Goal: Task Accomplishment & Management: Manage account settings

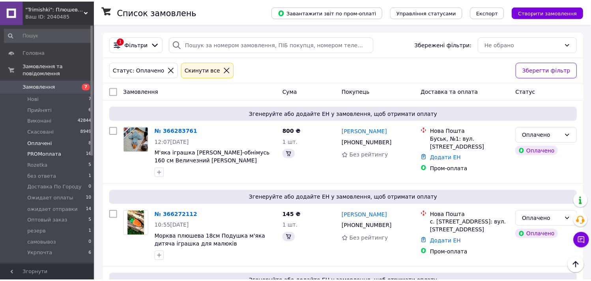
scroll to position [536, 0]
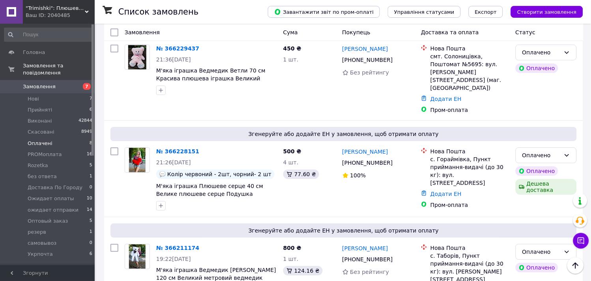
click at [57, 139] on li "Оплачені 8" at bounding box center [48, 143] width 97 height 11
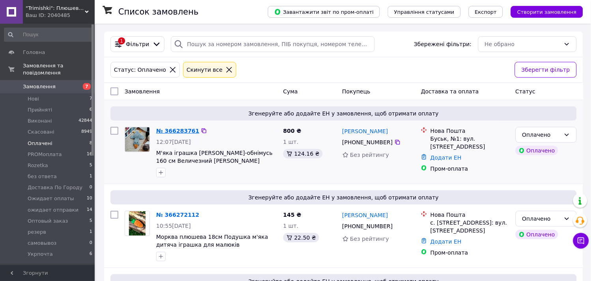
click at [163, 128] on link "№ 366283761" at bounding box center [177, 131] width 43 height 6
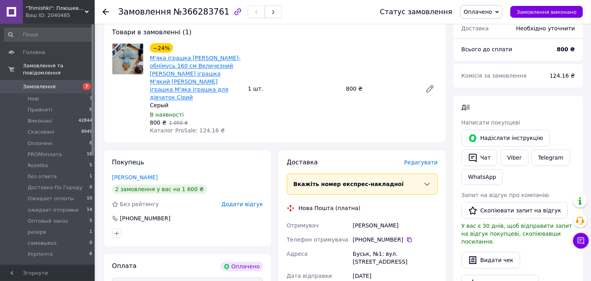
scroll to position [219, 0]
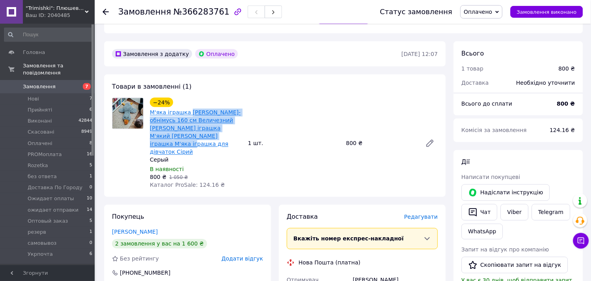
drag, startPoint x: 205, startPoint y: 140, endPoint x: 187, endPoint y: 114, distance: 32.3
click at [187, 114] on div "М'яка іграшка [PERSON_NAME]-обнімусь 160 см Величезний [PERSON_NAME] іграшка М'…" at bounding box center [195, 132] width 93 height 49
copy link "Гусак-обнімусь 160 см Величезний гусак іграшка М'який гусак іграшка М'яка іграш…"
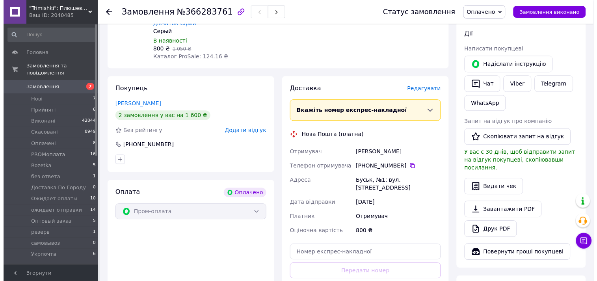
scroll to position [350, 0]
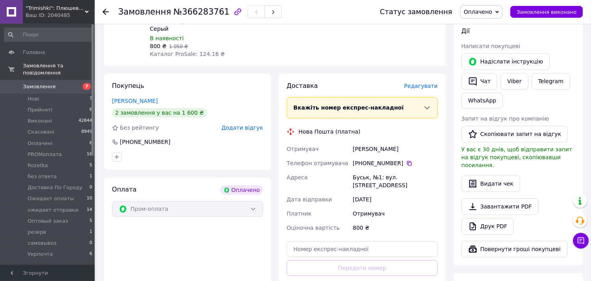
drag, startPoint x: 391, startPoint y: 170, endPoint x: 283, endPoint y: 136, distance: 113.0
click at [283, 136] on div "Доставка Редагувати Вкажіть номер експрес-накладної Обов'язково введіть номер е…" at bounding box center [362, 196] width 167 height 245
copy div "Отримувач Максимів іван Телефон отримувача +380 67 855 46 04   Адреса Буськ, №1…"
click at [320, 9] on div "Замовлення №366283761" at bounding box center [241, 12] width 246 height 24
click at [418, 83] on span "Редагувати" at bounding box center [421, 86] width 34 height 6
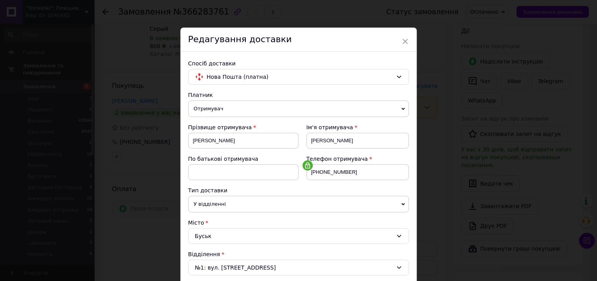
scroll to position [131, 0]
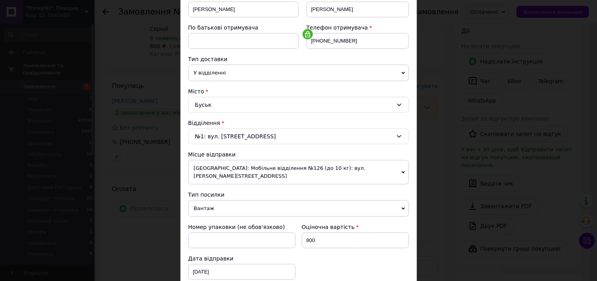
click at [225, 164] on span "[GEOGRAPHIC_DATA]: Мобільне відділення №126 (до 10 кг): вул. [PERSON_NAME][STRE…" at bounding box center [299, 172] width 221 height 24
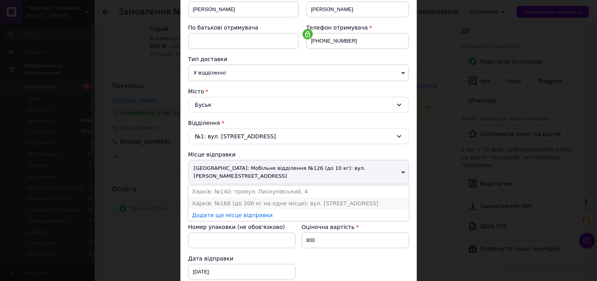
click at [210, 198] on li "Харків: №166 (до 200 кг на одне місце): вул. [STREET_ADDRESS]" at bounding box center [299, 204] width 221 height 12
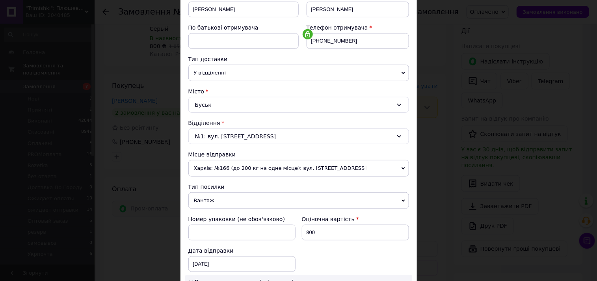
scroll to position [263, 0]
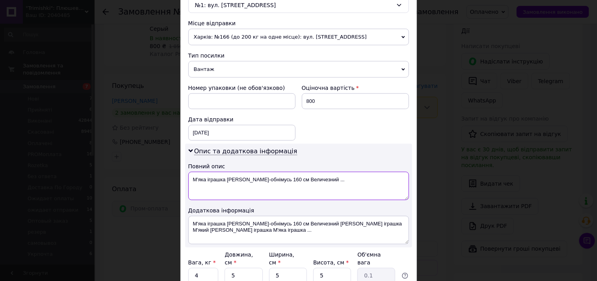
drag, startPoint x: 325, startPoint y: 179, endPoint x: 190, endPoint y: 180, distance: 134.1
click at [190, 180] on textarea "М'яка іграшка Гусак-обнімусь 160 см Величезний ..." at bounding box center [299, 186] width 221 height 28
drag, startPoint x: 229, startPoint y: 183, endPoint x: 191, endPoint y: 179, distance: 38.1
click at [191, 179] on textarea "ГУсь160Сер" at bounding box center [299, 186] width 221 height 28
type textarea "ГУсь160Сер"
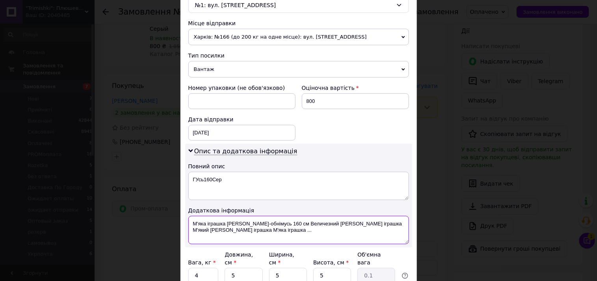
drag, startPoint x: 234, startPoint y: 231, endPoint x: 190, endPoint y: 220, distance: 45.1
click at [190, 220] on textarea "М'яка іграшка Гусак-обнімусь 160 см Величезний гусак іграшка М'який гусак іграш…" at bounding box center [299, 230] width 221 height 28
paste textarea "Усь160Сер"
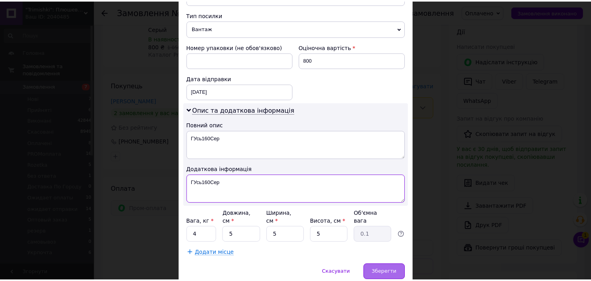
scroll to position [332, 0]
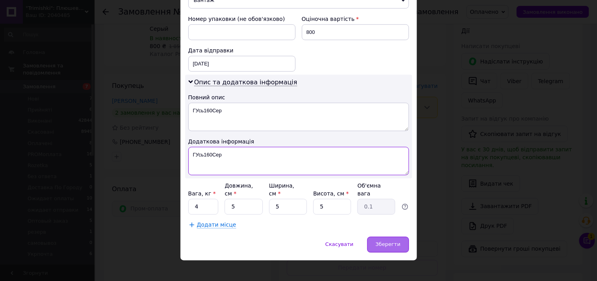
type textarea "ГУсь160Сер"
click at [383, 242] on span "Зберегти" at bounding box center [388, 245] width 25 height 6
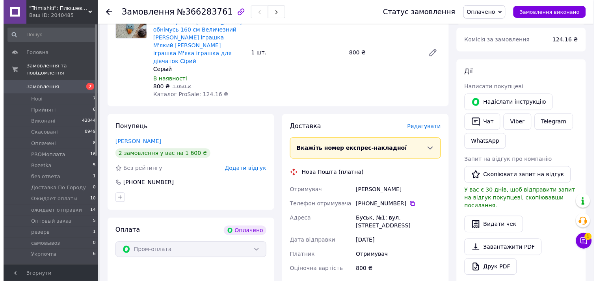
scroll to position [306, 0]
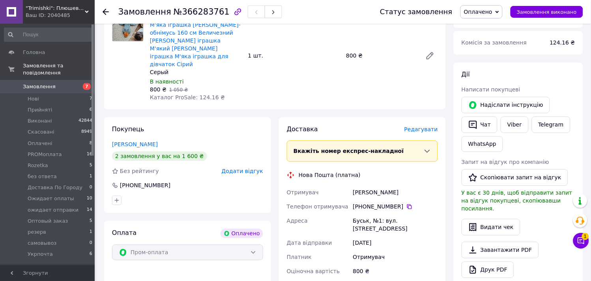
click at [428, 127] on span "Редагувати" at bounding box center [421, 130] width 34 height 6
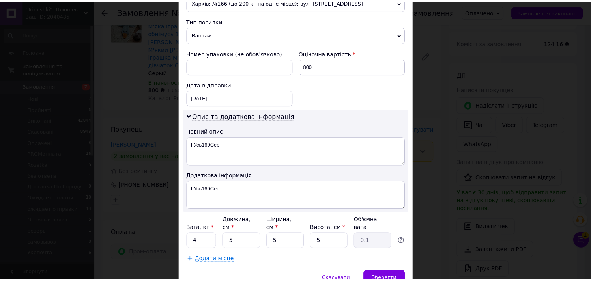
scroll to position [332, 0]
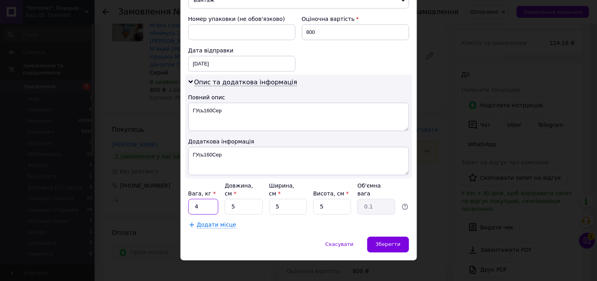
drag, startPoint x: 202, startPoint y: 202, endPoint x: 195, endPoint y: 201, distance: 6.8
click at [195, 201] on input "4" at bounding box center [204, 207] width 30 height 16
type input "30"
click at [383, 242] on span "Зберегти" at bounding box center [388, 245] width 25 height 6
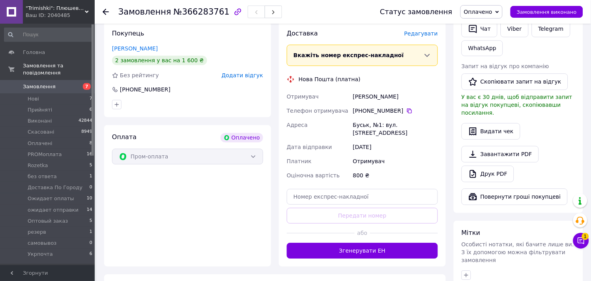
scroll to position [482, 0]
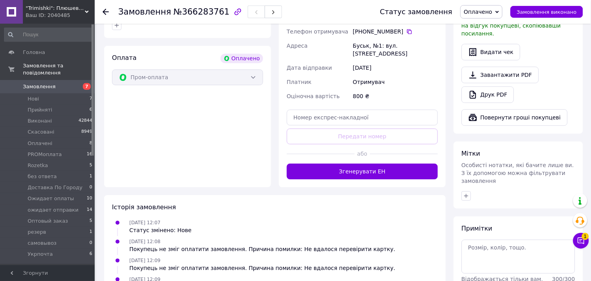
click at [350, 164] on button "Згенерувати ЕН" at bounding box center [362, 172] width 151 height 16
click at [482, 12] on span "Оплачено" at bounding box center [478, 12] width 28 height 6
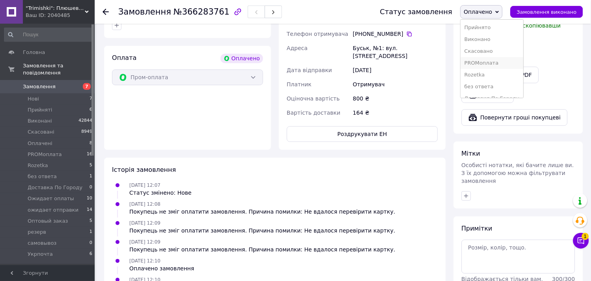
click at [500, 62] on li "PROMоплата" at bounding box center [492, 63] width 63 height 12
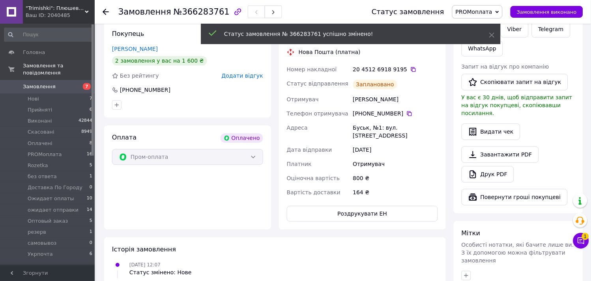
scroll to position [394, 0]
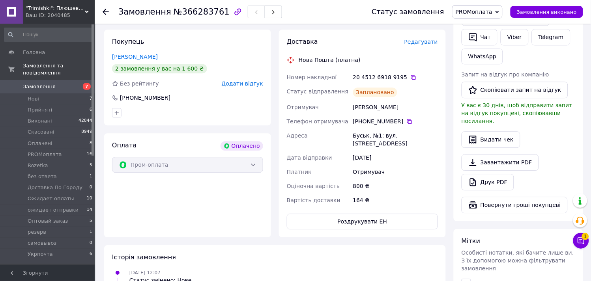
drag, startPoint x: 407, startPoint y: 62, endPoint x: 321, endPoint y: 145, distance: 119.4
click at [410, 74] on icon at bounding box center [413, 77] width 6 height 6
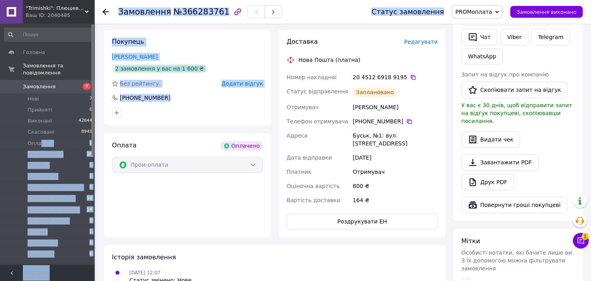
drag, startPoint x: 38, startPoint y: 136, endPoint x: 188, endPoint y: 105, distance: 152.8
click at [188, 105] on div ""Trimishki": Плюшеві іграшки на будь-який смак! Ваш ID: 2040485 Сайт "Trimishki…" at bounding box center [295, 58] width 591 height 905
click at [191, 106] on div at bounding box center [187, 112] width 154 height 13
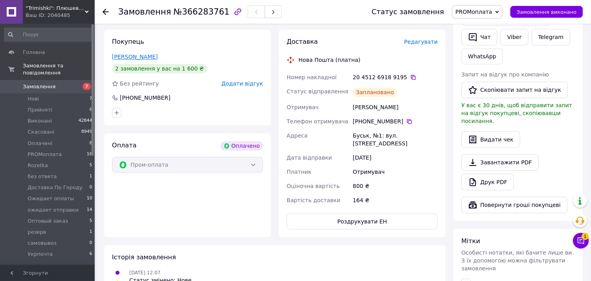
click at [130, 54] on link "Максимів іван" at bounding box center [135, 57] width 46 height 6
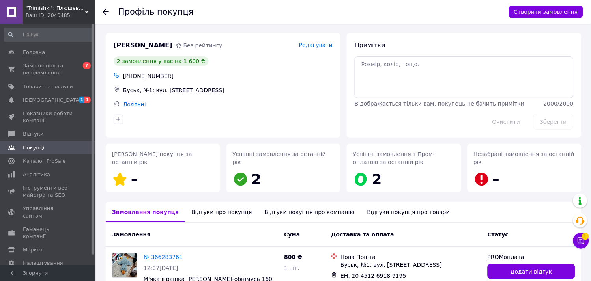
click at [104, 7] on div at bounding box center [111, 12] width 16 height 24
click at [35, 69] on span "Замовлення та повідомлення" at bounding box center [48, 69] width 50 height 14
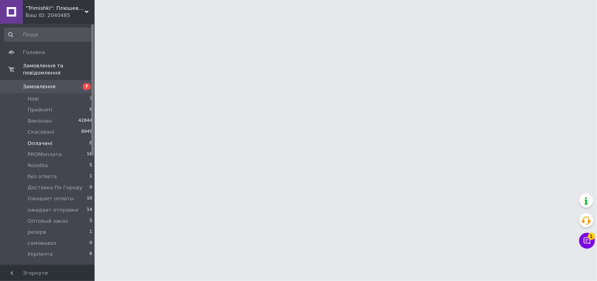
click at [45, 140] on span "Оплачені" at bounding box center [40, 143] width 25 height 7
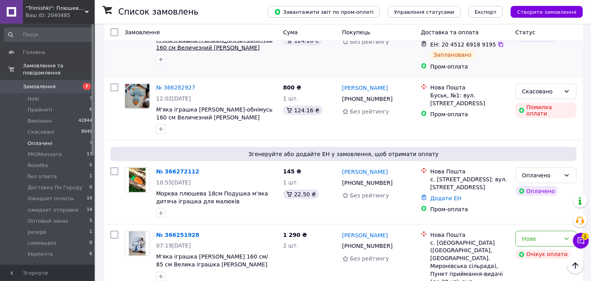
scroll to position [131, 0]
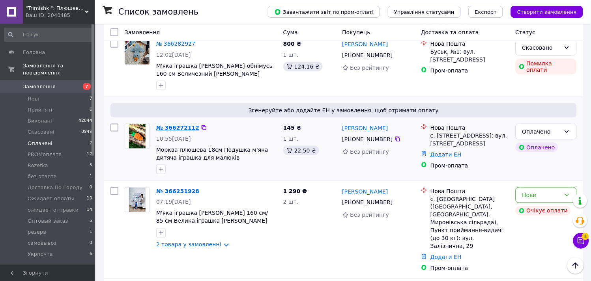
click at [184, 125] on link "№ 366272112" at bounding box center [177, 128] width 43 height 6
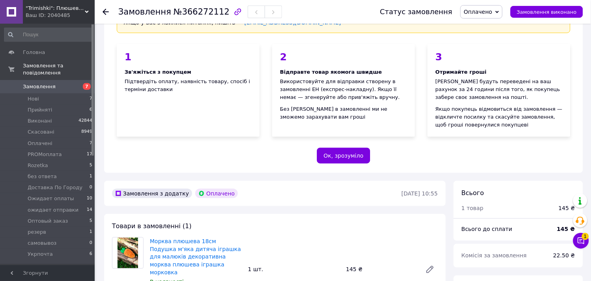
scroll to position [131, 0]
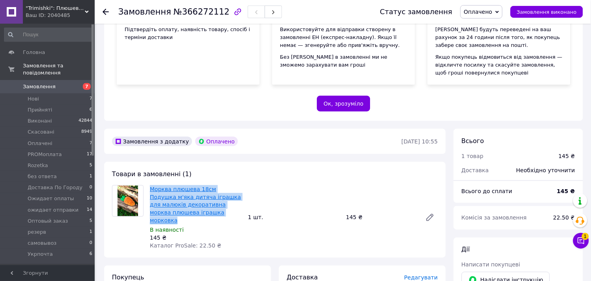
drag, startPoint x: 207, startPoint y: 213, endPoint x: 151, endPoint y: 189, distance: 61.2
click at [151, 189] on span "Морква плюшева 18см Подушка м'яка дитяча іграшка для малюків декоративна морква…" at bounding box center [196, 204] width 92 height 39
copy link "Морква плюшева 18см Подушка м'яка дитяча іграшка для малюків декоративна морква…"
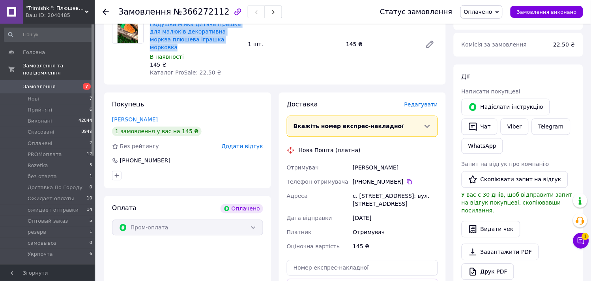
scroll to position [306, 0]
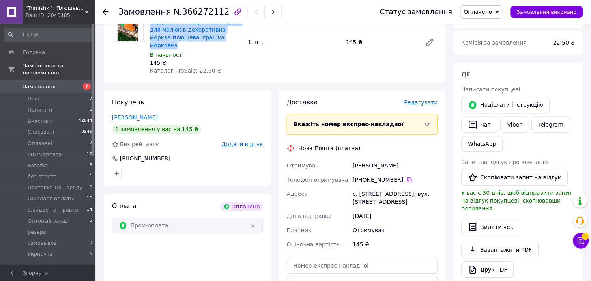
click at [114, 65] on div at bounding box center [128, 42] width 38 height 65
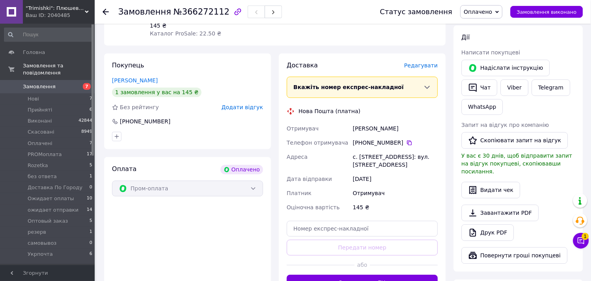
scroll to position [394, 0]
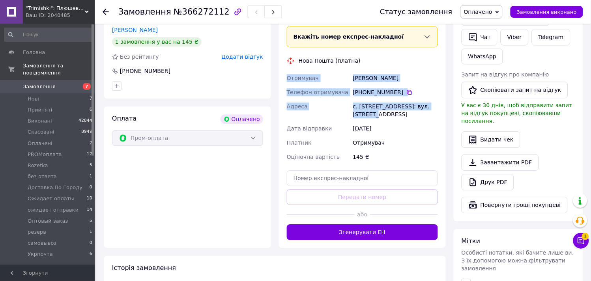
drag, startPoint x: 438, startPoint y: 100, endPoint x: 282, endPoint y: 73, distance: 158.5
click at [282, 73] on div "Доставка Редагувати Вкажіть номер експрес-накладної Обов'язково введіть номер е…" at bounding box center [362, 125] width 167 height 245
copy div "Отримувач Малетич Марта Телефон отримувача +380 97 119 38 19   Адреса с. Лапаїв…"
click at [121, 96] on div "Покупець Малетич Марта 1 замовлення у вас на 145 ₴ Без рейтингу Додати відгук +…" at bounding box center [187, 125] width 167 height 245
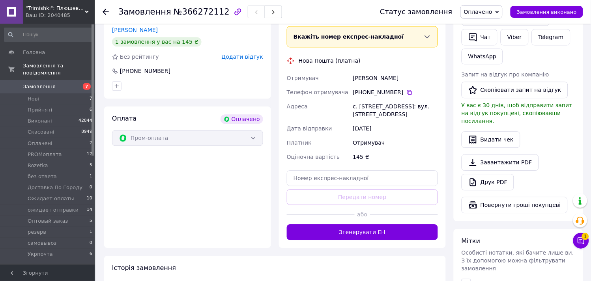
click at [492, 13] on span "Оплачено" at bounding box center [478, 12] width 28 height 6
click at [486, 62] on li "PROMоплата" at bounding box center [492, 63] width 63 height 12
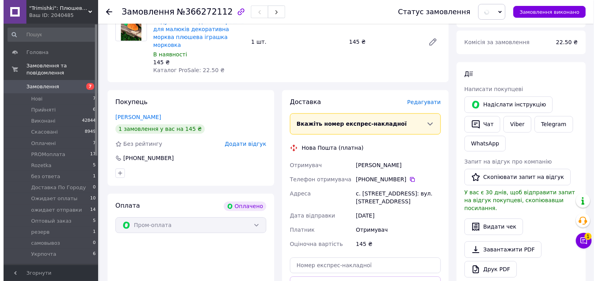
scroll to position [306, 0]
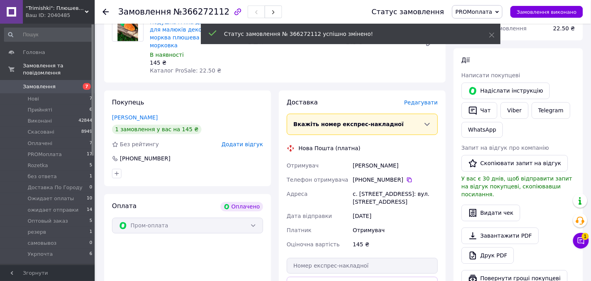
click at [425, 100] on span "Редагувати" at bounding box center [421, 103] width 34 height 6
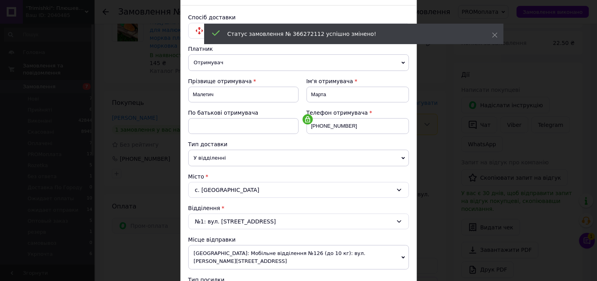
scroll to position [88, 0]
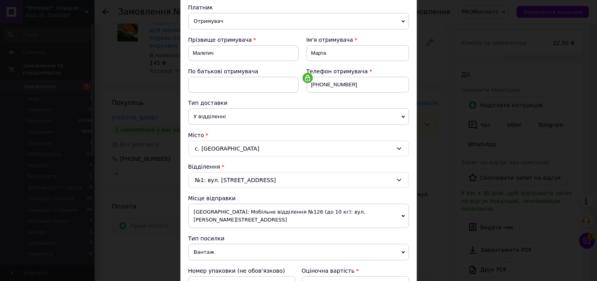
click at [207, 215] on span "[GEOGRAPHIC_DATA]: Мобільне відділення №126 (до 10 кг): вул. [PERSON_NAME][STRE…" at bounding box center [299, 216] width 221 height 24
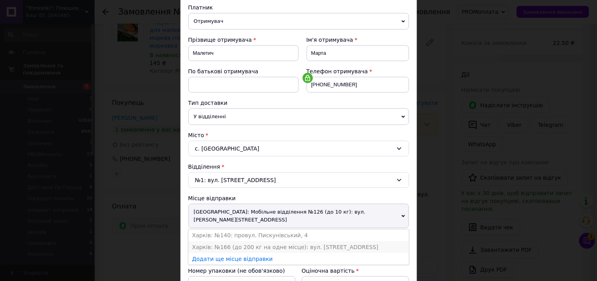
click at [204, 241] on li "Харків: №166 (до 200 кг на одне місце): вул. [STREET_ADDRESS]" at bounding box center [299, 247] width 221 height 12
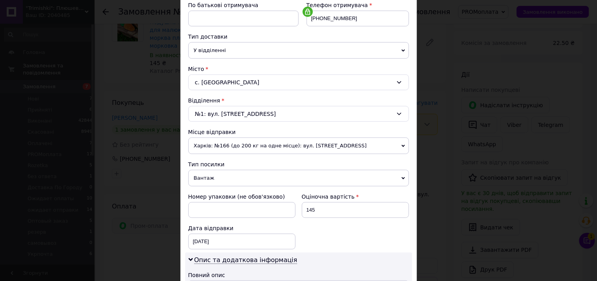
scroll to position [263, 0]
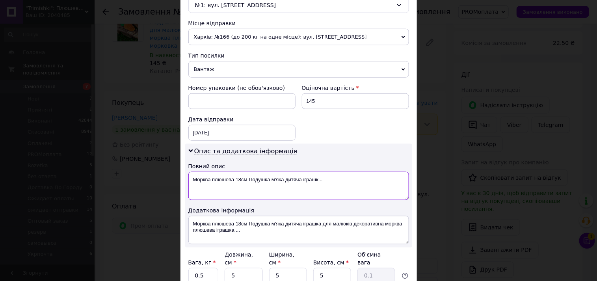
drag, startPoint x: 341, startPoint y: 183, endPoint x: 210, endPoint y: 180, distance: 130.6
click at [210, 180] on textarea "Морква плюшева 18см Подушка м'яка дитяча іграшк..." at bounding box center [299, 186] width 221 height 28
drag, startPoint x: 226, startPoint y: 180, endPoint x: 193, endPoint y: 180, distance: 33.1
click at [193, 180] on textarea "Морква18см" at bounding box center [299, 186] width 221 height 28
type textarea "Морква18см"
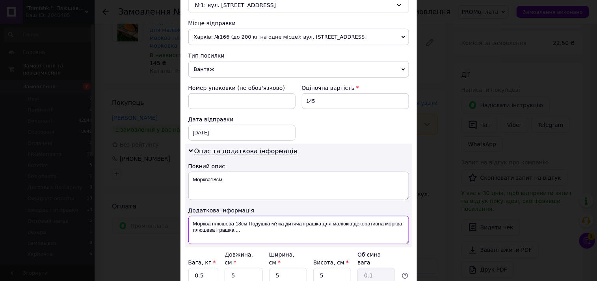
drag, startPoint x: 239, startPoint y: 230, endPoint x: 194, endPoint y: 224, distance: 45.3
click at [194, 224] on textarea "Морква плюшева 18см Подушка м'яка дитяча іграшка для малюків декоративна морква…" at bounding box center [299, 230] width 221 height 28
paste textarea "18см"
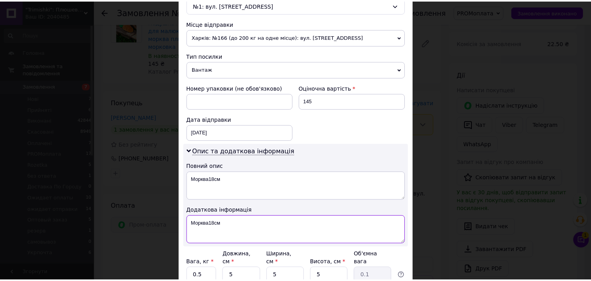
scroll to position [332, 0]
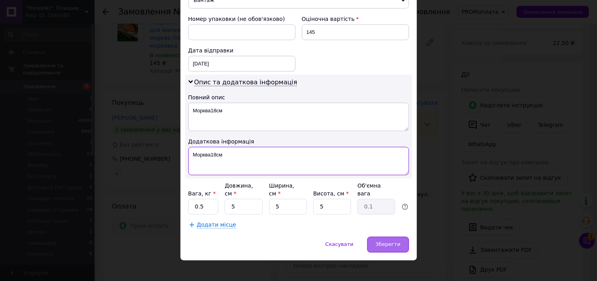
type textarea "Морква18см"
click at [396, 242] on span "Зберегти" at bounding box center [388, 245] width 25 height 6
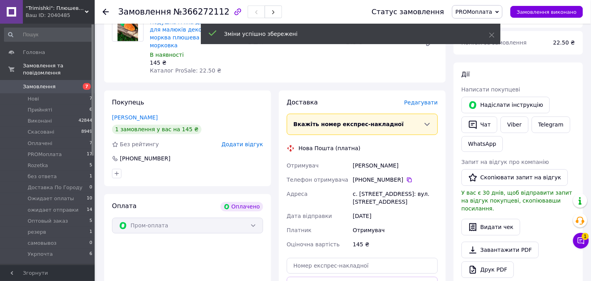
scroll to position [438, 0]
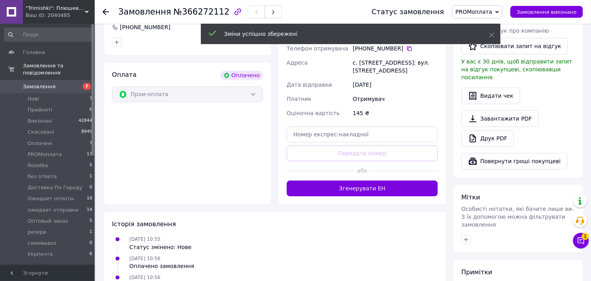
click at [357, 181] on button "Згенерувати ЕН" at bounding box center [362, 189] width 151 height 16
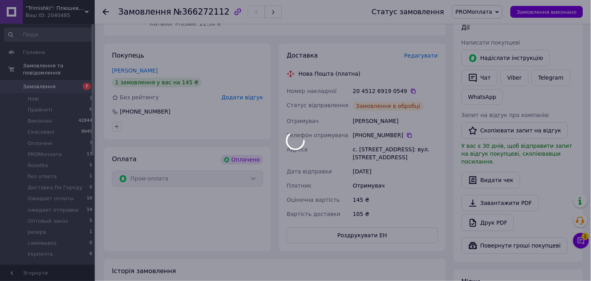
scroll to position [350, 0]
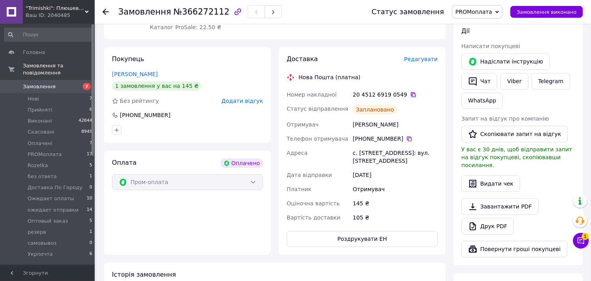
click at [410, 91] on icon at bounding box center [413, 94] width 6 height 6
click at [34, 140] on span "Оплачені" at bounding box center [40, 143] width 25 height 7
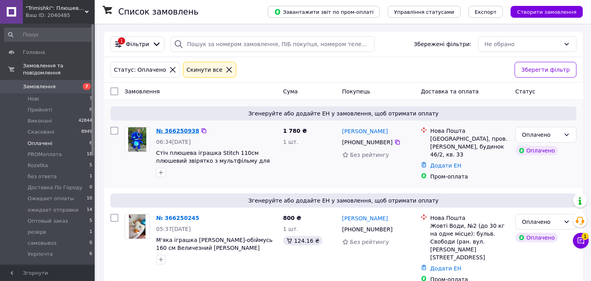
click at [178, 128] on link "№ 366250938" at bounding box center [177, 131] width 43 height 6
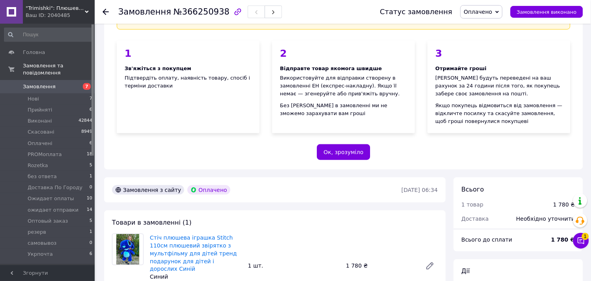
scroll to position [131, 0]
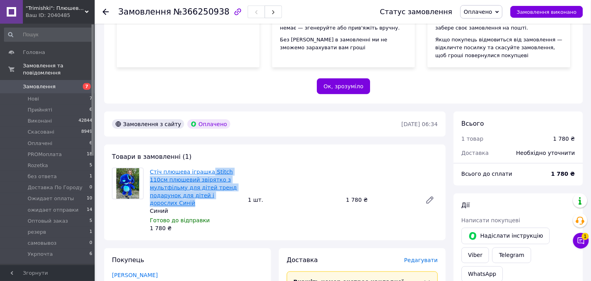
drag, startPoint x: 214, startPoint y: 196, endPoint x: 206, endPoint y: 173, distance: 24.2
click at [206, 173] on span "Стіч плюшева іграшка Stitch 110cм плюшевий звірятко з мультфільму для дітей тре…" at bounding box center [196, 187] width 92 height 39
copy link "Stitch 110cм плюшевий звірятко з мультфільму для дітей тренд подарунок для діте…"
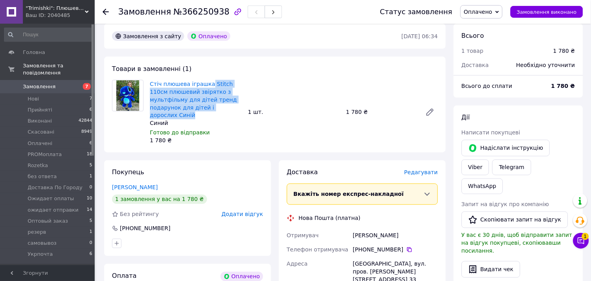
scroll to position [219, 0]
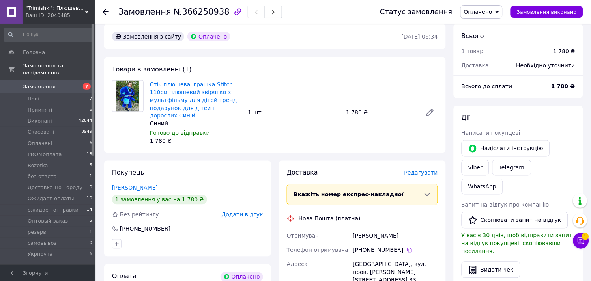
click at [120, 54] on div "Замовлення з сайту Оплачено 12.10.2025 • 06:34 Товари в замовленні (1) Стіч плю…" at bounding box center [274, 281] width 349 height 515
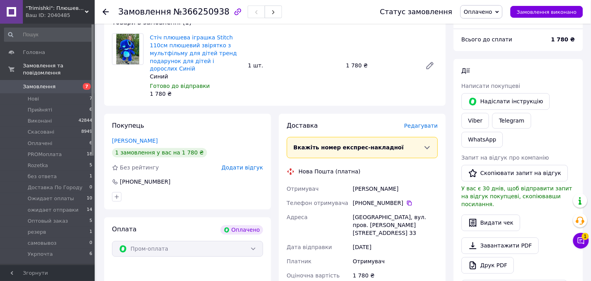
scroll to position [350, 0]
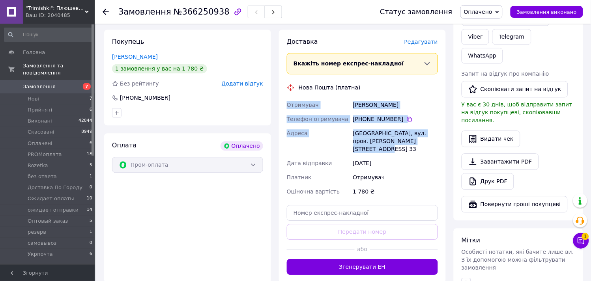
drag, startPoint x: 427, startPoint y: 134, endPoint x: 280, endPoint y: 103, distance: 150.1
click at [280, 103] on div "Доставка Редагувати Вкажіть номер експрес-накладної Обов'язково введіть номер е…" at bounding box center [362, 156] width 167 height 253
copy div "Отримувач Семищенко Даниил Телефон отримувача +380 95 012 08 29   Адреса Одеса,…"
click at [113, 121] on div "Покупець Семищенко Даниил 1 замовлення у вас на 1 780 ₴ Без рейтингу Додати від…" at bounding box center [187, 156] width 167 height 253
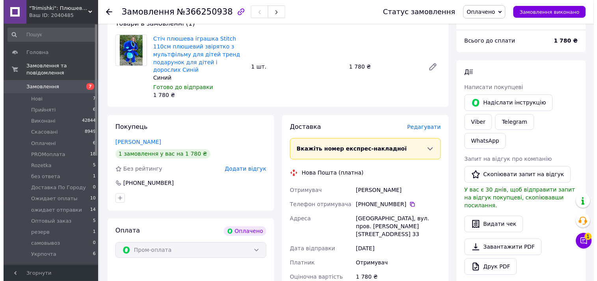
scroll to position [263, 0]
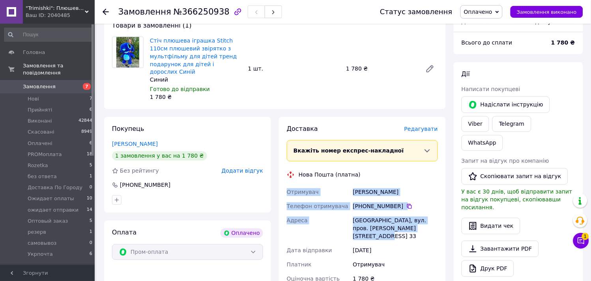
drag, startPoint x: 431, startPoint y: 221, endPoint x: 286, endPoint y: 187, distance: 149.5
click at [286, 187] on div "Отримувач Семищенко Даниил Телефон отримувача +380 95 012 08 29   Адреса Одеса,…" at bounding box center [362, 235] width 154 height 101
copy div "Отримувач Семищенко Даниил Телефон отримувача +380 95 012 08 29   Адреса Одеса,…"
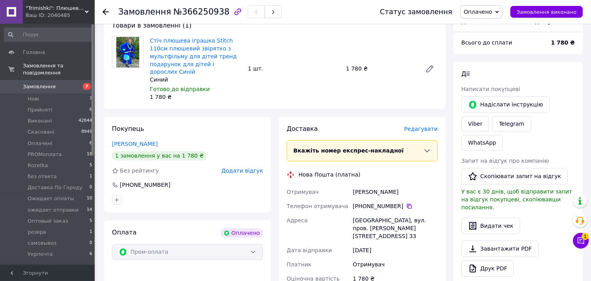
drag, startPoint x: 123, startPoint y: 83, endPoint x: 431, endPoint y: 81, distance: 308.4
click at [125, 83] on div at bounding box center [128, 69] width 38 height 65
click at [422, 126] on span "Редагувати" at bounding box center [421, 129] width 34 height 6
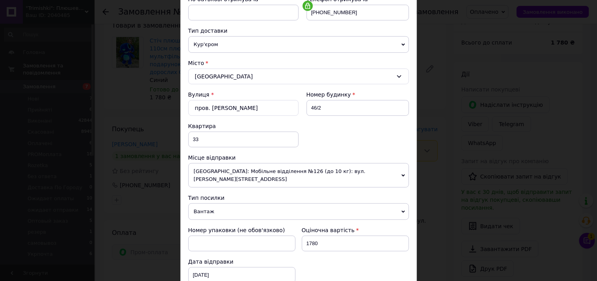
scroll to position [175, 0]
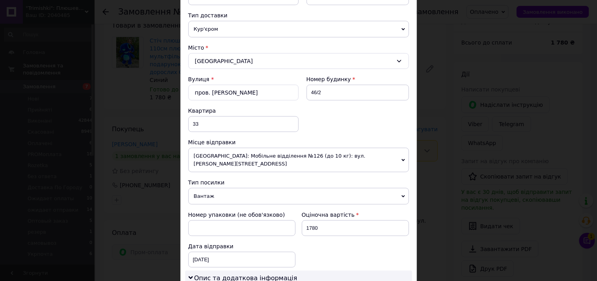
click at [238, 155] on span "[GEOGRAPHIC_DATA]: Мобільне відділення №126 (до 10 кг): вул. [PERSON_NAME][STRE…" at bounding box center [299, 160] width 221 height 24
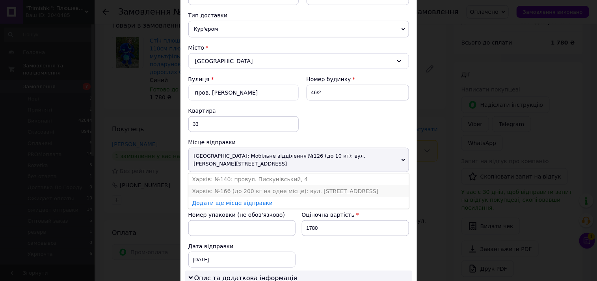
click at [214, 185] on li "Харків: №166 (до 200 кг на одне місце): вул. [STREET_ADDRESS]" at bounding box center [299, 191] width 221 height 12
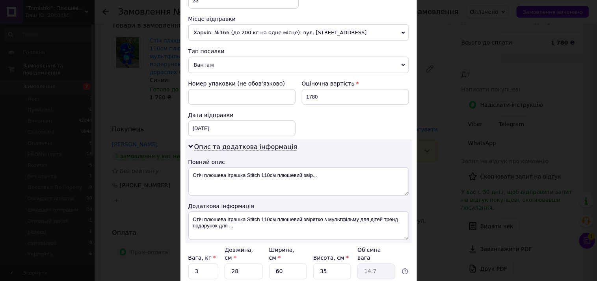
scroll to position [306, 0]
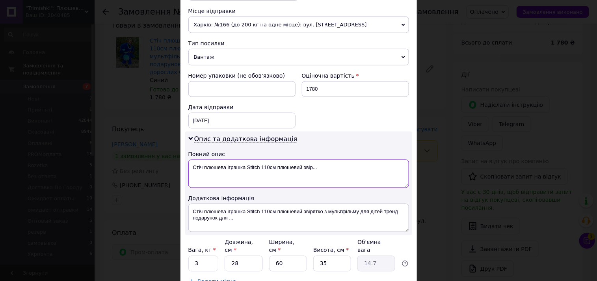
drag, startPoint x: 321, startPoint y: 168, endPoint x: 202, endPoint y: 167, distance: 119.1
click at [202, 167] on textarea "Стіч плюшева іграшка Stitch 110cм плюшевий звір..." at bounding box center [299, 174] width 221 height 28
type textarea "Стіч110Син"
drag, startPoint x: 179, startPoint y: 167, endPoint x: 171, endPoint y: 166, distance: 8.4
click at [171, 166] on div "× Редагування доставки Спосіб доставки Нова Пошта (платна) Платник Отримувач Ві…" at bounding box center [298, 140] width 597 height 281
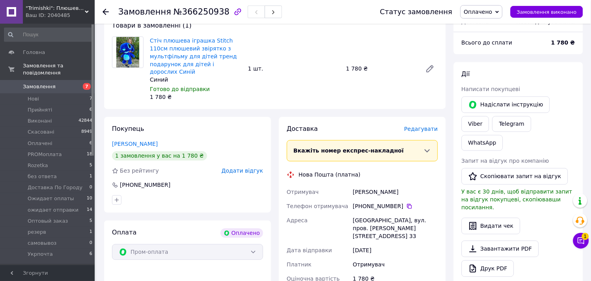
click at [425, 126] on span "Редагувати" at bounding box center [421, 129] width 34 height 6
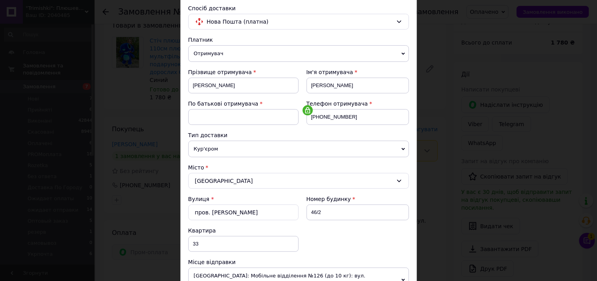
scroll to position [131, 0]
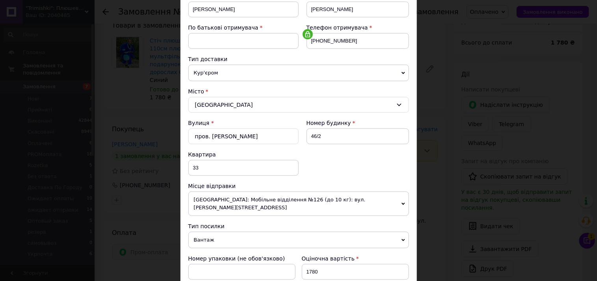
click at [220, 203] on span "[GEOGRAPHIC_DATA]: Мобільне відділення №126 (до 10 кг): вул. [PERSON_NAME][STRE…" at bounding box center [299, 204] width 221 height 24
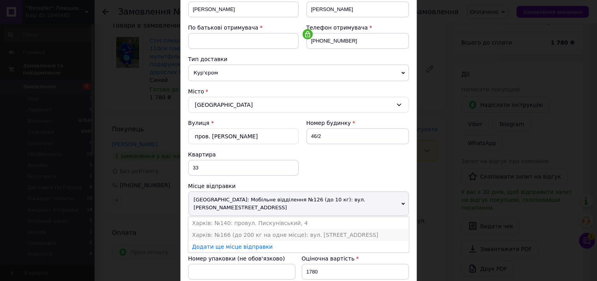
click at [211, 229] on li "Харків: №166 (до 200 кг на одне місце): вул. [STREET_ADDRESS]" at bounding box center [299, 235] width 221 height 12
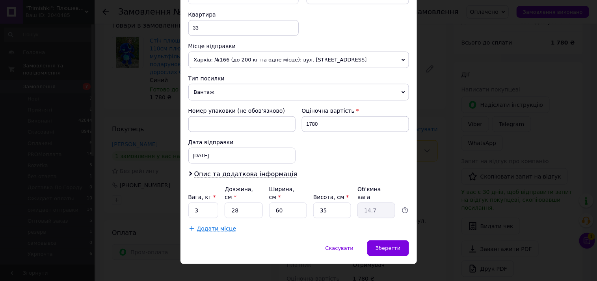
scroll to position [275, 0]
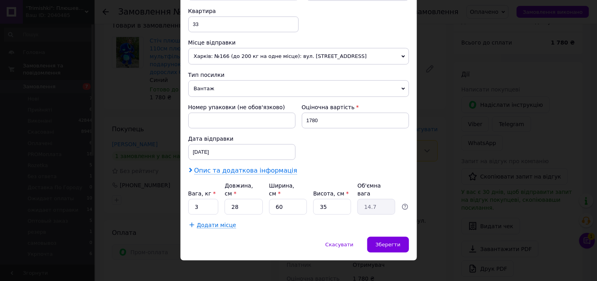
click at [239, 171] on span "Опис та додаткова інформація" at bounding box center [245, 171] width 103 height 8
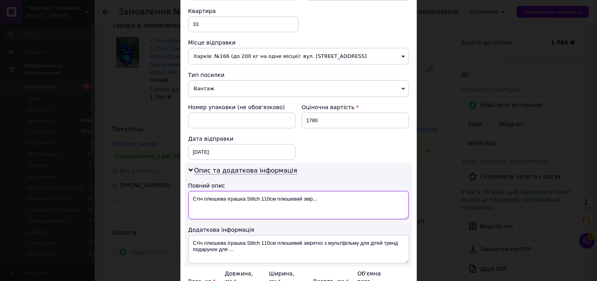
drag, startPoint x: 318, startPoint y: 200, endPoint x: 201, endPoint y: 202, distance: 116.7
click at [201, 202] on textarea "Стіч плюшева іграшка Stitch 110cм плюшевий звір..." at bounding box center [299, 205] width 221 height 28
drag, startPoint x: 222, startPoint y: 196, endPoint x: 192, endPoint y: 201, distance: 31.1
click at [192, 201] on textarea "Стіч110Син" at bounding box center [299, 205] width 221 height 28
type textarea "Стіч110Син"
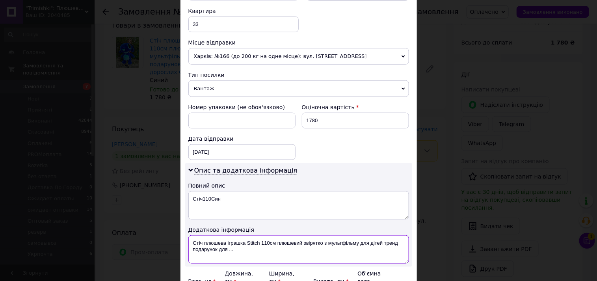
drag, startPoint x: 237, startPoint y: 248, endPoint x: 190, endPoint y: 245, distance: 46.6
click at [190, 245] on textarea "Стіч плюшева іграшка Stitch 110cм плюшевий звірятко з мультфільму для дітей тре…" at bounding box center [299, 249] width 221 height 28
paste textarea "110Син"
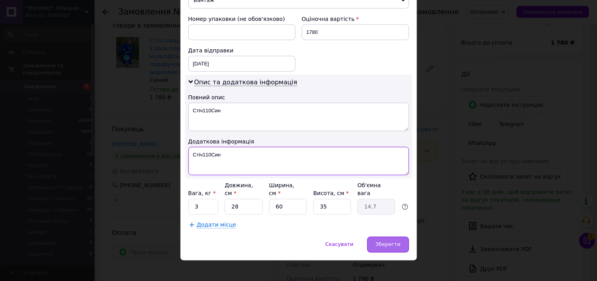
type textarea "Стіч110Син"
click at [385, 242] on span "Зберегти" at bounding box center [388, 245] width 25 height 6
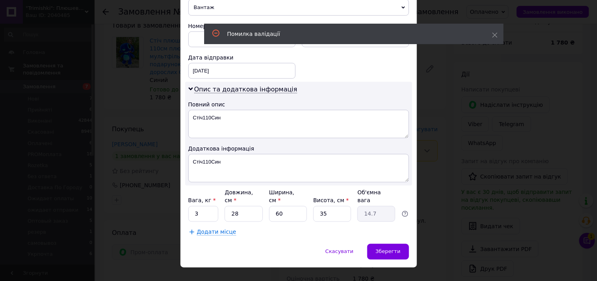
scroll to position [32, 0]
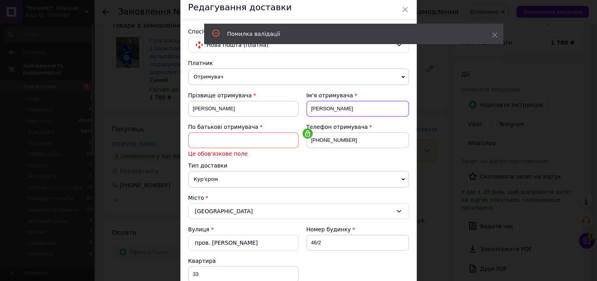
drag, startPoint x: 338, startPoint y: 109, endPoint x: 305, endPoint y: 105, distance: 32.6
click at [307, 105] on input "Даниил" at bounding box center [358, 109] width 103 height 16
click at [242, 137] on input at bounding box center [244, 141] width 110 height 16
paste input "Даниил"
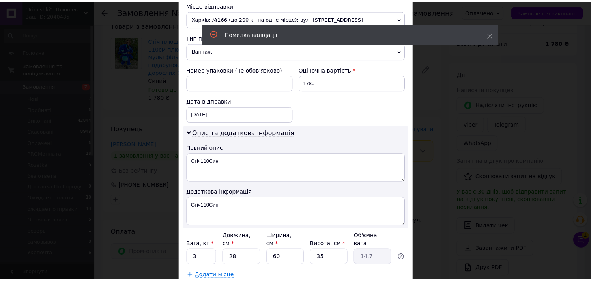
scroll to position [363, 0]
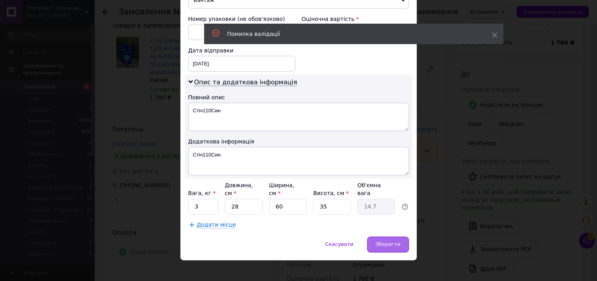
type input "Даниил"
click at [377, 237] on div "Зберегти" at bounding box center [388, 245] width 41 height 16
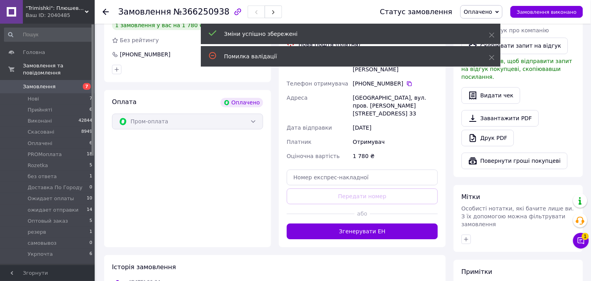
scroll to position [394, 0]
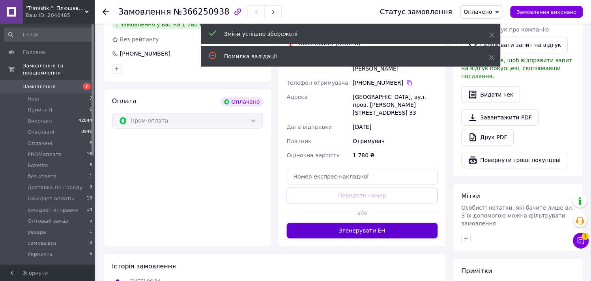
click at [342, 223] on button "Згенерувати ЕН" at bounding box center [362, 231] width 151 height 16
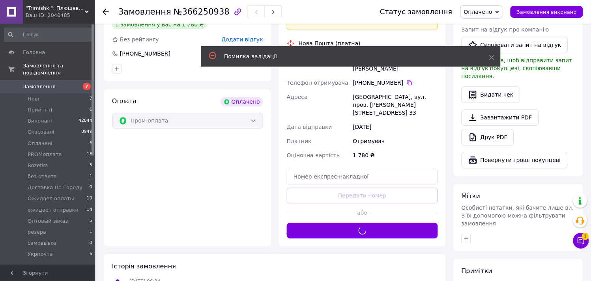
click at [487, 13] on span "Оплачено" at bounding box center [478, 12] width 28 height 6
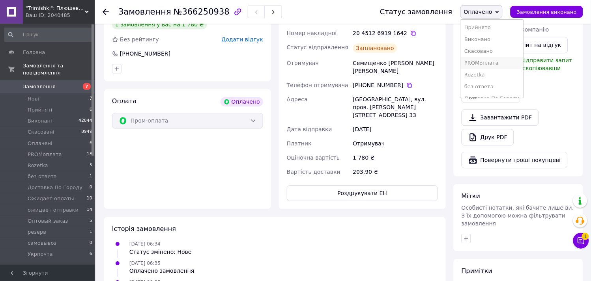
click at [490, 64] on li "PROMоплата" at bounding box center [492, 63] width 63 height 12
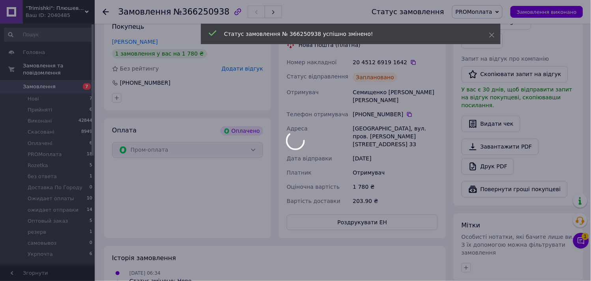
scroll to position [350, 0]
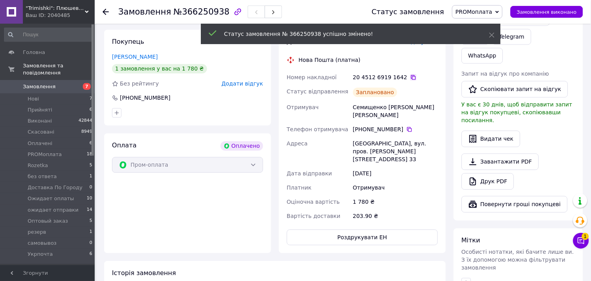
click at [410, 74] on icon at bounding box center [413, 77] width 6 height 6
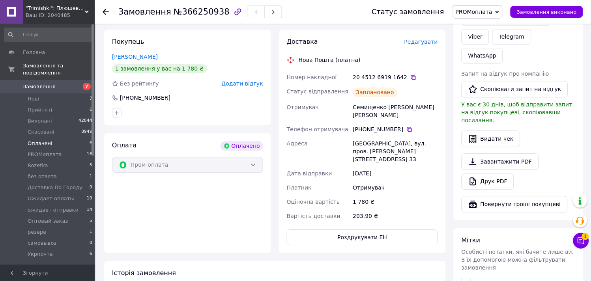
click at [40, 140] on span "Оплачені" at bounding box center [40, 143] width 25 height 7
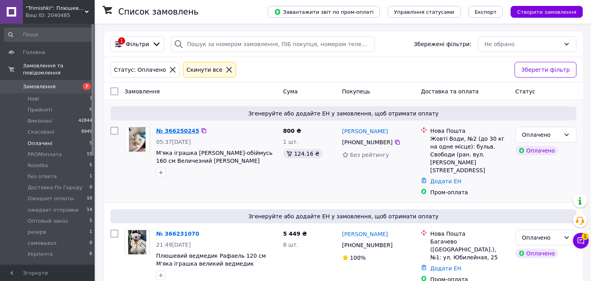
click at [185, 132] on link "№ 366250245" at bounding box center [177, 131] width 43 height 6
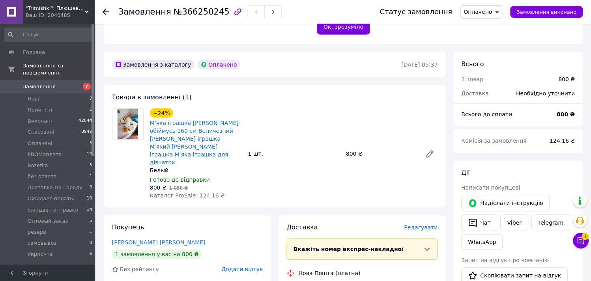
scroll to position [219, 0]
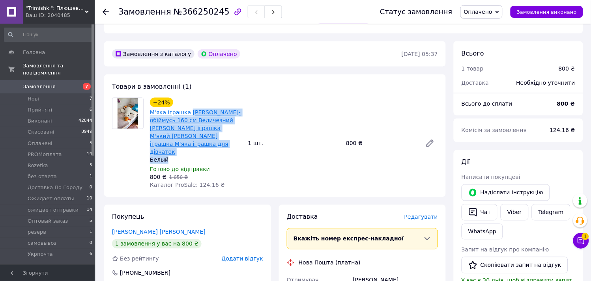
drag, startPoint x: 181, startPoint y: 144, endPoint x: 187, endPoint y: 111, distance: 33.8
click at [187, 111] on div "−24% М'яка іграшка Гусак-обіймусь 160 см Величезний гусак іграшка М'який гусак …" at bounding box center [196, 131] width 92 height 66
copy div "Гусак-обіймусь 160 см Величезний гусак іграшка М'який гусак іграшка М'яка іграш…"
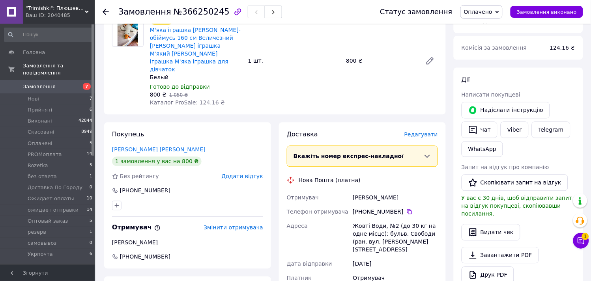
scroll to position [394, 0]
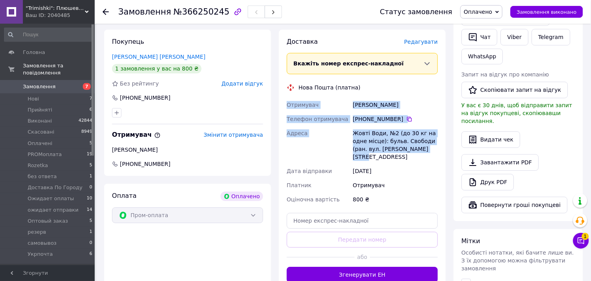
drag, startPoint x: 434, startPoint y: 134, endPoint x: 283, endPoint y: 84, distance: 158.8
click at [283, 84] on div "Доставка Редагувати Вкажіть номер експрес-накладної Обов'язково введіть номер е…" at bounding box center [362, 160] width 167 height 261
copy div "Отримувач Вовк Аліна Телефон отримувача +380 96 749 70 90   Адреса Жовті Води, …"
click at [103, 95] on div "Покупець Гудим'як Андрій 1 замовлення у вас на 800 ₴ Без рейтингу Додати відгук…" at bounding box center [187, 160] width 175 height 261
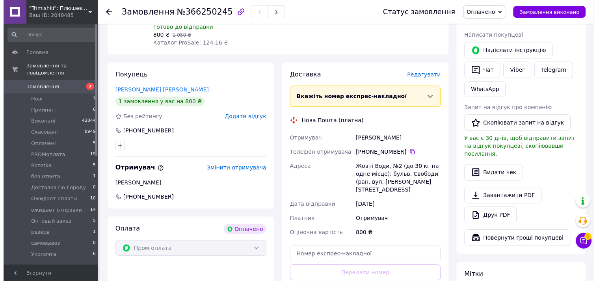
scroll to position [306, 0]
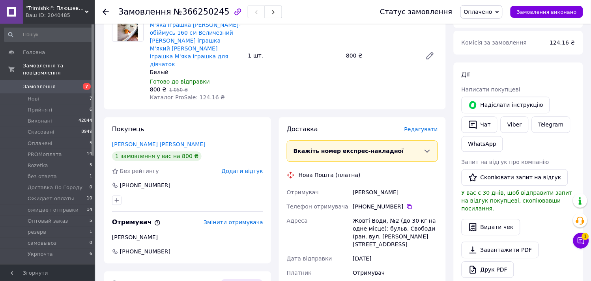
click at [426, 127] on span "Редагувати" at bounding box center [421, 130] width 34 height 6
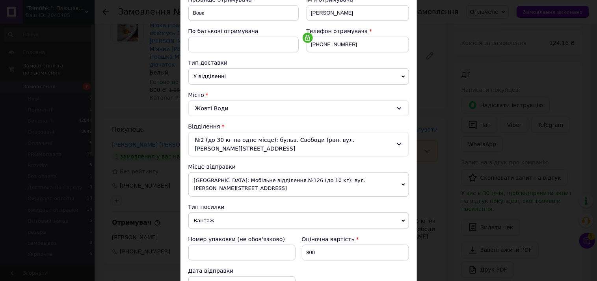
scroll to position [131, 0]
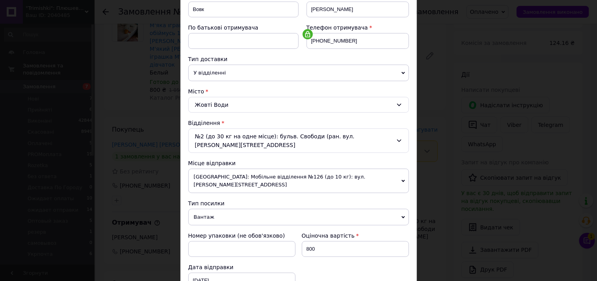
click at [240, 169] on span "[GEOGRAPHIC_DATA]: Мобільне відділення №126 (до 10 кг): вул. [PERSON_NAME][STRE…" at bounding box center [299, 181] width 221 height 24
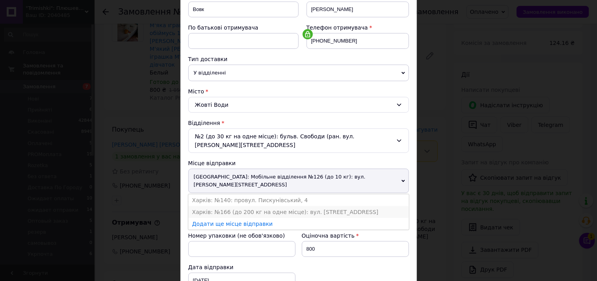
click at [223, 206] on li "Харків: №166 (до 200 кг на одне місце): вул. [STREET_ADDRESS]" at bounding box center [299, 212] width 221 height 12
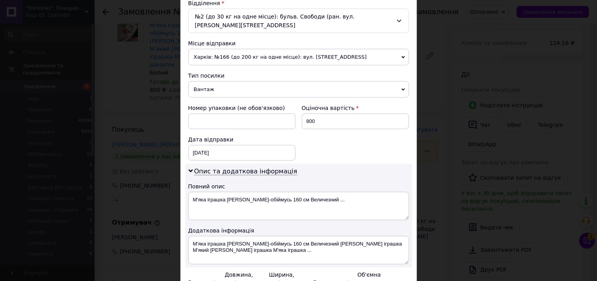
scroll to position [263, 0]
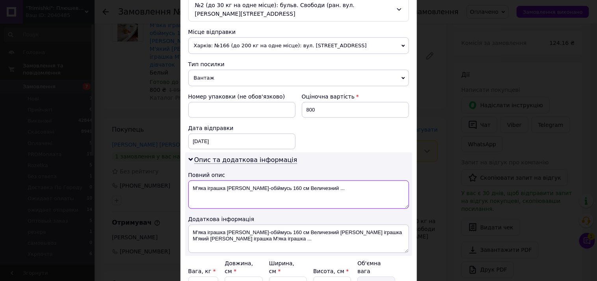
drag, startPoint x: 330, startPoint y: 184, endPoint x: 193, endPoint y: 183, distance: 136.9
click at [193, 183] on textarea "М'яка іграшка Гусак-обіймусь 160 см Величезний ..." at bounding box center [299, 195] width 221 height 28
drag, startPoint x: 222, startPoint y: 179, endPoint x: 182, endPoint y: 179, distance: 40.2
click at [182, 179] on div "Спосіб доставки Нова Пошта (платна) Платник Отримувач Відправник Прізвище отрим…" at bounding box center [299, 52] width 237 height 526
type textarea "ГУсь160Бел"
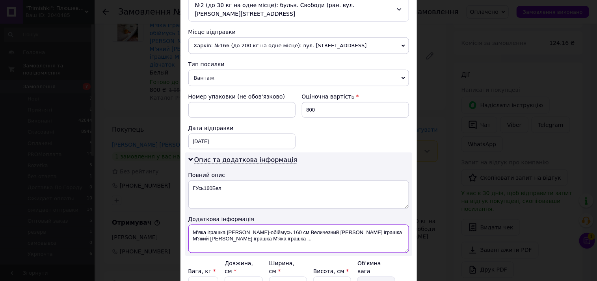
drag, startPoint x: 226, startPoint y: 231, endPoint x: 192, endPoint y: 223, distance: 35.1
click at [192, 225] on textarea "М'яка іграшка Гусак-обіймусь 160 см Величезний гусак іграшка М'який гусак іграш…" at bounding box center [299, 239] width 221 height 28
paste textarea "Усь160Бел"
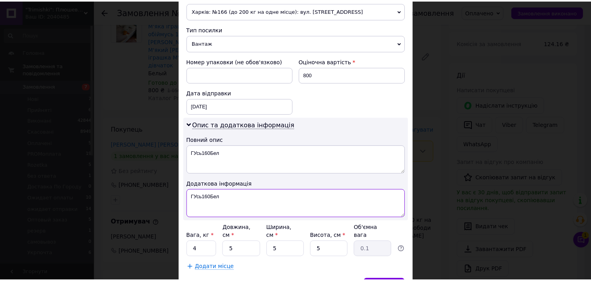
scroll to position [332, 0]
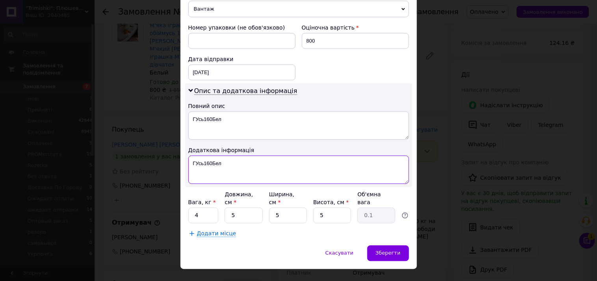
type textarea "ГУсь160Бел"
click at [192, 208] on input "4" at bounding box center [204, 216] width 30 height 16
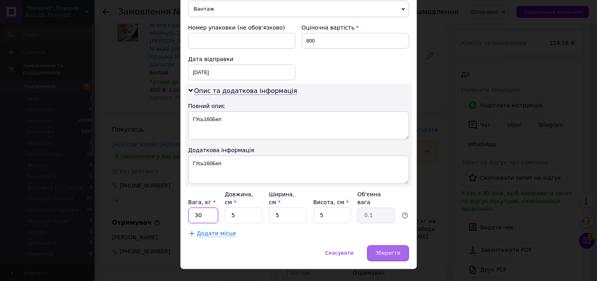
type input "30"
click at [381, 250] on span "Зберегти" at bounding box center [388, 253] width 25 height 6
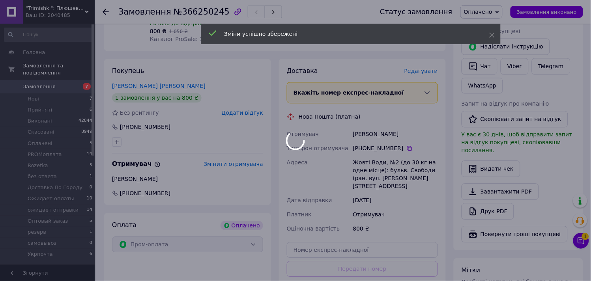
scroll to position [438, 0]
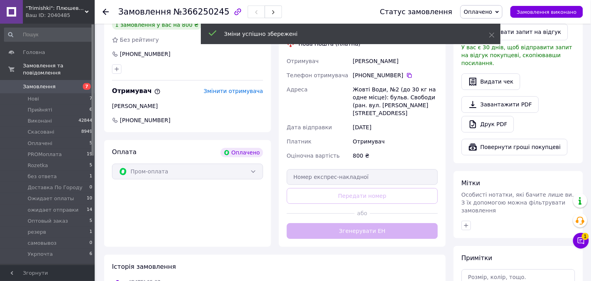
click at [380, 223] on button "Згенерувати ЕН" at bounding box center [362, 231] width 151 height 16
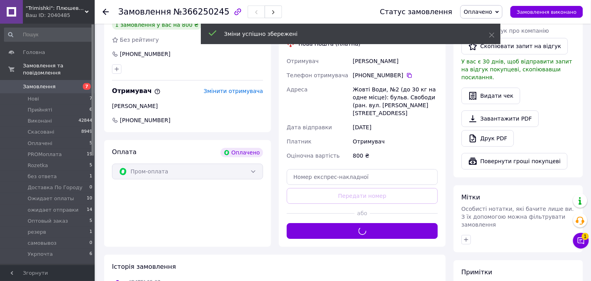
click at [491, 10] on span "Оплачено" at bounding box center [478, 12] width 28 height 6
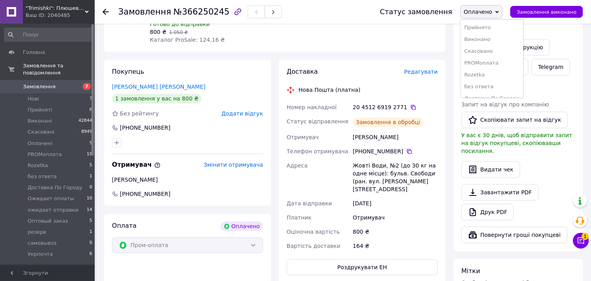
scroll to position [350, 0]
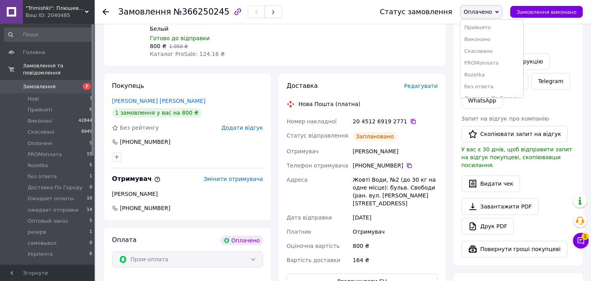
click at [410, 118] on icon at bounding box center [413, 121] width 6 height 6
click at [492, 11] on span "Оплачено" at bounding box center [478, 12] width 28 height 6
click at [491, 61] on li "PROMоплата" at bounding box center [492, 63] width 63 height 12
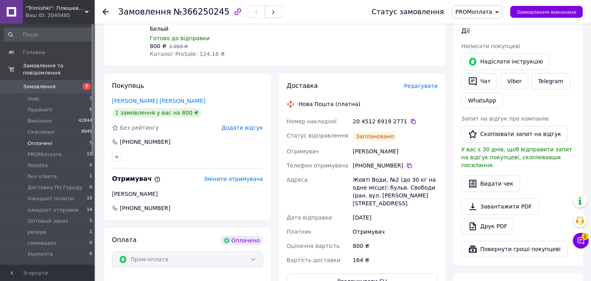
click at [48, 140] on span "Оплачені" at bounding box center [40, 143] width 25 height 7
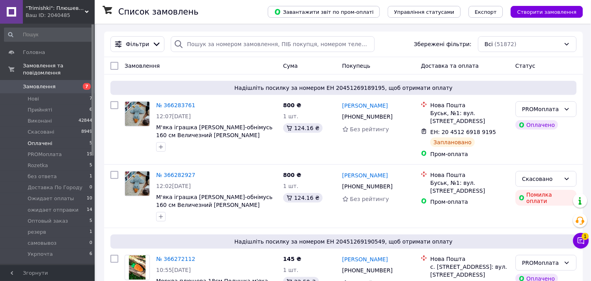
click at [49, 140] on span "Оплачені" at bounding box center [40, 143] width 25 height 7
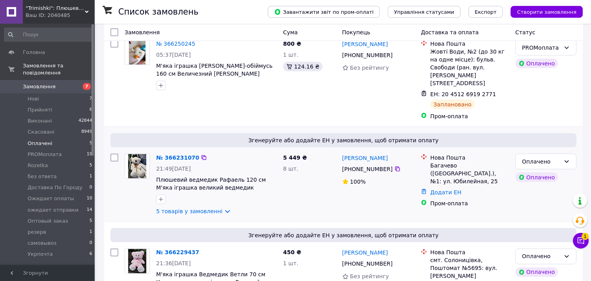
scroll to position [88, 0]
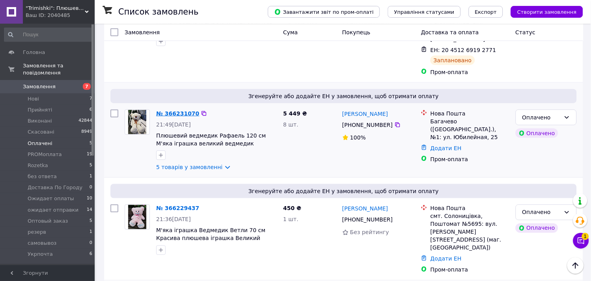
click at [181, 110] on link "№ 366231070" at bounding box center [177, 113] width 43 height 6
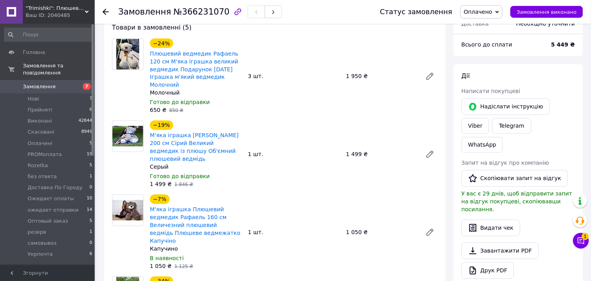
scroll to position [219, 0]
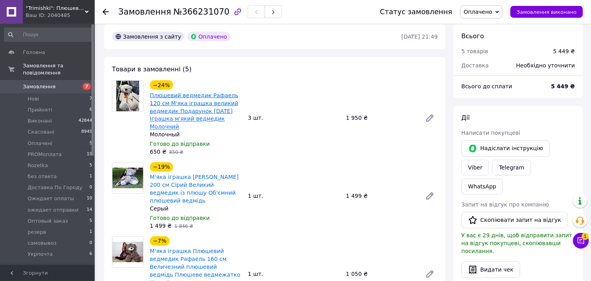
drag, startPoint x: 192, startPoint y: 126, endPoint x: 207, endPoint y: 92, distance: 37.1
click at [207, 92] on span "Плюшевий ведмедик Рафаель 120 см М'яка іграшка великий ведмедик Подарунок [DATE…" at bounding box center [196, 110] width 92 height 39
copy link "Рафаель 120 см М'яка іграшка великий ведмедик Подарунок новий рік Іграшка м'яки…"
click at [119, 131] on div at bounding box center [128, 118] width 38 height 76
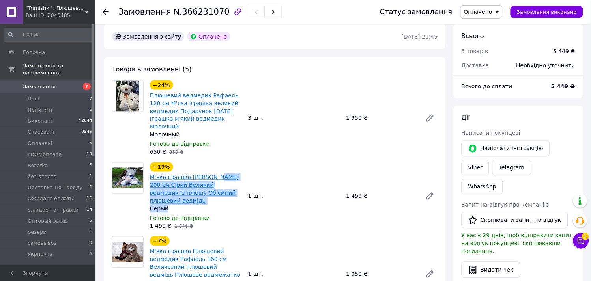
drag, startPoint x: 187, startPoint y: 209, endPoint x: 213, endPoint y: 179, distance: 40.6
click at [213, 179] on div "−19% М'яка іграшка Ведмедик Томмі 200 см Сірий Великий ведмедик із плюшу Об'ємн…" at bounding box center [196, 187] width 92 height 50
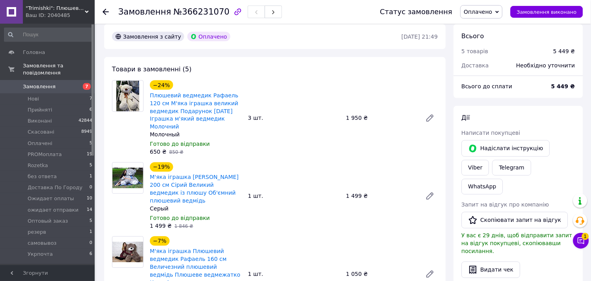
click at [124, 142] on div at bounding box center [128, 118] width 38 height 76
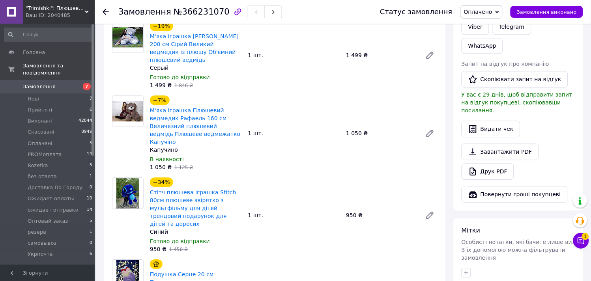
scroll to position [306, 0]
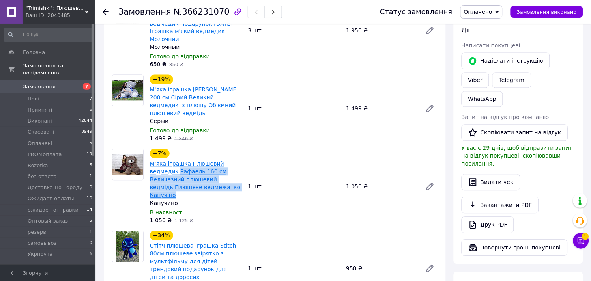
drag, startPoint x: 213, startPoint y: 188, endPoint x: 150, endPoint y: 171, distance: 65.7
click at [150, 171] on span "М'яка іграшка Плюшевий ведмедик Рафаель 160 см Величезний плюшевий ведмідь Плюш…" at bounding box center [196, 179] width 92 height 39
click at [111, 122] on div at bounding box center [128, 109] width 38 height 68
drag, startPoint x: 208, startPoint y: 191, endPoint x: 147, endPoint y: 172, distance: 63.6
click at [147, 172] on div "−7% М'яка іграшка Плюшевий ведмедик Рафаель 160 см Величезний плюшевий ведмідь …" at bounding box center [196, 186] width 98 height 79
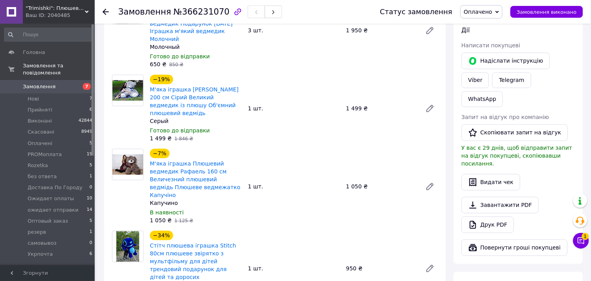
click at [127, 120] on div at bounding box center [128, 109] width 38 height 68
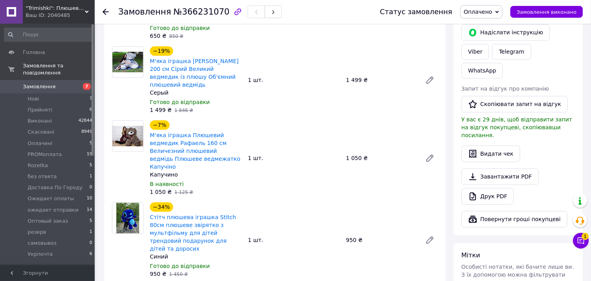
scroll to position [350, 0]
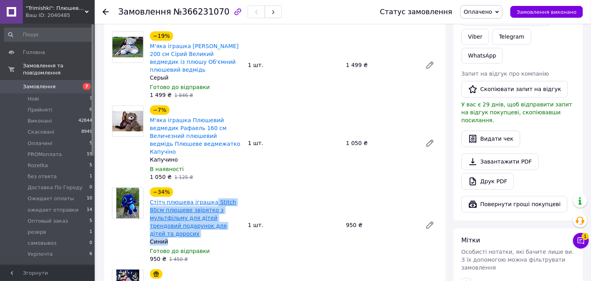
drag, startPoint x: 192, startPoint y: 222, endPoint x: 209, endPoint y: 195, distance: 32.2
click at [209, 195] on div "−34% Стітч плюшева іграшка Stitch 80см плюшеве звірятко з мультфільму для дітей…" at bounding box center [196, 216] width 92 height 58
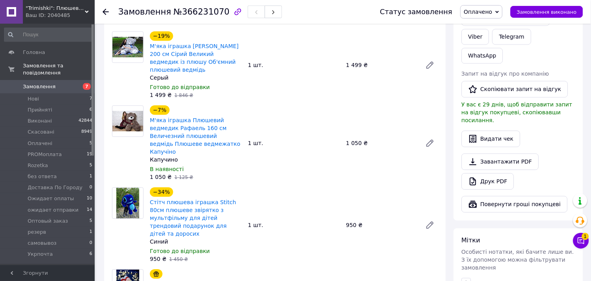
click at [123, 92] on div at bounding box center [128, 65] width 38 height 68
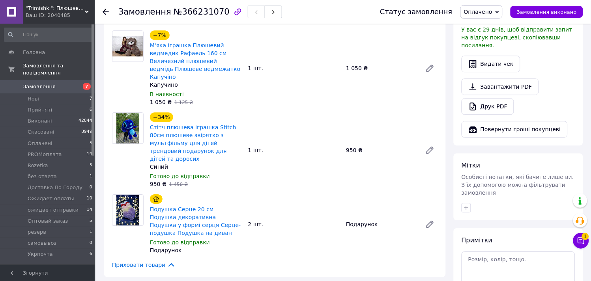
scroll to position [482, 0]
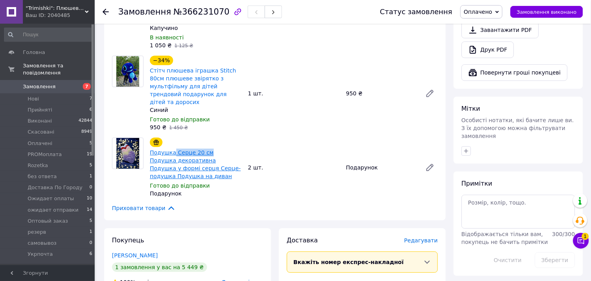
drag, startPoint x: 172, startPoint y: 138, endPoint x: 204, endPoint y: 138, distance: 31.9
click at [109, 103] on div at bounding box center [128, 94] width 38 height 76
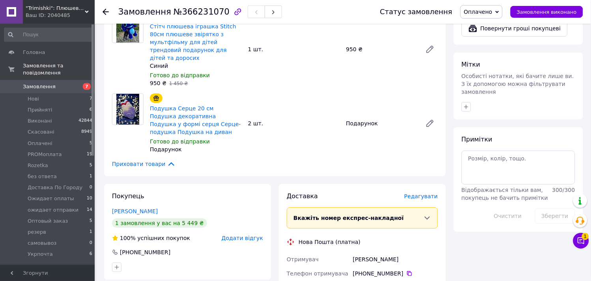
scroll to position [613, 0]
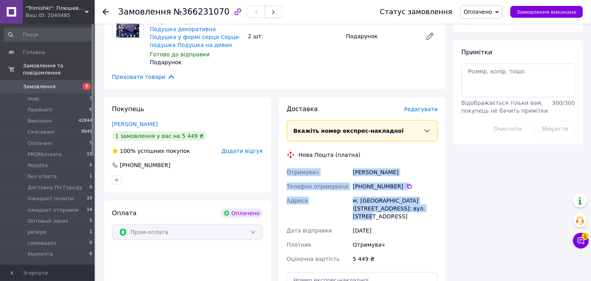
drag, startPoint x: 412, startPoint y: 194, endPoint x: 283, endPoint y: 160, distance: 133.9
click at [283, 160] on div "Доставка Редагувати Вкажіть номер експрес-накладної Обов'язково введіть номер е…" at bounding box center [362, 223] width 167 height 253
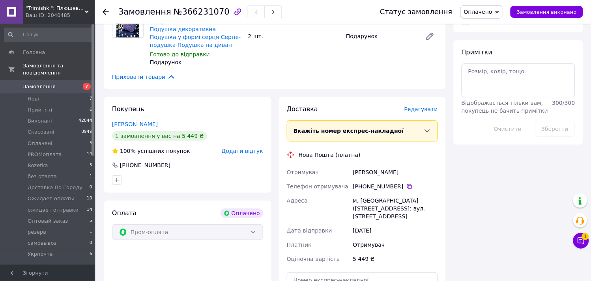
click at [115, 77] on div "Замовлення з сайту Оплачено 11.10.2025 • 21:49 Товари в замовленні (5) −24% Плю…" at bounding box center [274, 37] width 349 height 814
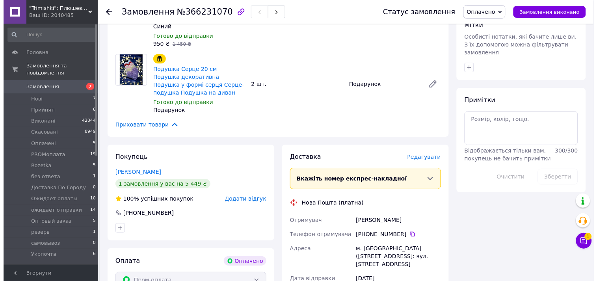
scroll to position [569, 0]
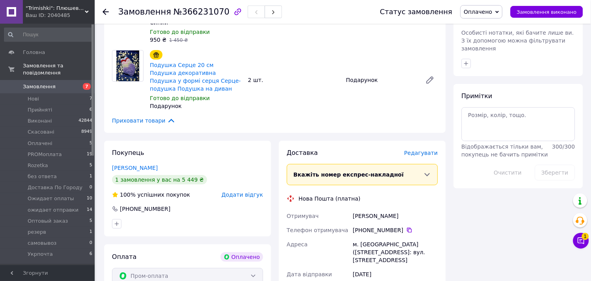
click at [421, 150] on span "Редагувати" at bounding box center [421, 153] width 34 height 6
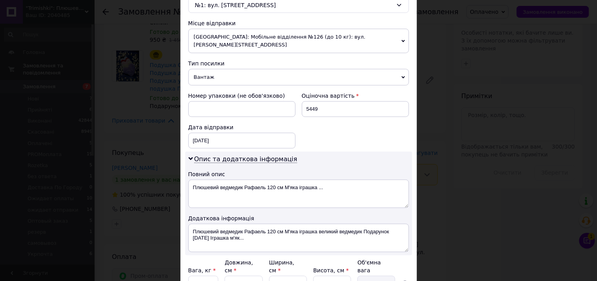
scroll to position [175, 0]
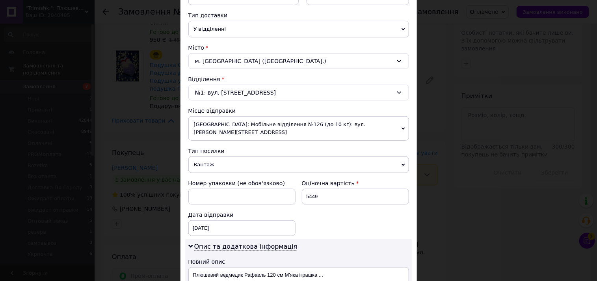
click at [238, 129] on span "[GEOGRAPHIC_DATA]: Мобільне відділення №126 (до 10 кг): вул. [PERSON_NAME][STRE…" at bounding box center [299, 128] width 221 height 24
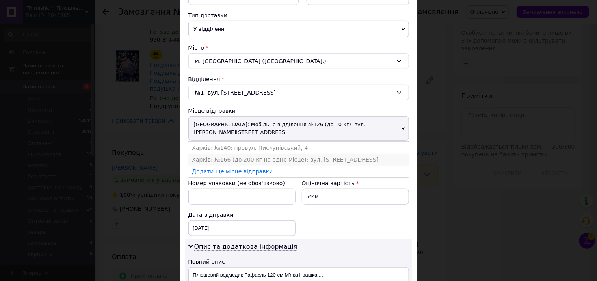
click at [211, 154] on li "Харків: №166 (до 200 кг на одне місце): вул. [STREET_ADDRESS]" at bounding box center [299, 160] width 221 height 12
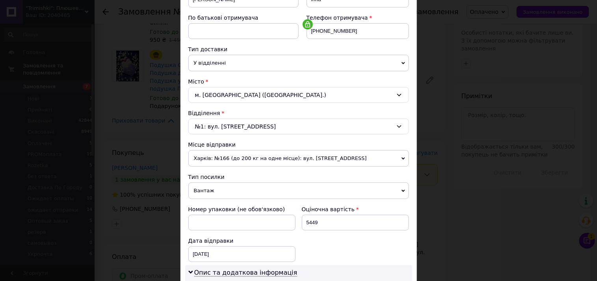
scroll to position [88, 0]
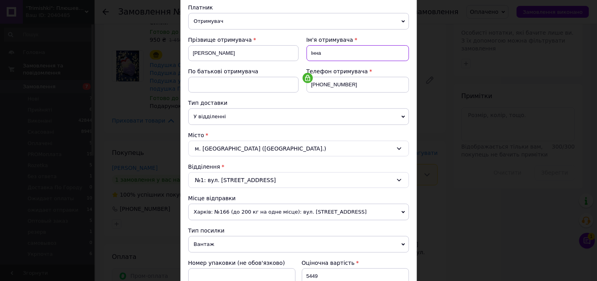
click at [330, 55] on input "Інна" at bounding box center [358, 53] width 103 height 16
drag, startPoint x: 225, startPoint y: 52, endPoint x: 190, endPoint y: 54, distance: 34.8
click at [190, 54] on input "Кравчук" at bounding box center [244, 53] width 110 height 16
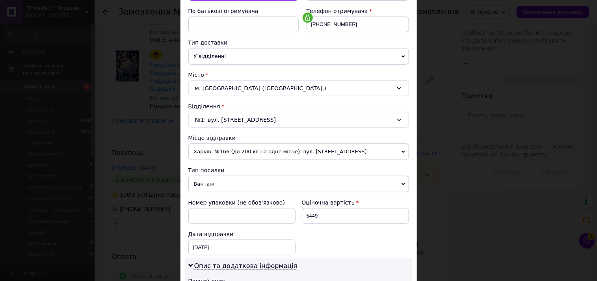
scroll to position [219, 0]
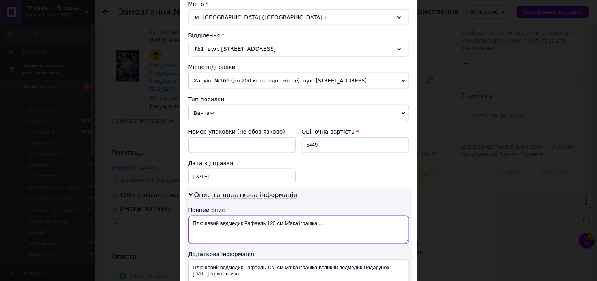
drag, startPoint x: 319, startPoint y: 226, endPoint x: 192, endPoint y: 227, distance: 127.0
click at [192, 227] on textarea "Плюшевий ведмедик Рафаель 120 см М'яка іграшка ..." at bounding box center [299, 230] width 221 height 28
paste textarea "равчук"
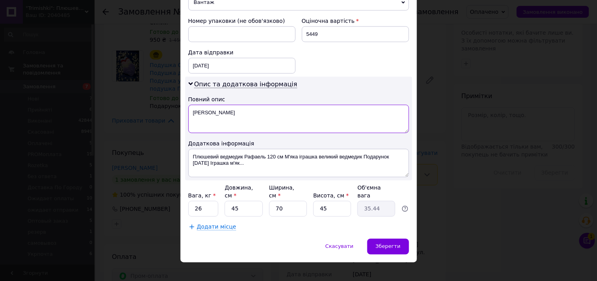
scroll to position [332, 0]
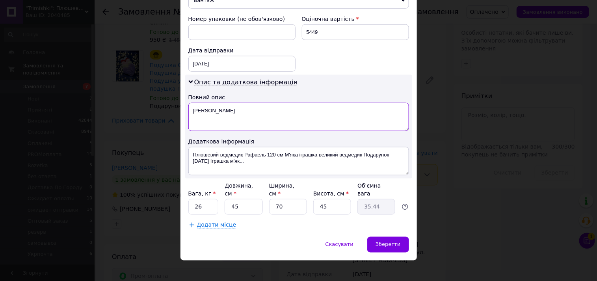
type textarea "Кравчук"
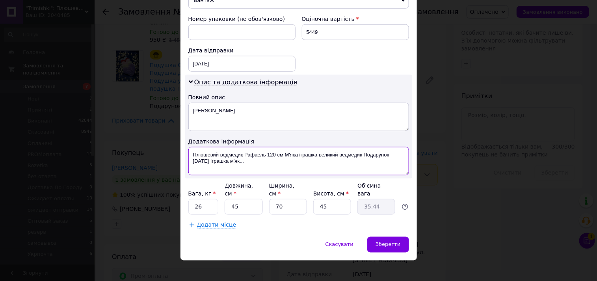
drag, startPoint x: 257, startPoint y: 161, endPoint x: 190, endPoint y: 155, distance: 66.9
click at [190, 155] on textarea "Плюшевий ведмедик Рафаель 120 см М'яка іграшка великий ведмедик Подарунок новий…" at bounding box center [299, 161] width 221 height 28
paste textarea "равчук"
type textarea "Кравчук"
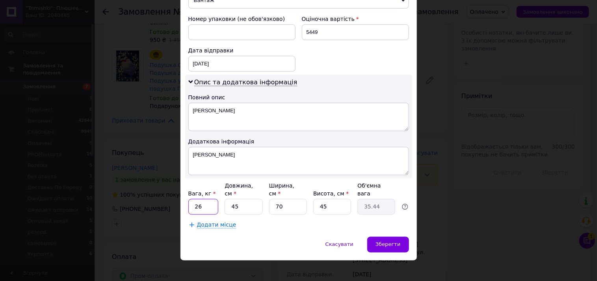
drag, startPoint x: 200, startPoint y: 202, endPoint x: 195, endPoint y: 202, distance: 5.1
click at [195, 202] on input "26" at bounding box center [204, 207] width 30 height 16
type input "35"
click at [222, 222] on span "Додати місце" at bounding box center [216, 225] width 39 height 7
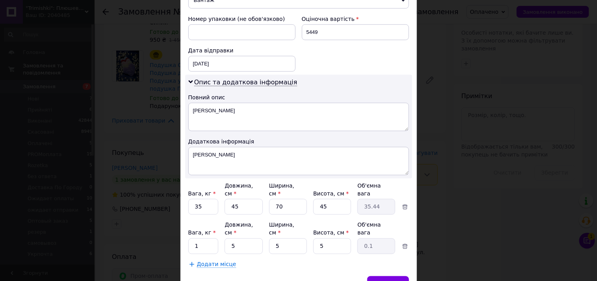
click at [210, 261] on span "Додати місце" at bounding box center [216, 264] width 39 height 7
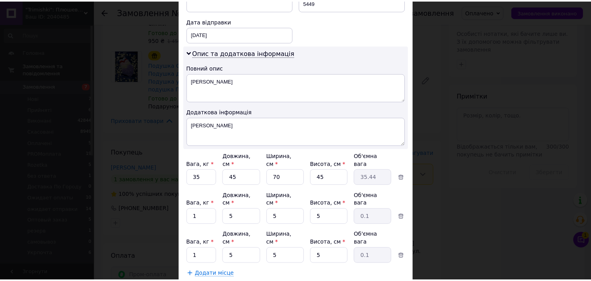
scroll to position [395, 0]
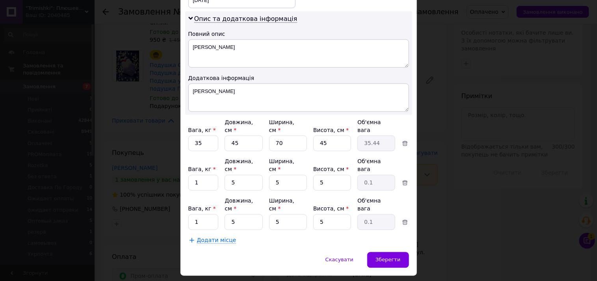
click at [215, 237] on span "Додати місце" at bounding box center [216, 240] width 39 height 7
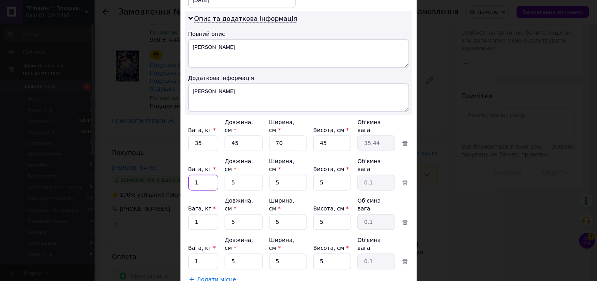
drag, startPoint x: 196, startPoint y: 170, endPoint x: 192, endPoint y: 170, distance: 4.0
click at [192, 175] on input "1" at bounding box center [204, 183] width 30 height 16
type input "30"
drag, startPoint x: 198, startPoint y: 200, endPoint x: 192, endPoint y: 203, distance: 6.9
click at [192, 215] on input "1" at bounding box center [204, 223] width 30 height 16
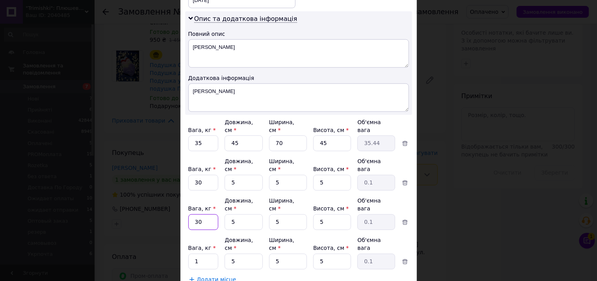
click at [207, 215] on input "30" at bounding box center [204, 223] width 30 height 16
type input "30"
drag, startPoint x: 204, startPoint y: 230, endPoint x: 191, endPoint y: 232, distance: 13.2
click at [191, 254] on input "1" at bounding box center [204, 262] width 30 height 16
type input "30"
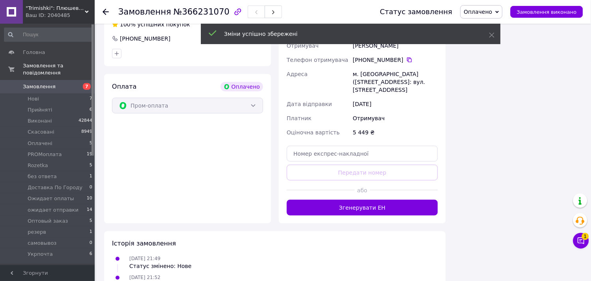
scroll to position [745, 0]
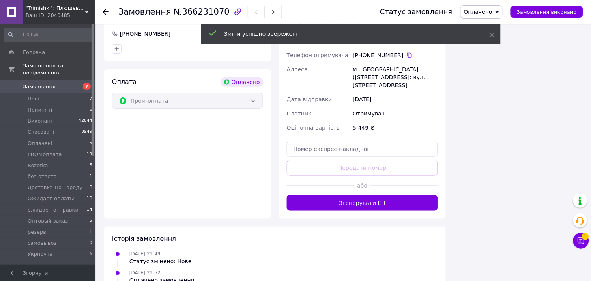
drag, startPoint x: 365, startPoint y: 183, endPoint x: 360, endPoint y: 183, distance: 5.5
click at [365, 195] on button "Згенерувати ЕН" at bounding box center [362, 203] width 151 height 16
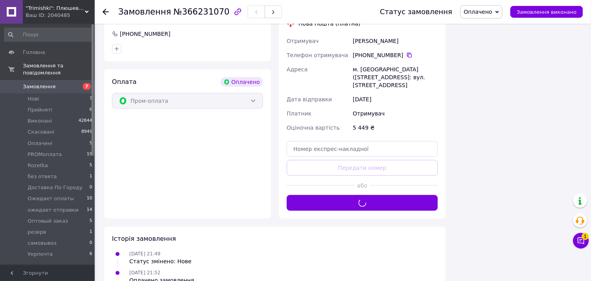
click at [485, 13] on span "Оплачено" at bounding box center [478, 12] width 28 height 6
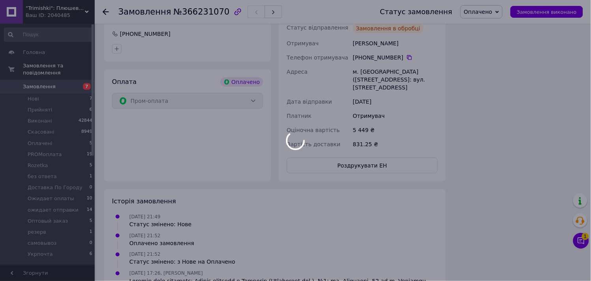
click at [498, 62] on div at bounding box center [295, 140] width 591 height 281
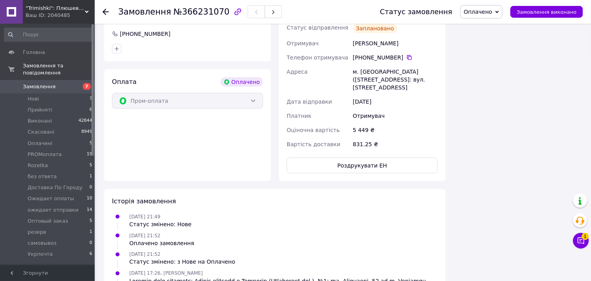
drag, startPoint x: 485, startPoint y: 10, endPoint x: 490, endPoint y: 34, distance: 24.1
click at [485, 11] on span "Оплачено" at bounding box center [478, 12] width 28 height 6
click at [495, 64] on li "PROMоплата" at bounding box center [492, 63] width 63 height 12
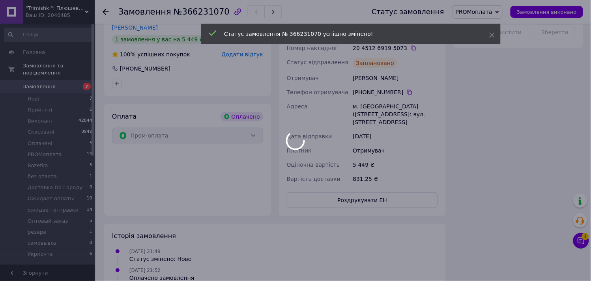
scroll to position [657, 0]
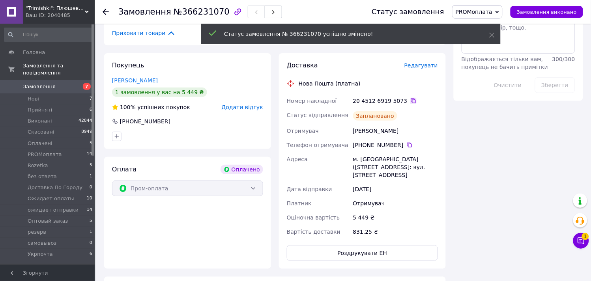
click at [410, 98] on icon at bounding box center [413, 101] width 6 height 6
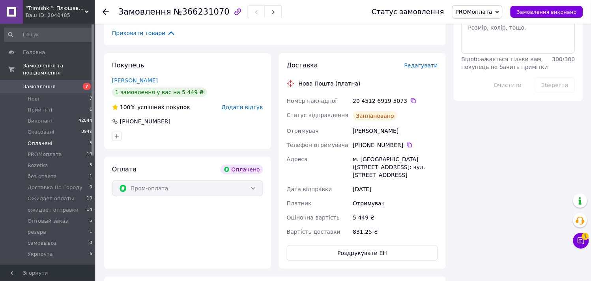
click at [41, 140] on span "Оплачені" at bounding box center [40, 143] width 25 height 7
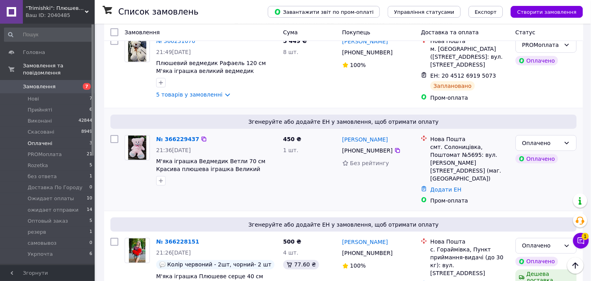
scroll to position [105, 0]
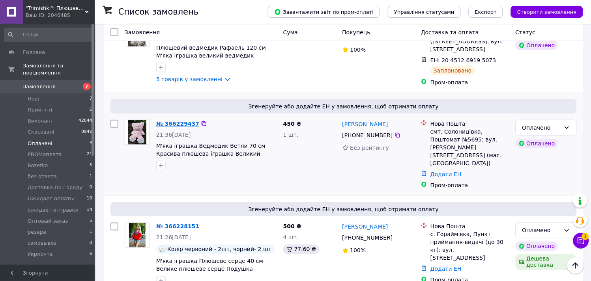
click at [176, 121] on link "№ 366229437" at bounding box center [177, 124] width 43 height 6
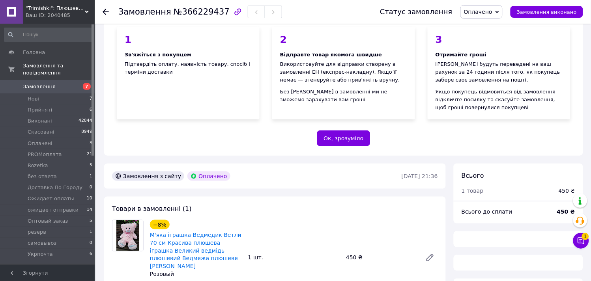
scroll to position [105, 0]
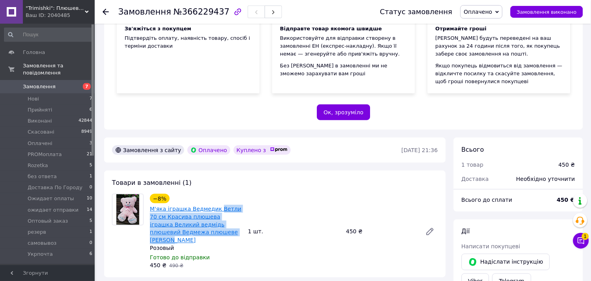
drag, startPoint x: 227, startPoint y: 234, endPoint x: 214, endPoint y: 206, distance: 31.0
click at [214, 206] on span "М'яка іграшка Ведмедик Ветли 70 см Красива плюшева іграшка Великий ведмідь плюш…" at bounding box center [196, 224] width 92 height 39
drag, startPoint x: 123, startPoint y: 112, endPoint x: 127, endPoint y: 119, distance: 8.3
click at [123, 112] on div "Пром-оплата з виплатою на картку працює як P2P переказ (з картки на картку) з о…" at bounding box center [343, 36] width 479 height 188
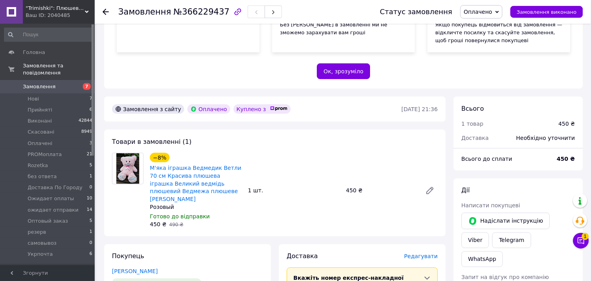
scroll to position [237, 0]
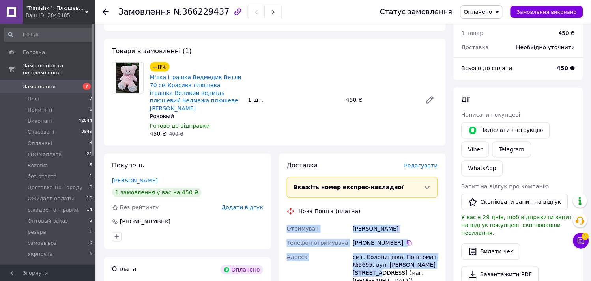
drag, startPoint x: 369, startPoint y: 266, endPoint x: 287, endPoint y: 223, distance: 92.6
click at [287, 223] on div "Отримувач Яхно Ігор Телефон отримувача +380 98 856 83 12   Адреса смт. Солониці…" at bounding box center [362, 276] width 154 height 109
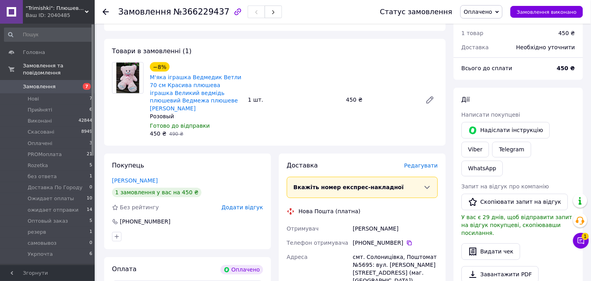
drag, startPoint x: 116, startPoint y: 106, endPoint x: 191, endPoint y: 151, distance: 87.5
click at [116, 106] on div at bounding box center [128, 100] width 38 height 76
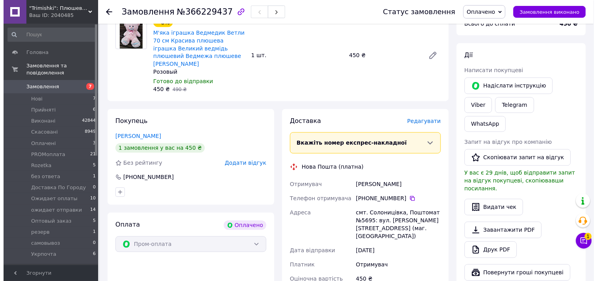
scroll to position [281, 0]
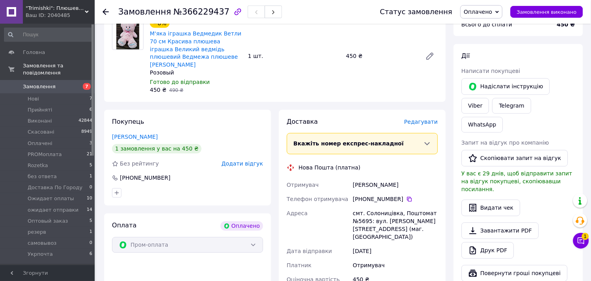
click at [429, 119] on span "Редагувати" at bounding box center [421, 122] width 34 height 6
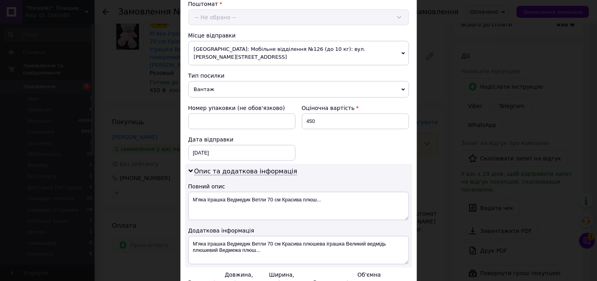
scroll to position [263, 0]
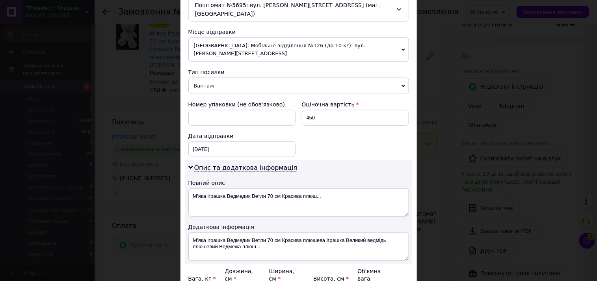
click at [278, 43] on span "[GEOGRAPHIC_DATA]: Мобільне відділення №126 (до 10 кг): вул. [PERSON_NAME][STRE…" at bounding box center [299, 49] width 221 height 24
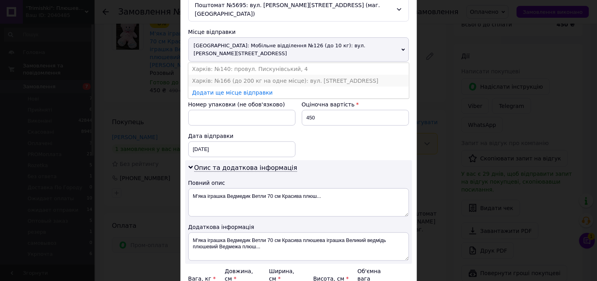
click at [236, 75] on li "Харків: №166 (до 200 кг на одне місце): вул. [STREET_ADDRESS]" at bounding box center [299, 81] width 221 height 12
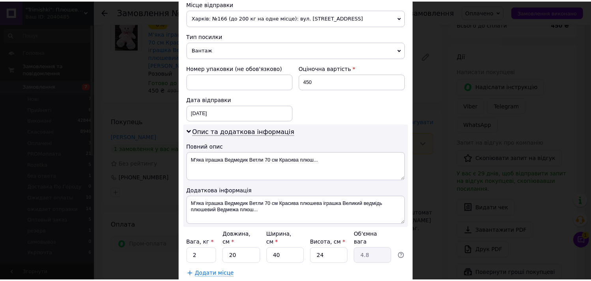
scroll to position [306, 0]
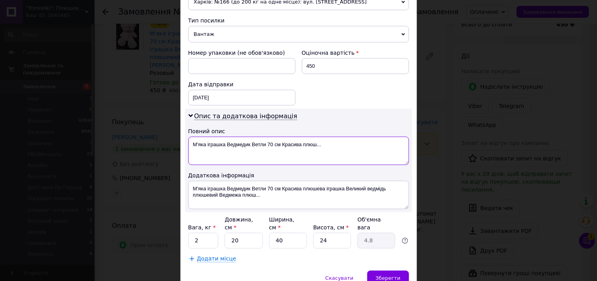
drag, startPoint x: 330, startPoint y: 138, endPoint x: 192, endPoint y: 139, distance: 137.6
click at [192, 139] on textarea "М'яка іграшка Ведмедик Ветли 70 см Красива плюш..." at bounding box center [299, 151] width 221 height 28
drag, startPoint x: 224, startPoint y: 137, endPoint x: 192, endPoint y: 132, distance: 32.7
click at [192, 137] on textarea "Ветли70РОз" at bounding box center [299, 151] width 221 height 28
type textarea "Ветли70РОз"
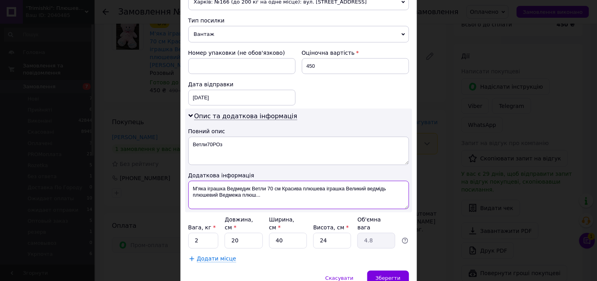
drag, startPoint x: 264, startPoint y: 189, endPoint x: 191, endPoint y: 180, distance: 73.6
click at [191, 181] on textarea "М'яка іграшка Ведмедик Ветли 70 см Красива плюшева іграшка Великий ведмідь плюш…" at bounding box center [299, 195] width 221 height 28
paste textarea "етли70РОз"
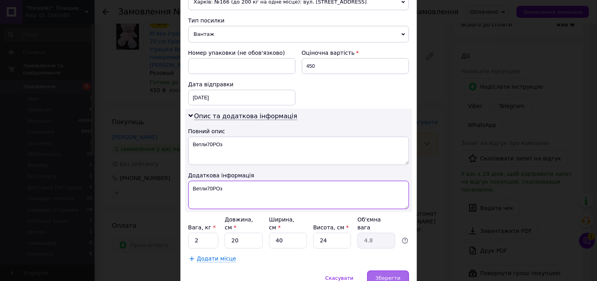
type textarea "Ветли70РОз"
click at [394, 276] on span "Зберегти" at bounding box center [388, 279] width 25 height 6
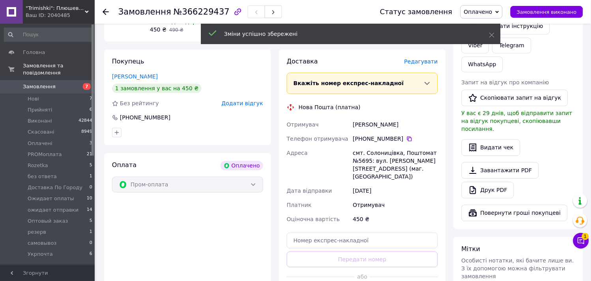
scroll to position [368, 0]
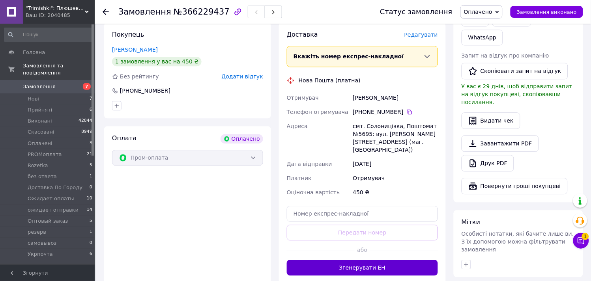
click at [375, 260] on button "Згенерувати ЕН" at bounding box center [362, 268] width 151 height 16
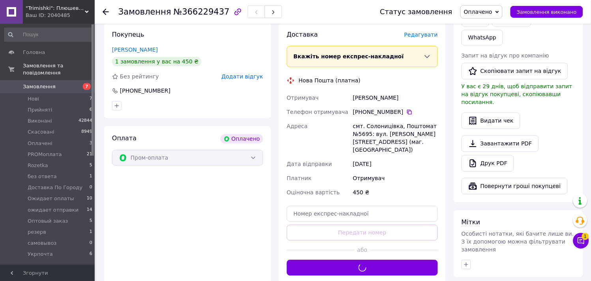
click at [485, 12] on span "Оплачено" at bounding box center [478, 12] width 28 height 6
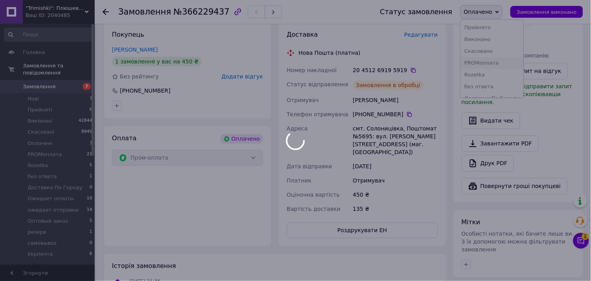
click at [485, 63] on body ""Trimishki": Плюшеві іграшки на будь-який смак! Ваш ID: 2040485 Сайт "Trimishki…" at bounding box center [295, 18] width 591 height 773
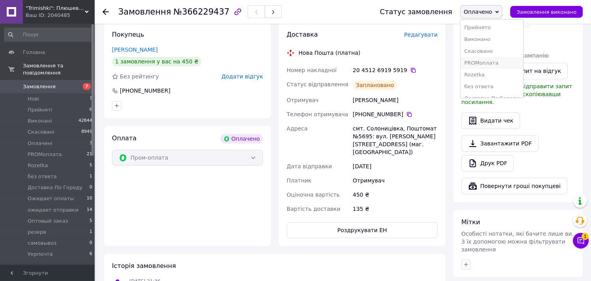
click at [494, 63] on li "PROMоплата" at bounding box center [492, 63] width 63 height 12
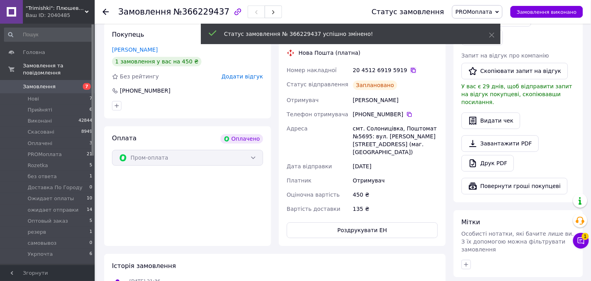
click at [410, 67] on icon at bounding box center [413, 70] width 6 height 6
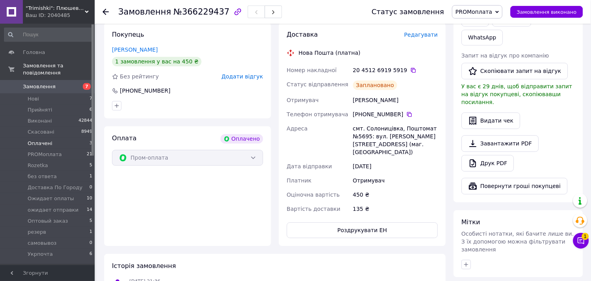
click at [53, 138] on li "Оплачені 3" at bounding box center [48, 143] width 97 height 11
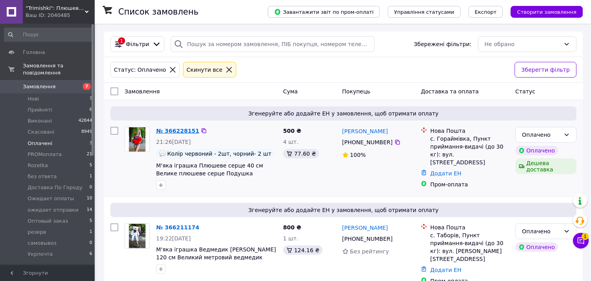
click at [178, 131] on link "№ 366228151" at bounding box center [177, 131] width 43 height 6
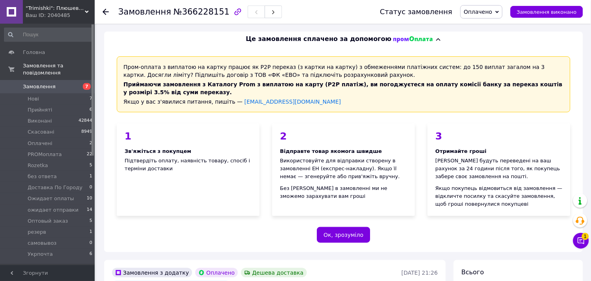
scroll to position [131, 0]
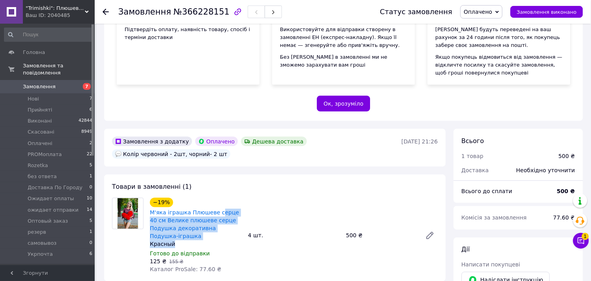
drag, startPoint x: 214, startPoint y: 215, endPoint x: 202, endPoint y: 235, distance: 23.7
click at [225, 241] on div "Красный" at bounding box center [196, 245] width 92 height 8
drag, startPoint x: 213, startPoint y: 213, endPoint x: 234, endPoint y: 213, distance: 21.3
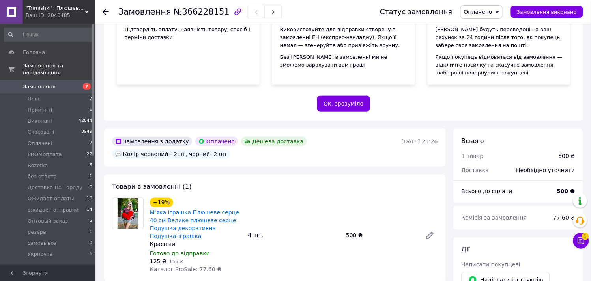
click at [110, 92] on div "Пром-оплата з виплатою на картку працює як P2P переказ (з картки на картку) з о…" at bounding box center [343, 18] width 479 height 205
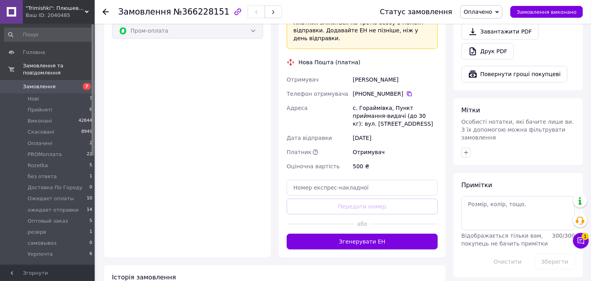
scroll to position [526, 0]
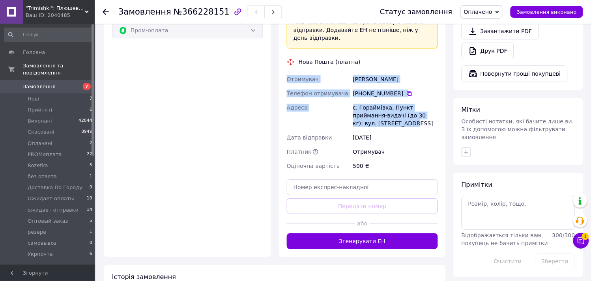
drag, startPoint x: 348, startPoint y: 96, endPoint x: 283, endPoint y: 58, distance: 75.7
click at [283, 58] on div "Доставка Редагувати «Дешева доставка»   для продавця Новою Поштою на Prom. Дост…" at bounding box center [362, 76] width 167 height 362
click at [114, 86] on div "Оплата Оплачено Пром-оплата" at bounding box center [187, 128] width 167 height 258
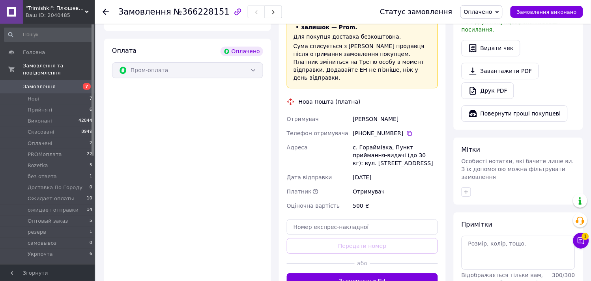
scroll to position [438, 0]
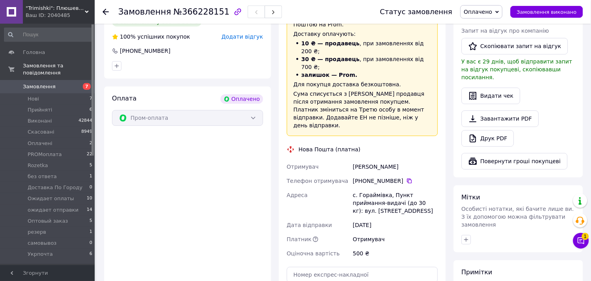
drag, startPoint x: 494, startPoint y: 9, endPoint x: 495, endPoint y: 28, distance: 19.7
click at [492, 9] on span "Оплачено" at bounding box center [478, 12] width 28 height 6
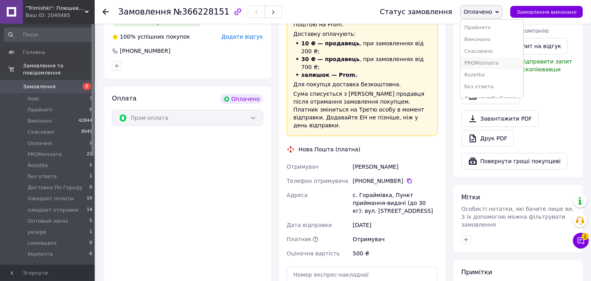
click at [487, 63] on li "PROMоплата" at bounding box center [492, 63] width 63 height 12
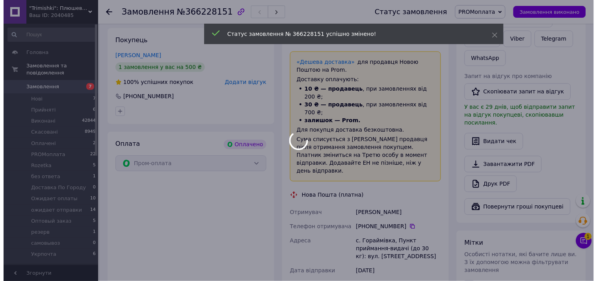
scroll to position [350, 0]
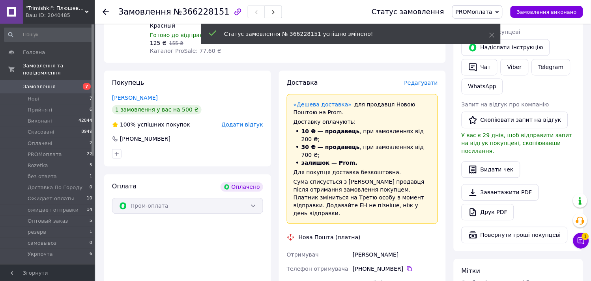
click at [422, 80] on span "Редагувати" at bounding box center [421, 83] width 34 height 6
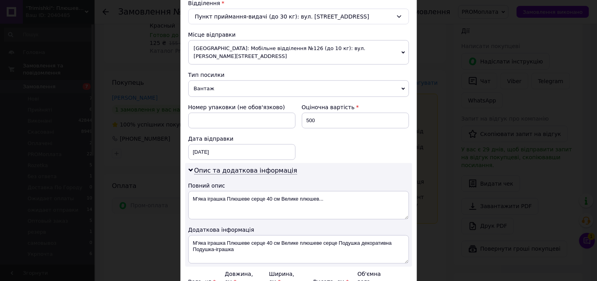
scroll to position [175, 0]
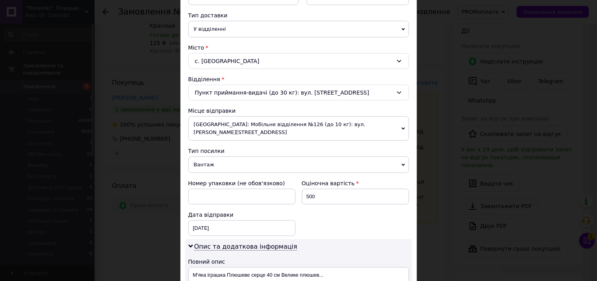
click at [235, 120] on span "[GEOGRAPHIC_DATA]: Мобільне відділення №126 (до 10 кг): вул. [PERSON_NAME][STRE…" at bounding box center [299, 128] width 221 height 24
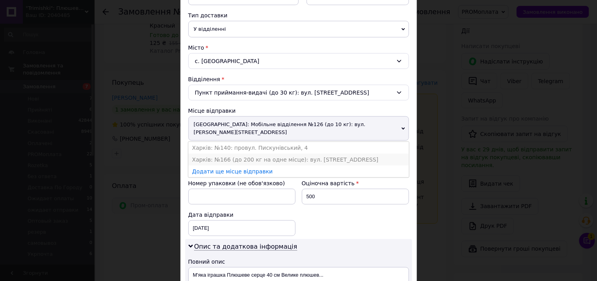
click at [208, 154] on li "Харків: №166 (до 200 кг на одне місце): вул. [STREET_ADDRESS]" at bounding box center [299, 160] width 221 height 12
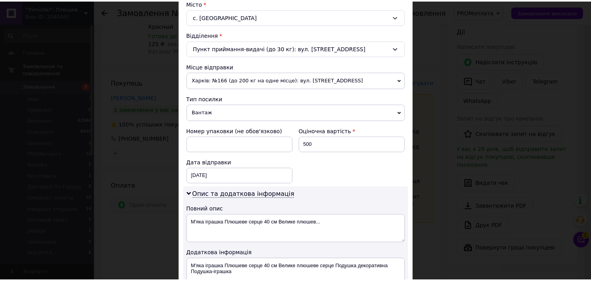
scroll to position [306, 0]
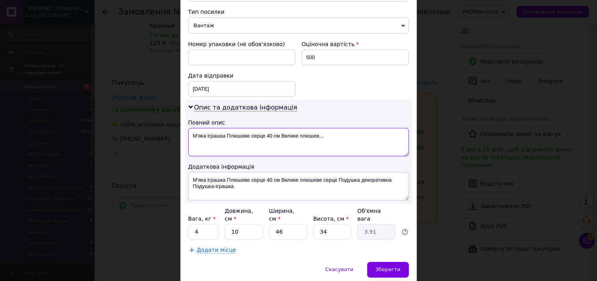
drag, startPoint x: 329, startPoint y: 137, endPoint x: 189, endPoint y: 139, distance: 139.2
click at [189, 139] on textarea "М'яка іграшка Плюшеве серце 40 см Велике плюшев..." at bounding box center [299, 142] width 221 height 28
type textarea "е"
drag, startPoint x: 239, startPoint y: 134, endPoint x: 192, endPoint y: 136, distance: 46.6
click at [192, 136] on textarea "Сер40Кра2Чорн2" at bounding box center [299, 142] width 221 height 28
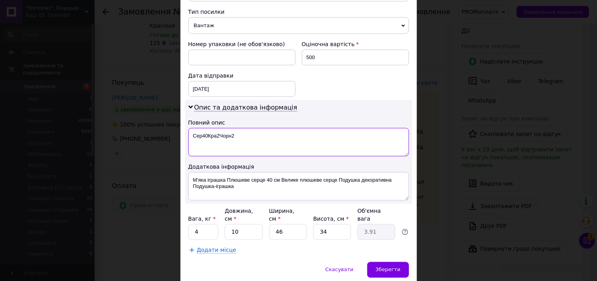
type textarea "Сер40Кра2Чорн2"
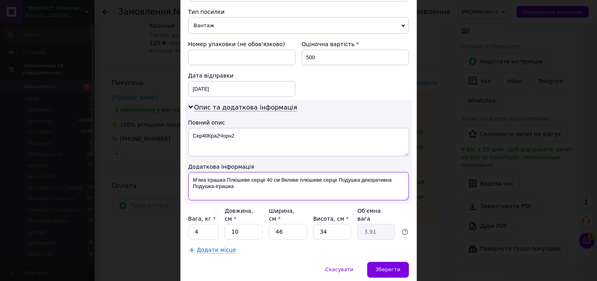
drag, startPoint x: 240, startPoint y: 187, endPoint x: 194, endPoint y: 179, distance: 46.7
click at [194, 179] on textarea "М'яка іграшка Плюшеве серце 40 см Велике плюшеве серце Подушка декоративна Поду…" at bounding box center [299, 186] width 221 height 28
paste textarea "ер40Кра2Чорн2"
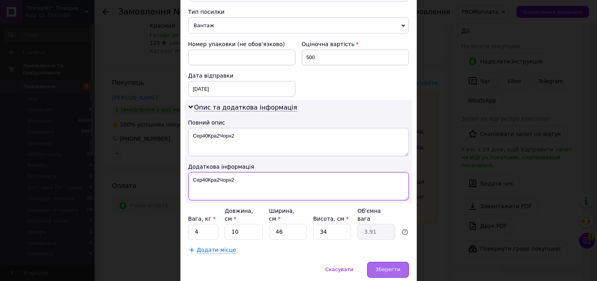
type textarea "Сер40Кра2Чорн2"
click at [394, 267] on span "Зберегти" at bounding box center [388, 270] width 25 height 6
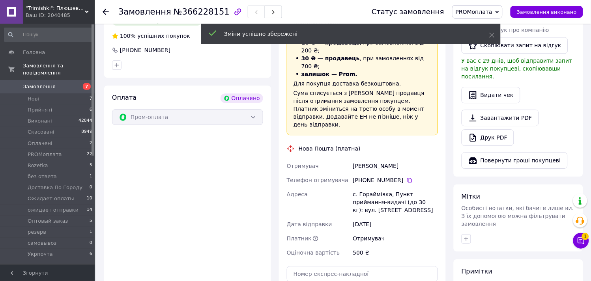
scroll to position [526, 0]
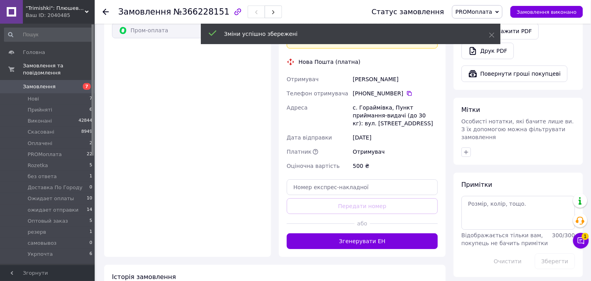
drag, startPoint x: 359, startPoint y: 216, endPoint x: 351, endPoint y: 216, distance: 7.9
click at [358, 233] on button "Згенерувати ЕН" at bounding box center [362, 241] width 151 height 16
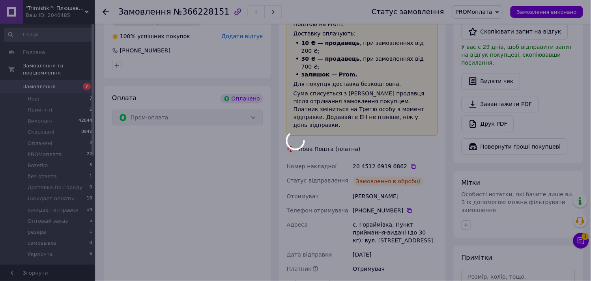
scroll to position [438, 0]
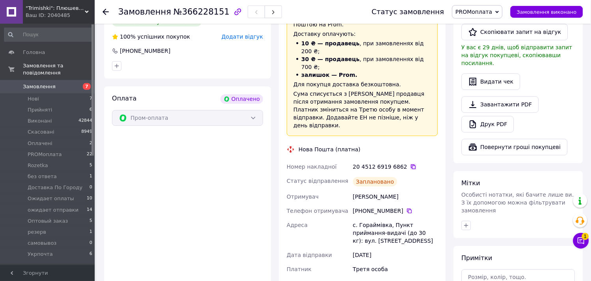
click at [410, 164] on icon at bounding box center [413, 167] width 6 height 6
click at [44, 140] on span "Оплачені" at bounding box center [40, 143] width 25 height 7
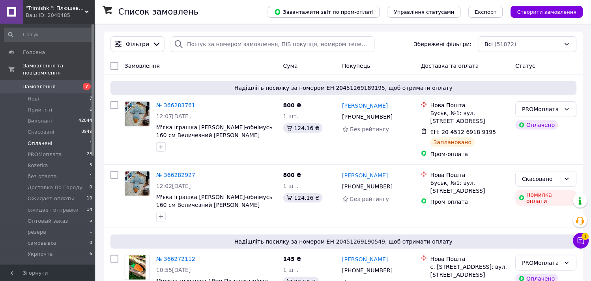
click at [45, 140] on span "Оплачені" at bounding box center [40, 143] width 25 height 7
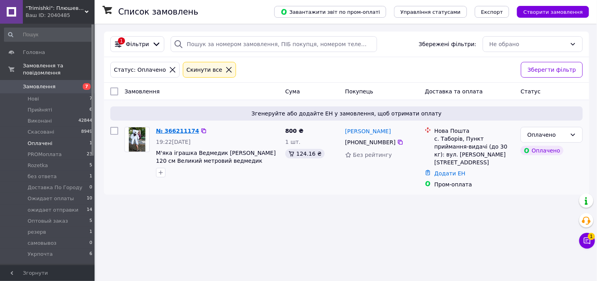
click at [174, 131] on link "№ 366211174" at bounding box center [177, 131] width 43 height 6
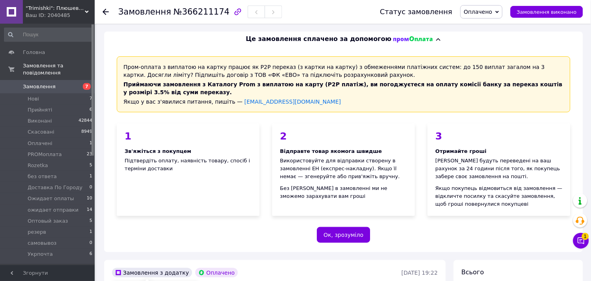
scroll to position [131, 0]
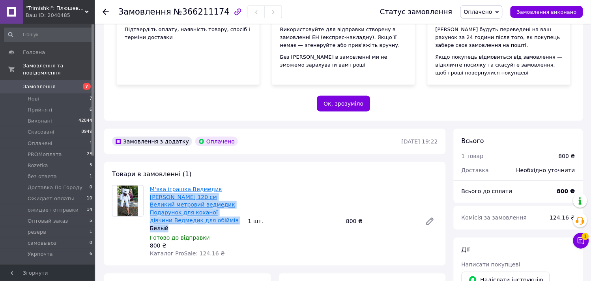
drag, startPoint x: 170, startPoint y: 222, endPoint x: 213, endPoint y: 187, distance: 55.2
click at [213, 187] on div "М'яка іграшка Ведмедик Нестор 120 см Великий метровий ведмедик Подарунок для ко…" at bounding box center [196, 208] width 92 height 47
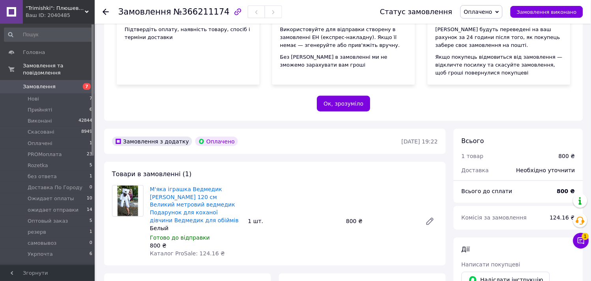
click at [127, 97] on div "Пром-оплата з виплатою на картку працює як P2P переказ (з картки на картку) з о…" at bounding box center [343, 18] width 479 height 205
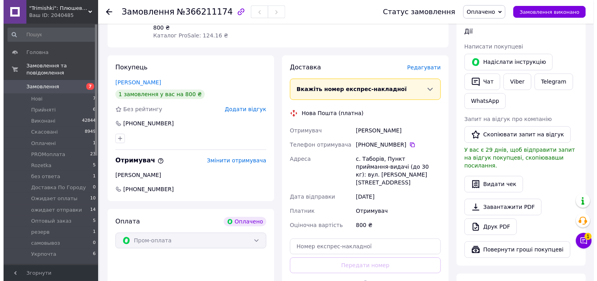
scroll to position [350, 0]
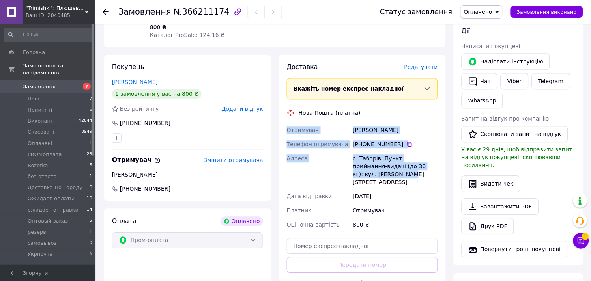
drag, startPoint x: 392, startPoint y: 167, endPoint x: 282, endPoint y: 125, distance: 117.6
click at [282, 125] on div "Доставка Редагувати Вкажіть номер експрес-накладної Обов'язково введіть номер е…" at bounding box center [362, 185] width 167 height 261
drag, startPoint x: 101, startPoint y: 81, endPoint x: 113, endPoint y: 87, distance: 13.8
click at [101, 81] on div "Покупець Ятел Микола 1 замовлення у вас на 800 ₴ Без рейтингу Додати відгук +38…" at bounding box center [187, 185] width 175 height 261
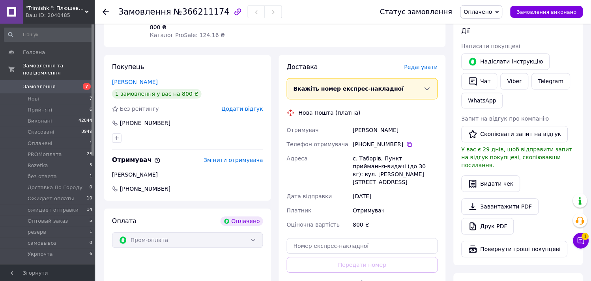
drag, startPoint x: 488, startPoint y: 7, endPoint x: 504, endPoint y: 30, distance: 28.1
click at [491, 9] on span "Оплачено" at bounding box center [481, 11] width 42 height 13
drag, startPoint x: 491, startPoint y: 62, endPoint x: 485, endPoint y: 64, distance: 6.5
click at [491, 62] on li "PROMоплата" at bounding box center [492, 63] width 63 height 12
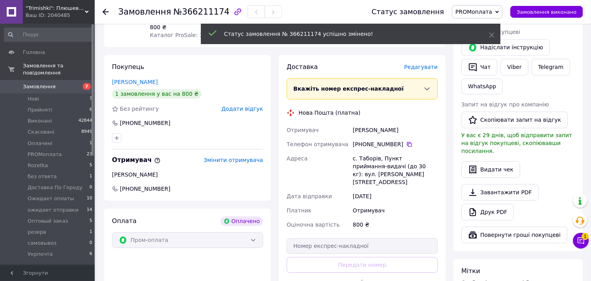
click at [427, 64] on span "Редагувати" at bounding box center [421, 67] width 34 height 6
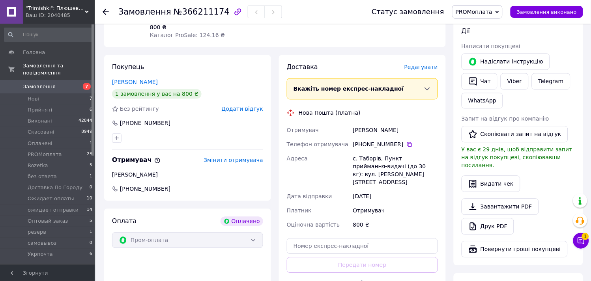
click at [419, 64] on span "Редагувати" at bounding box center [421, 67] width 34 height 6
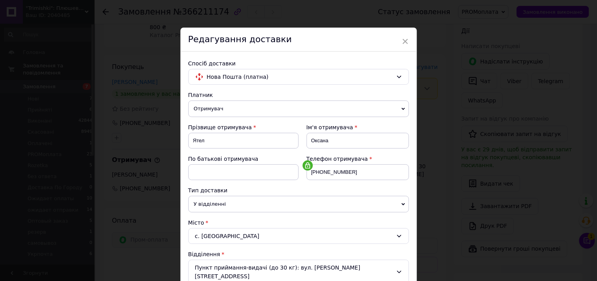
scroll to position [131, 0]
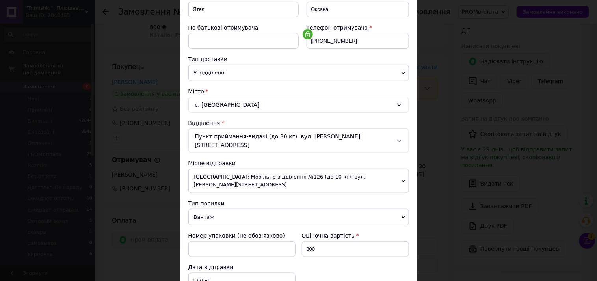
click at [235, 169] on span "[GEOGRAPHIC_DATA]: Мобільне відділення №126 (до 10 кг): вул. [PERSON_NAME][STRE…" at bounding box center [299, 181] width 221 height 24
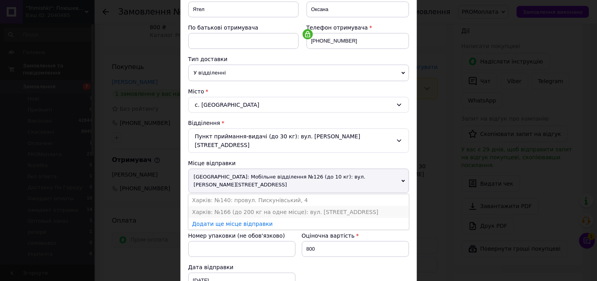
click at [208, 206] on li "Харків: №166 (до 200 кг на одне місце): вул. [STREET_ADDRESS]" at bounding box center [299, 212] width 221 height 12
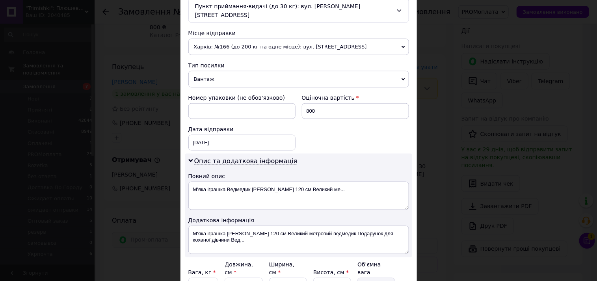
scroll to position [263, 0]
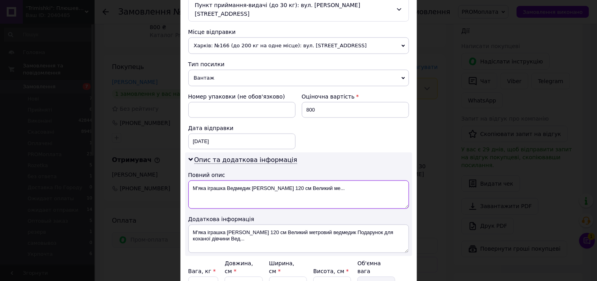
drag, startPoint x: 340, startPoint y: 180, endPoint x: 186, endPoint y: 183, distance: 154.6
click at [186, 183] on div "Опис та додаткова інформація Повний опис М'яка іграшка Ведмедик Нестор 120 см В…" at bounding box center [298, 205] width 227 height 104
drag, startPoint x: 229, startPoint y: 184, endPoint x: 192, endPoint y: 182, distance: 36.8
click at [192, 182] on textarea "Нестор120Бел" at bounding box center [299, 195] width 221 height 28
type textarea "Нестор120Бел"
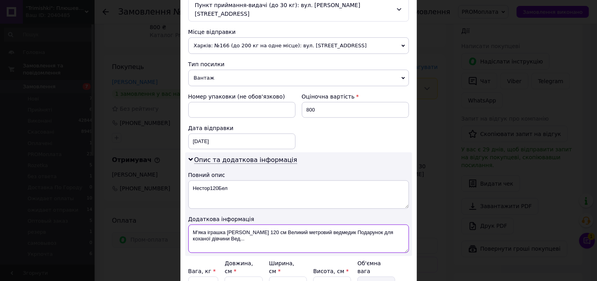
drag, startPoint x: 245, startPoint y: 230, endPoint x: 192, endPoint y: 226, distance: 53.4
click at [192, 226] on textarea "М'яка іграшка Ведмедик Нестор 120 см Великий метровий ведмедик Подарунок для ко…" at bounding box center [299, 239] width 221 height 28
paste textarea "естор120Бел"
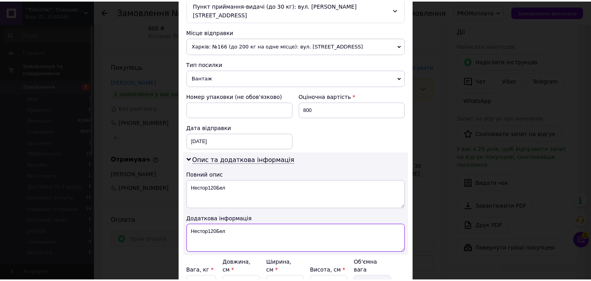
scroll to position [332, 0]
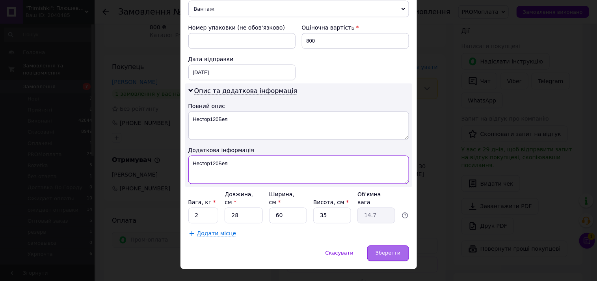
type textarea "Нестор120Бел"
click at [392, 250] on span "Зберегти" at bounding box center [388, 253] width 25 height 6
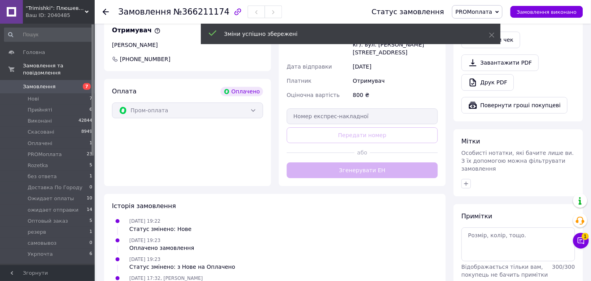
scroll to position [482, 0]
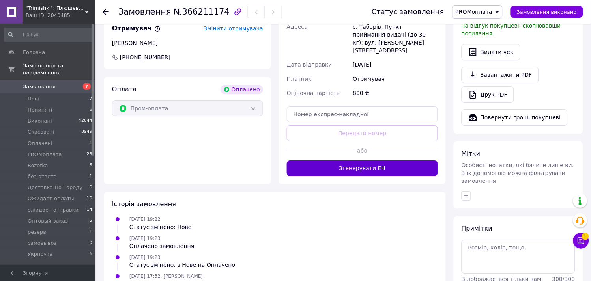
click at [380, 161] on button "Згенерувати ЕН" at bounding box center [362, 169] width 151 height 16
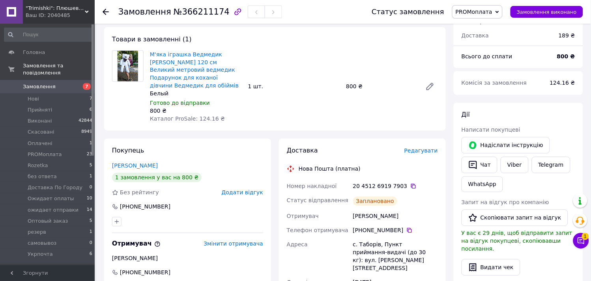
scroll to position [263, 0]
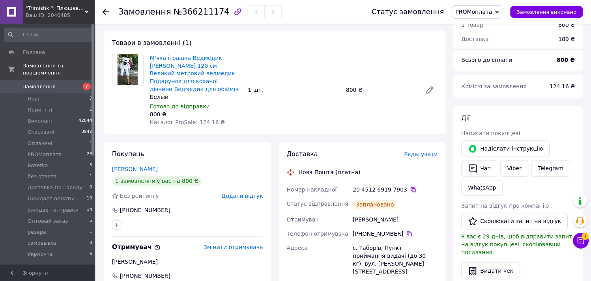
click at [411, 188] on icon at bounding box center [413, 190] width 5 height 5
click at [123, 117] on div at bounding box center [128, 90] width 38 height 73
click at [46, 140] on span "Оплачені" at bounding box center [40, 143] width 25 height 7
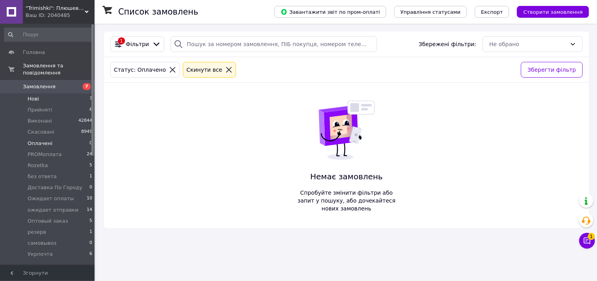
click at [35, 95] on span "Нові" at bounding box center [33, 98] width 11 height 7
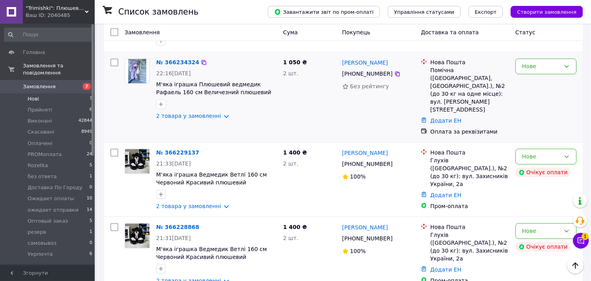
scroll to position [328, 0]
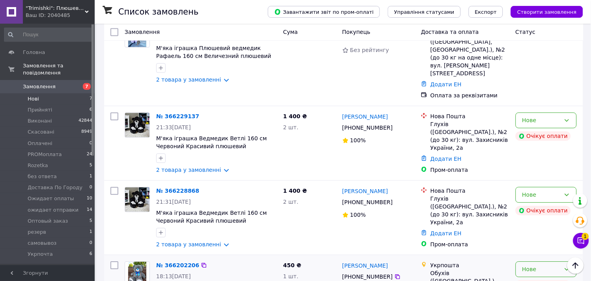
click at [539, 265] on div "Нове" at bounding box center [541, 269] width 38 height 9
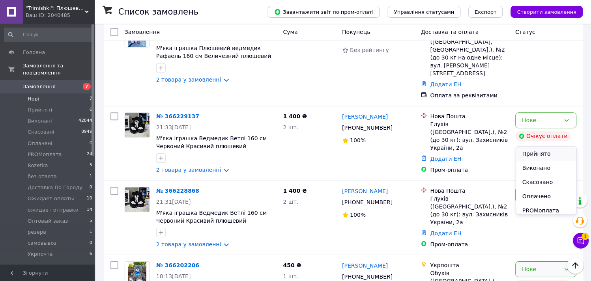
click at [531, 152] on li "Прийнято" at bounding box center [546, 154] width 60 height 14
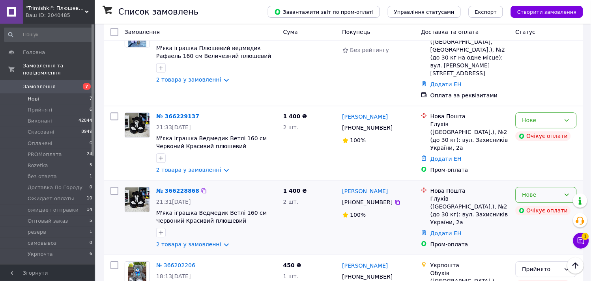
click at [541, 191] on div "Нове" at bounding box center [541, 195] width 38 height 9
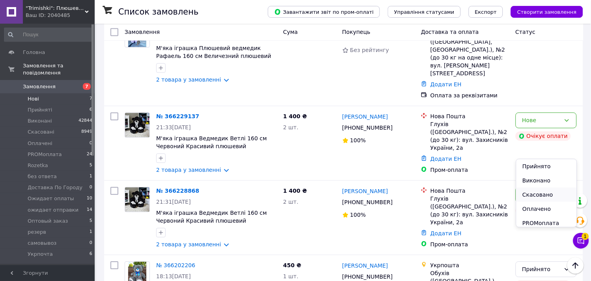
click at [530, 195] on li "Скасовано" at bounding box center [546, 195] width 60 height 14
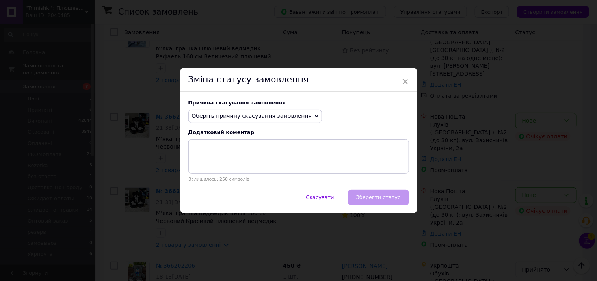
drag, startPoint x: 265, startPoint y: 117, endPoint x: 262, endPoint y: 121, distance: 4.5
click at [263, 117] on span "Оберіть причину скасування замовлення" at bounding box center [252, 116] width 120 height 6
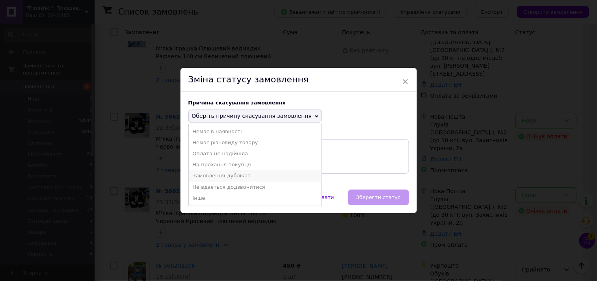
click at [211, 177] on li "Замовлення-дублікат" at bounding box center [255, 175] width 133 height 11
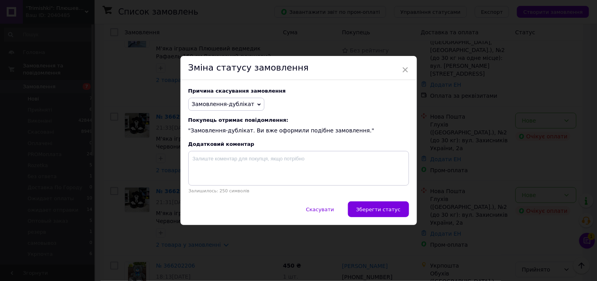
click at [398, 213] on span "Зберегти статус" at bounding box center [379, 210] width 45 height 6
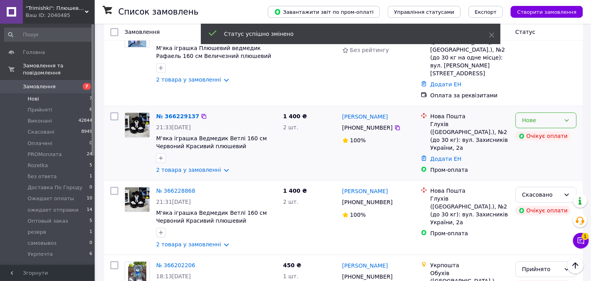
click at [539, 116] on div "Нове" at bounding box center [541, 120] width 38 height 9
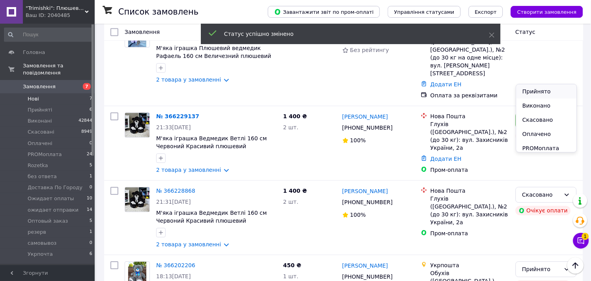
click at [533, 90] on li "Прийнято" at bounding box center [546, 91] width 60 height 14
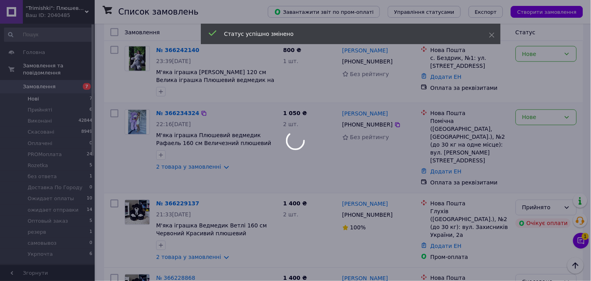
scroll to position [241, 0]
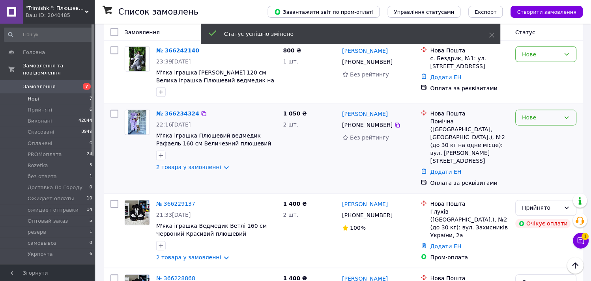
click at [538, 114] on div "Нове" at bounding box center [541, 118] width 38 height 9
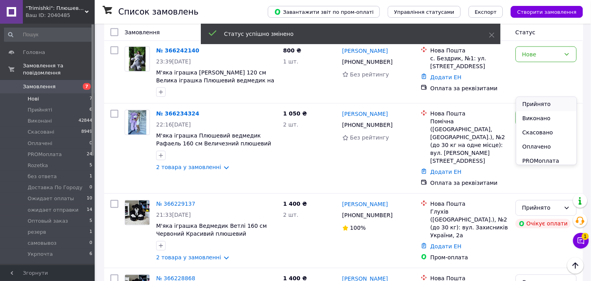
click at [529, 105] on li "Прийнято" at bounding box center [546, 104] width 60 height 14
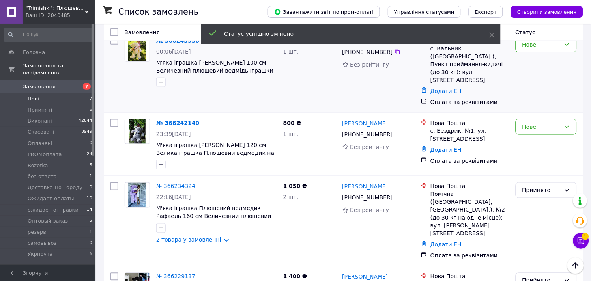
scroll to position [109, 0]
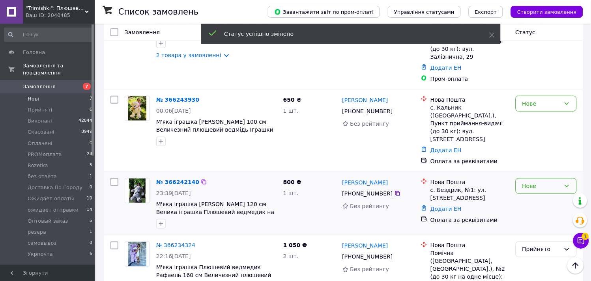
click at [532, 182] on div "Нове" at bounding box center [541, 186] width 38 height 9
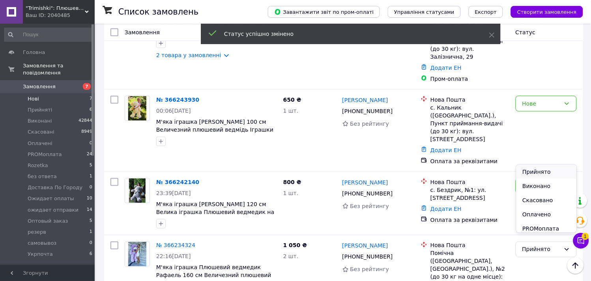
click at [535, 174] on li "Прийнято" at bounding box center [546, 172] width 60 height 14
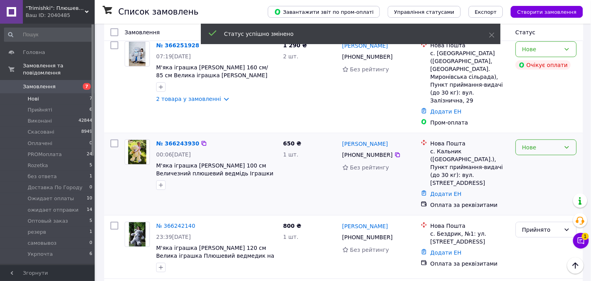
click at [539, 143] on div "Нове" at bounding box center [541, 147] width 38 height 9
click at [535, 149] on li "Прийнято" at bounding box center [546, 149] width 60 height 14
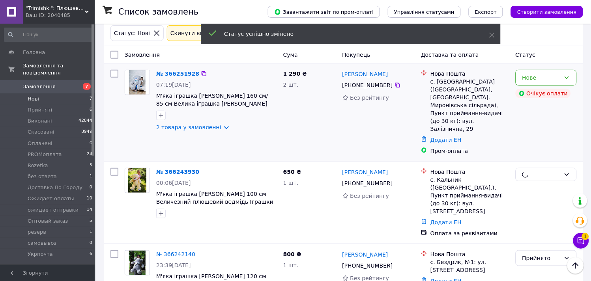
scroll to position [21, 0]
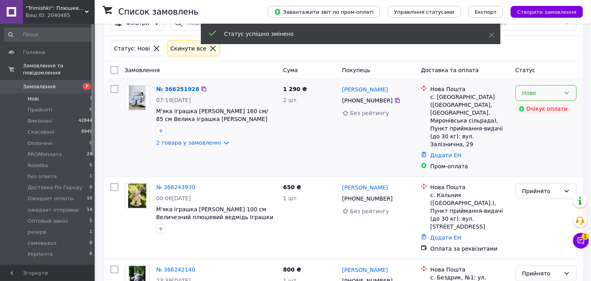
click at [546, 93] on div "Нове" at bounding box center [541, 93] width 38 height 9
click at [531, 110] on li "Прийнято" at bounding box center [546, 110] width 60 height 14
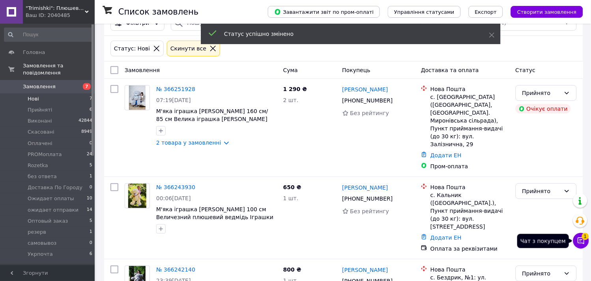
click at [581, 241] on icon at bounding box center [581, 241] width 7 height 7
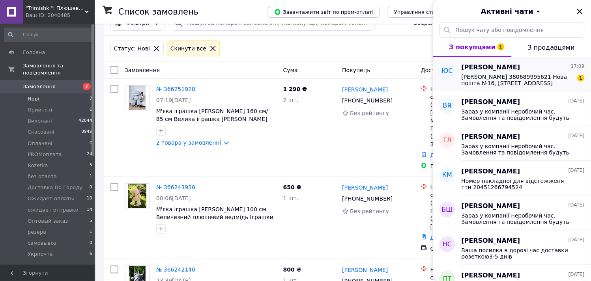
click at [489, 79] on span "Сторожук Юля Олегівна 380689995621 Нова пошта №16, вулиця Євгена Рихліка, 11А, …" at bounding box center [517, 80] width 112 height 13
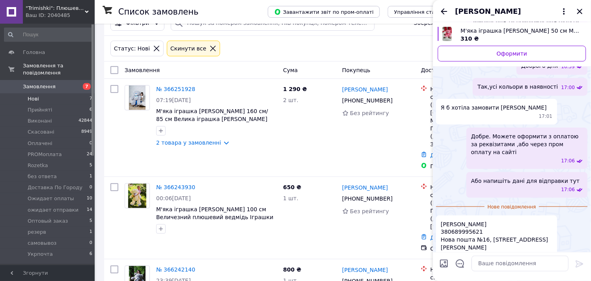
scroll to position [130, 0]
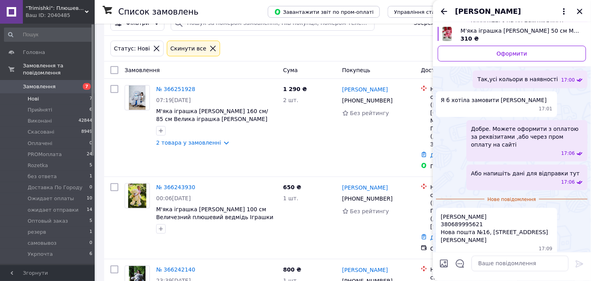
drag, startPoint x: 526, startPoint y: 217, endPoint x: 514, endPoint y: 217, distance: 11.8
click at [526, 217] on span "Сторожук Юля Олегівна 380689995621 Нова пошта №16, вулиця Євгена Рихліка, 11А, …" at bounding box center [497, 229] width 112 height 32
drag, startPoint x: 484, startPoint y: 217, endPoint x: 441, endPoint y: 209, distance: 44.5
click at [441, 213] on span "Сторожук Юля Олегівна 380689995621 Нова пошта №16, вулиця Євгена Рихліка, 11А, …" at bounding box center [497, 229] width 112 height 32
drag, startPoint x: 114, startPoint y: 129, endPoint x: 151, endPoint y: 141, distance: 39.0
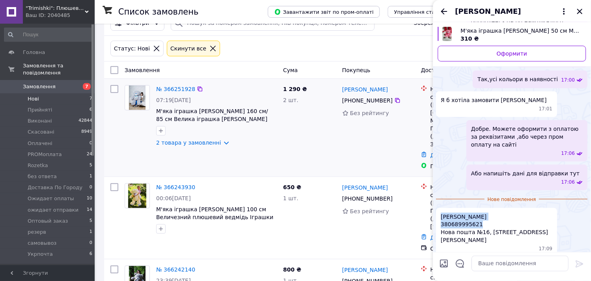
click at [115, 129] on div at bounding box center [114, 127] width 14 height 91
drag, startPoint x: 471, startPoint y: 234, endPoint x: 438, endPoint y: 226, distance: 34.5
click at [438, 226] on div "Сторожук Юля Олегівна 380689995621 Нова пошта №16, вулиця Євгена Рихліка, 11А, …" at bounding box center [496, 232] width 121 height 49
click at [496, 265] on textarea at bounding box center [520, 264] width 97 height 16
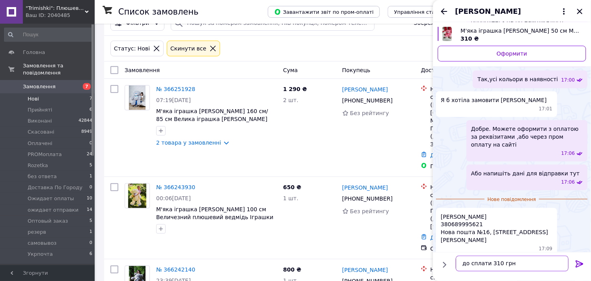
type textarea "до сплати 310 грн"
drag, startPoint x: 577, startPoint y: 263, endPoint x: 348, endPoint y: 267, distance: 229.2
click at [577, 263] on icon at bounding box center [579, 263] width 9 height 9
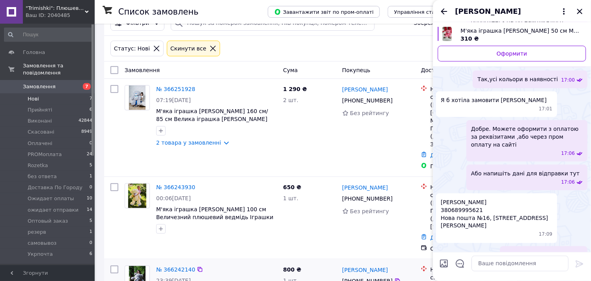
scroll to position [136, 0]
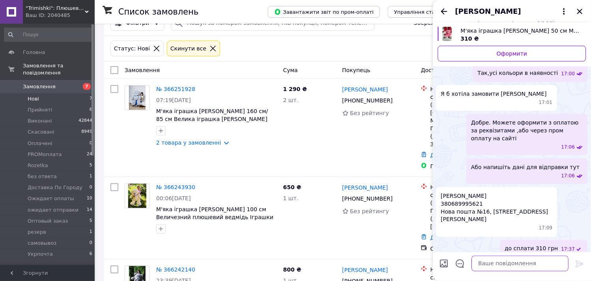
click at [513, 269] on textarea at bounding box center [520, 264] width 97 height 16
paste textarea "реквезити 4441111031862430 Алексеенко Татьяна (Моно)"
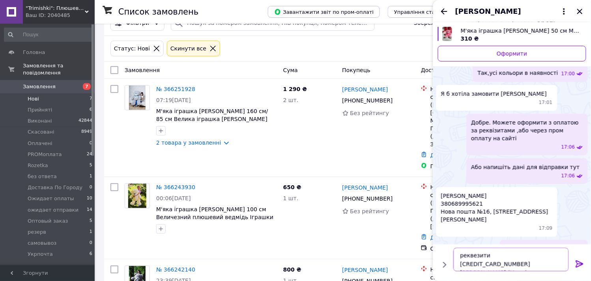
scroll to position [6, 0]
type textarea "реквезити 4441111031862430 Алексеенко Татьяна (Моно)"
click at [575, 261] on icon at bounding box center [579, 263] width 9 height 9
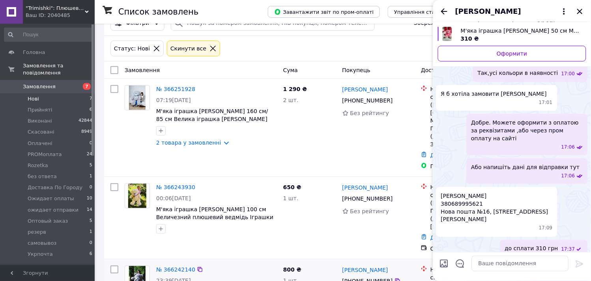
scroll to position [181, 0]
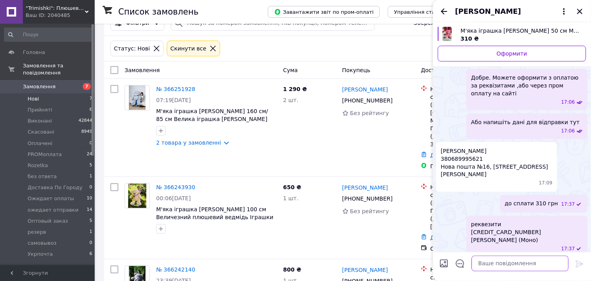
click at [524, 265] on textarea at bounding box center [520, 264] width 97 height 16
paste textarea "Як зробите оплату скиньте будь ласка скрин"
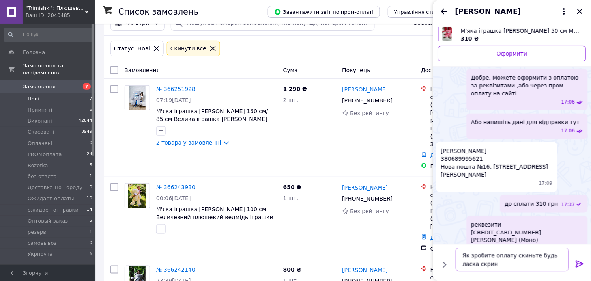
type textarea "Як зробите оплату скиньте будь ласка скрин"
click at [581, 265] on icon at bounding box center [579, 264] width 7 height 7
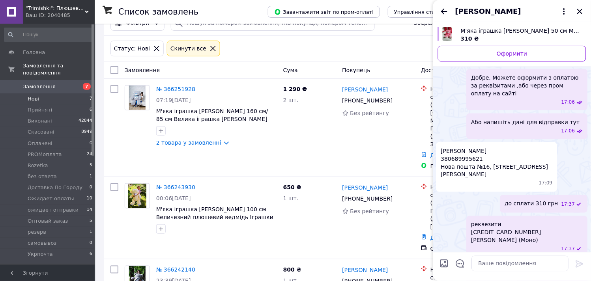
scroll to position [218, 0]
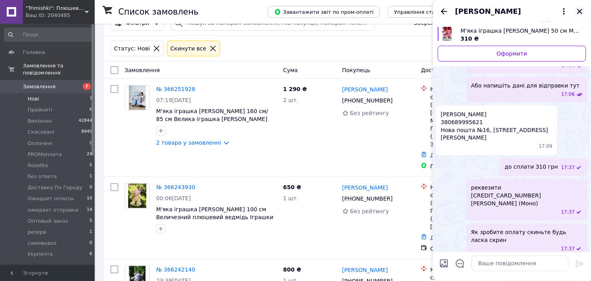
click at [581, 11] on icon "Закрити" at bounding box center [579, 11] width 9 height 9
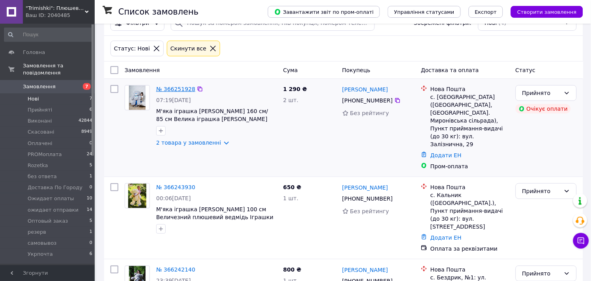
click at [181, 89] on link "№ 366251928" at bounding box center [175, 89] width 39 height 6
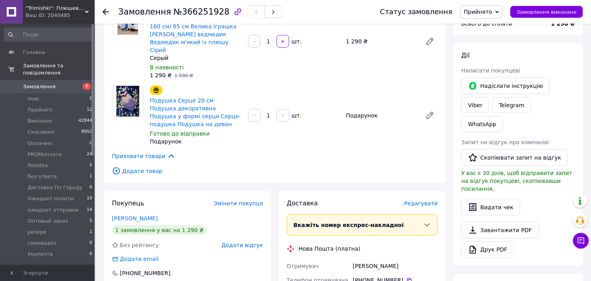
scroll to position [196, 0]
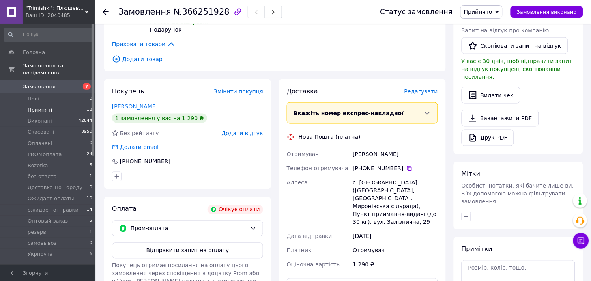
click at [43, 106] on span "Прийняті" at bounding box center [40, 109] width 24 height 7
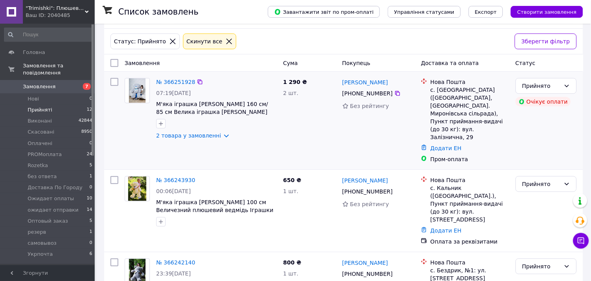
scroll to position [44, 0]
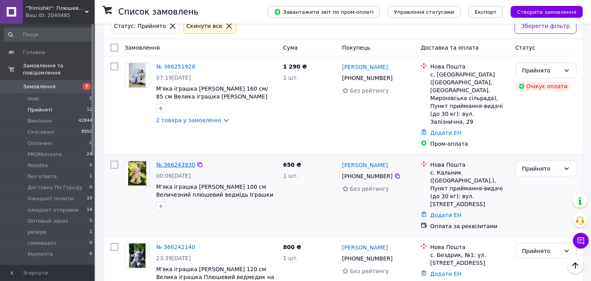
click at [169, 162] on link "№ 366243930" at bounding box center [175, 165] width 39 height 6
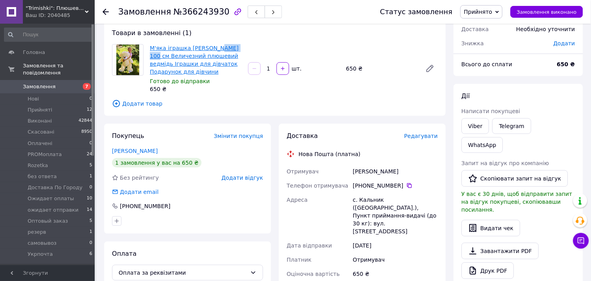
drag, startPoint x: 247, startPoint y: 49, endPoint x: 214, endPoint y: 47, distance: 33.2
click at [214, 47] on div "М'яка іграшка Ведмедик Бойд 100 см Величезний плюшевий ведмідь Іграшки для дівч…" at bounding box center [294, 69] width 294 height 52
click at [122, 87] on div at bounding box center [128, 68] width 38 height 49
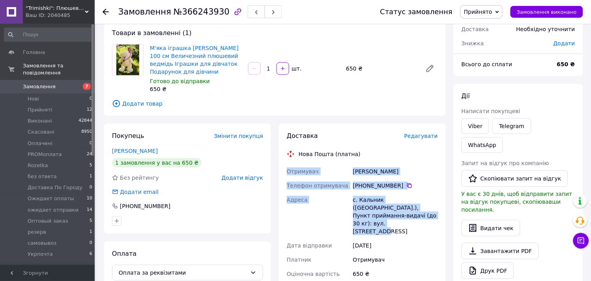
drag, startPoint x: 413, startPoint y: 217, endPoint x: 288, endPoint y: 170, distance: 133.5
click at [288, 170] on div "Отримувач Тромпак Оксана Телефон отримувача +380 50 941 76 53   Адреса с. Кальн…" at bounding box center [362, 222] width 154 height 117
click at [490, 12] on span "Прийнято" at bounding box center [478, 12] width 28 height 6
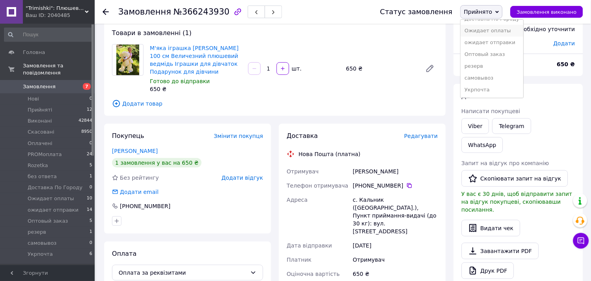
click at [488, 32] on li "Ожидает оплаты" at bounding box center [492, 31] width 63 height 12
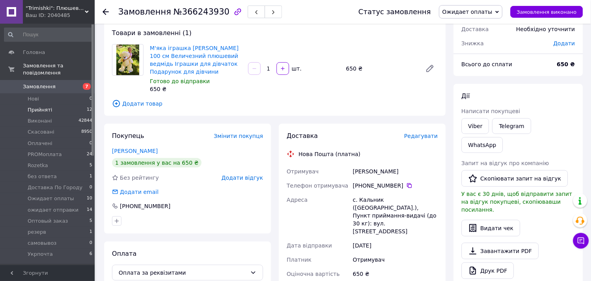
click at [36, 106] on span "Прийняті" at bounding box center [40, 109] width 24 height 7
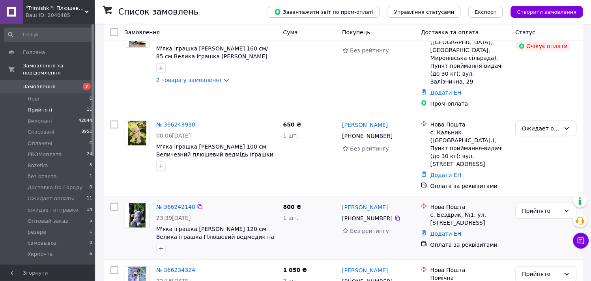
scroll to position [88, 0]
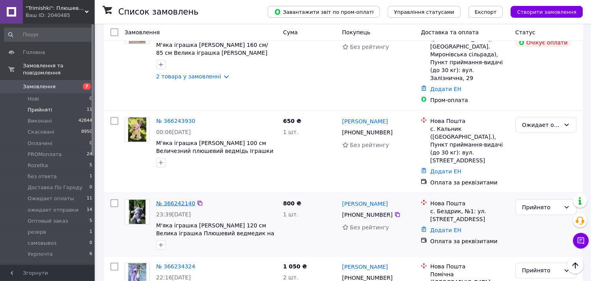
click at [176, 200] on link "№ 366242140" at bounding box center [175, 203] width 39 height 6
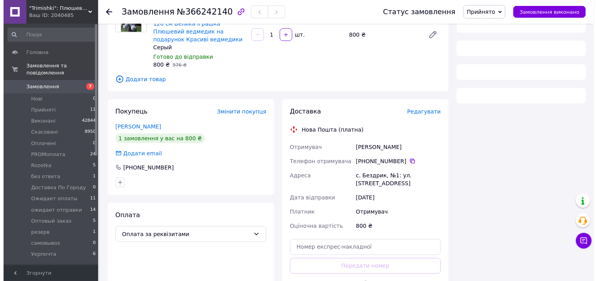
scroll to position [88, 0]
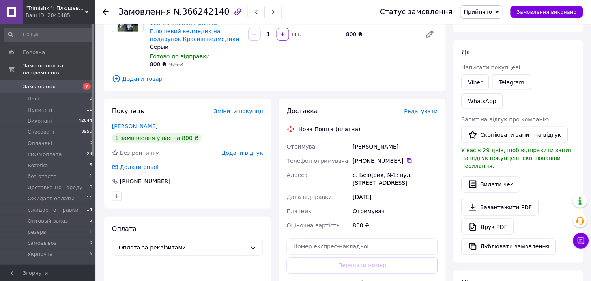
click at [427, 110] on span "Редагувати" at bounding box center [421, 111] width 34 height 6
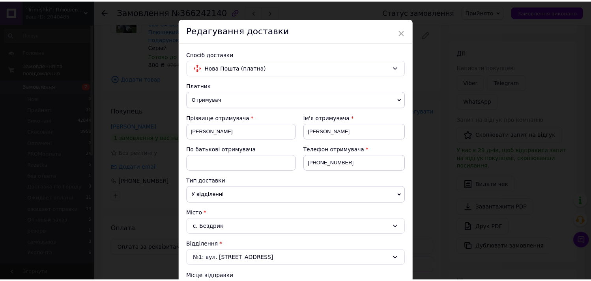
scroll to position [0, 0]
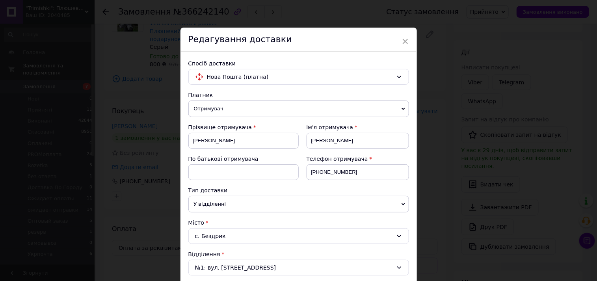
click at [427, 65] on div "× Редагування доставки Спосіб доставки Нова Пошта (платна) Платник Отримувач Ві…" at bounding box center [298, 140] width 597 height 281
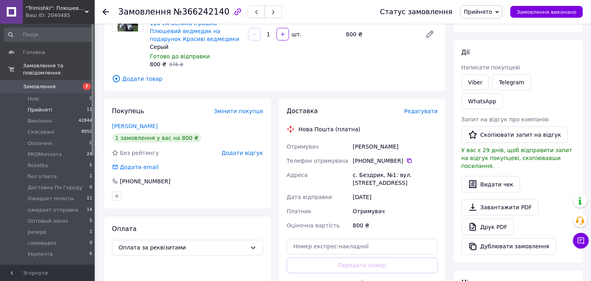
click at [41, 106] on span "Прийняті" at bounding box center [40, 109] width 24 height 7
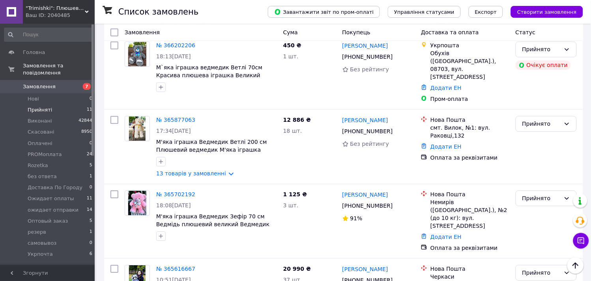
scroll to position [263, 0]
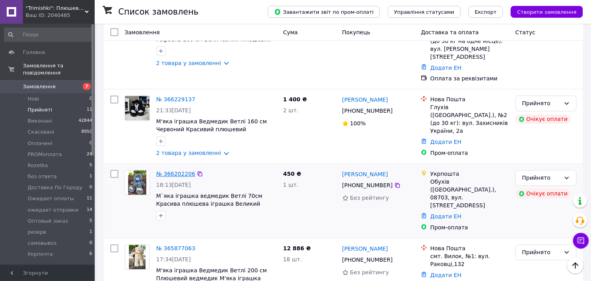
click at [175, 171] on link "№ 366202206" at bounding box center [175, 174] width 39 height 6
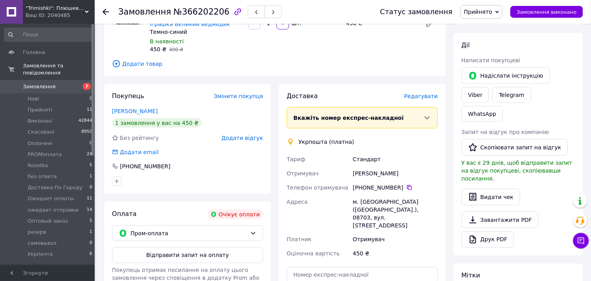
scroll to position [143, 0]
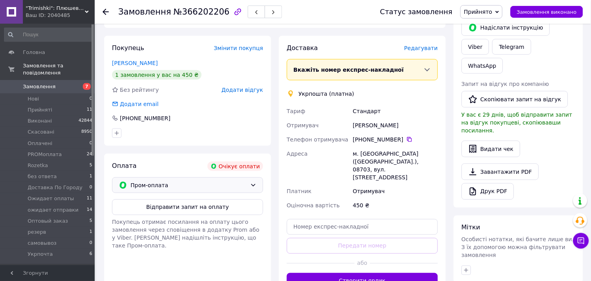
click at [174, 186] on span "Пром-оплата" at bounding box center [189, 185] width 116 height 9
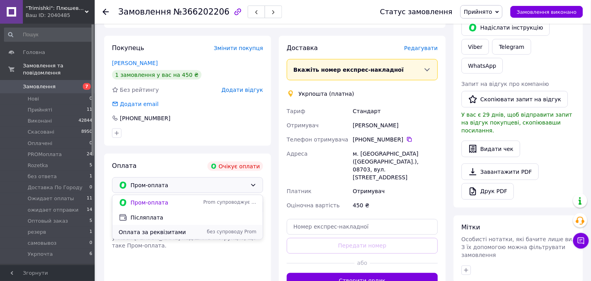
click at [149, 231] on span "Оплата за реквізитами" at bounding box center [159, 232] width 81 height 8
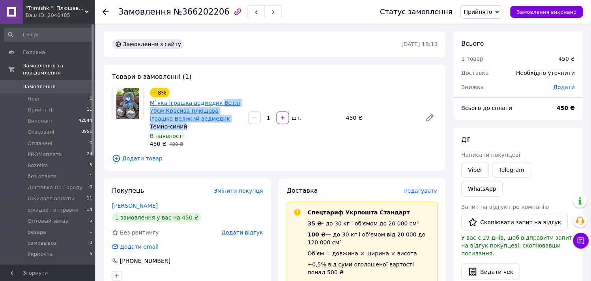
drag, startPoint x: 192, startPoint y: 124, endPoint x: 212, endPoint y: 102, distance: 30.2
click at [212, 102] on div "−8% М`яка іграшка ведмедик Ветлі 70см Красива плюшева іграшка Великий ведмедик …" at bounding box center [196, 109] width 92 height 43
copy div "Ветлі 70см Красива плюшева іграшка Великий ведмедик Темно-синий"
drag, startPoint x: 119, startPoint y: 62, endPoint x: 124, endPoint y: 62, distance: 5.1
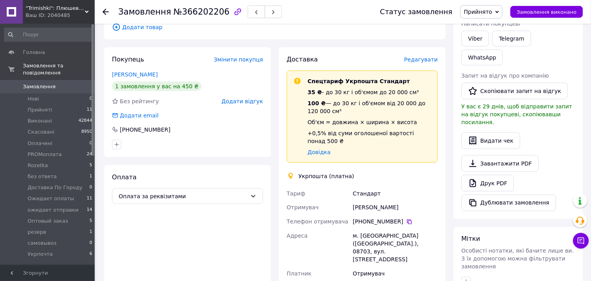
scroll to position [219, 0]
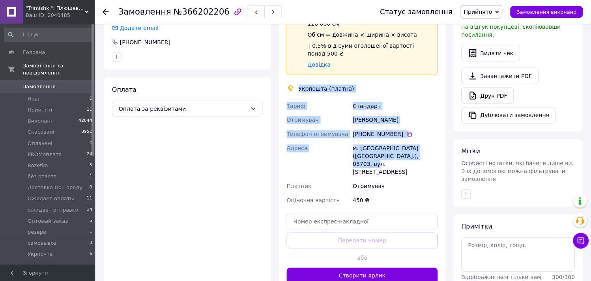
drag, startPoint x: 403, startPoint y: 149, endPoint x: 295, endPoint y: 80, distance: 128.3
click at [295, 80] on div "Доставка Редагувати Спецтариф Укрпошта Стандарт 35 ₴ - до 30 кг і об'ємом до 20…" at bounding box center [362, 126] width 151 height 316
copy div "Укрпошта (платна) [PERSON_NAME] [PERSON_NAME] Телефон отримувача [PHONE_NUMBER]…"
drag, startPoint x: 484, startPoint y: 9, endPoint x: 488, endPoint y: 12, distance: 5.6
click at [484, 9] on span "Прийнято" at bounding box center [478, 12] width 28 height 6
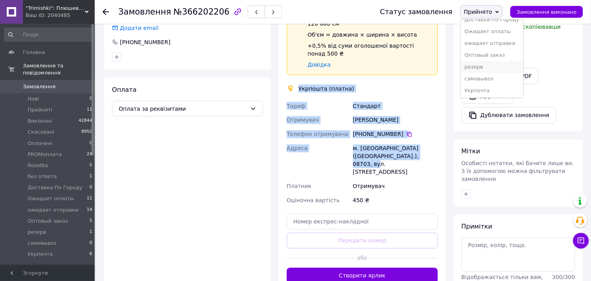
scroll to position [80, 0]
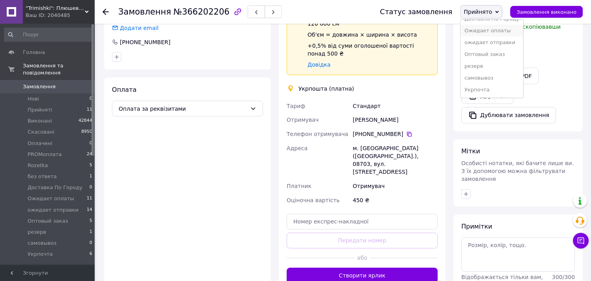
click at [497, 33] on li "Ожидает оплаты" at bounding box center [492, 31] width 63 height 12
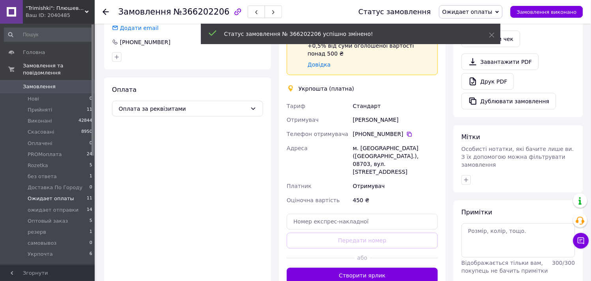
click at [56, 195] on span "Ожидает оплаты" at bounding box center [51, 198] width 47 height 7
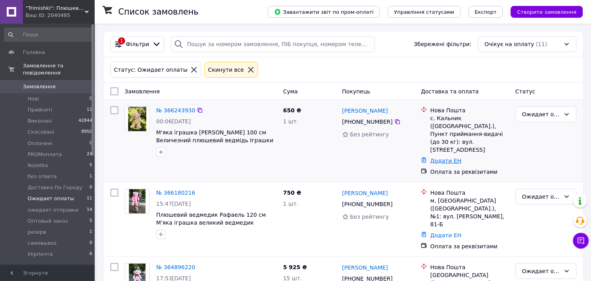
click at [439, 158] on link "Додати ЕН" at bounding box center [445, 161] width 31 height 6
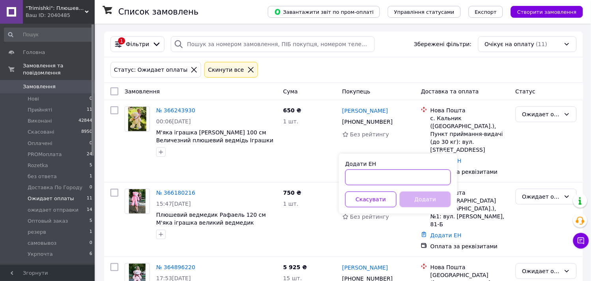
click at [354, 179] on input "Додати ЕН" at bounding box center [398, 178] width 106 height 16
paste input "20451269209055"
type input "20451269209055"
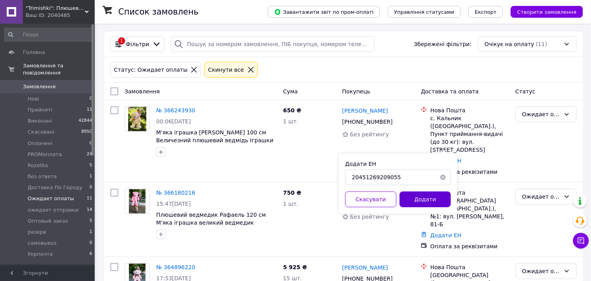
click at [412, 203] on button "Додати" at bounding box center [424, 200] width 51 height 16
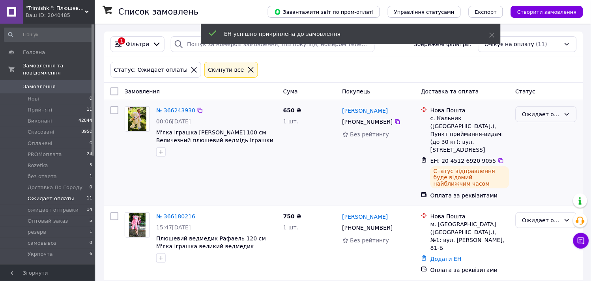
click at [532, 113] on div "Ожидает оплаты" at bounding box center [541, 114] width 38 height 9
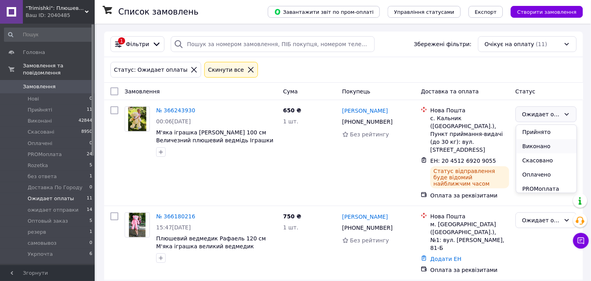
scroll to position [88, 0]
click at [539, 171] on li "ожидает отправки" at bounding box center [546, 170] width 60 height 22
click at [45, 106] on span "Прийняті" at bounding box center [40, 109] width 24 height 7
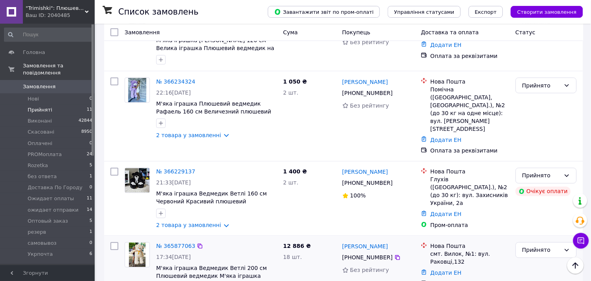
scroll to position [175, 0]
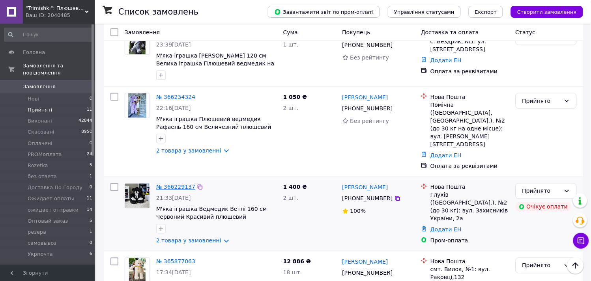
click at [168, 184] on link "№ 366229137" at bounding box center [175, 187] width 39 height 6
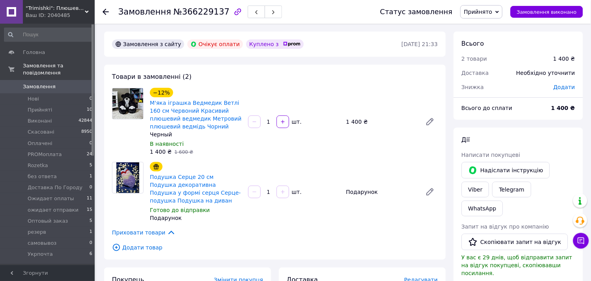
click at [492, 11] on span "Прийнято" at bounding box center [478, 12] width 28 height 6
click at [487, 37] on li "Скасовано" at bounding box center [492, 40] width 63 height 12
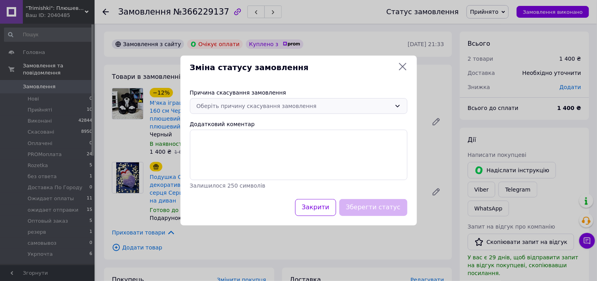
click at [260, 110] on div "Оберіть причину скасування замовлення" at bounding box center [294, 106] width 195 height 9
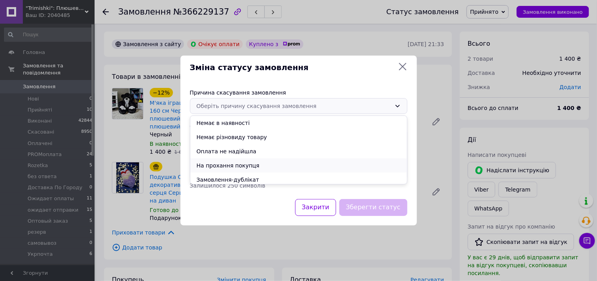
click at [217, 163] on li "На прохання покупця" at bounding box center [298, 166] width 217 height 14
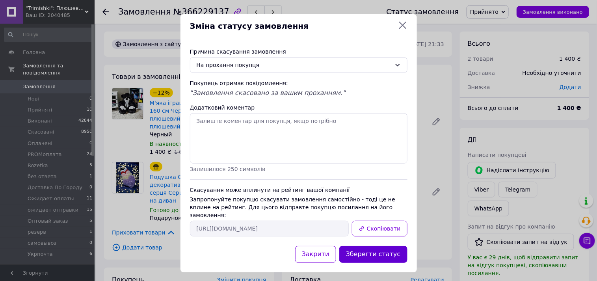
click at [360, 246] on button "Зберегти статус" at bounding box center [374, 254] width 68 height 17
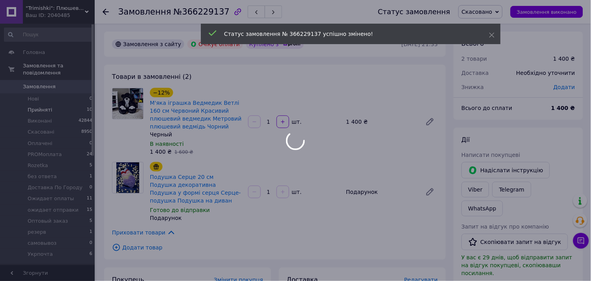
click at [40, 99] on div at bounding box center [295, 140] width 591 height 281
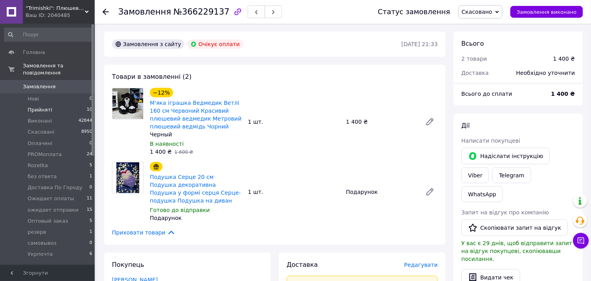
click at [37, 106] on span "Прийняті" at bounding box center [40, 109] width 24 height 7
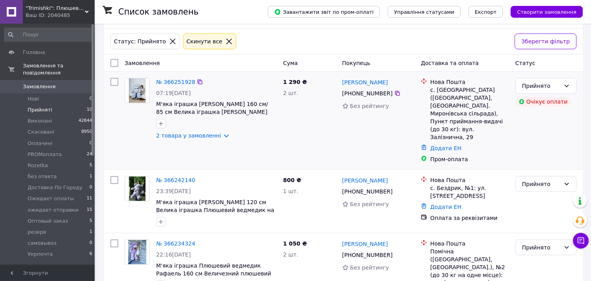
scroll to position [44, 0]
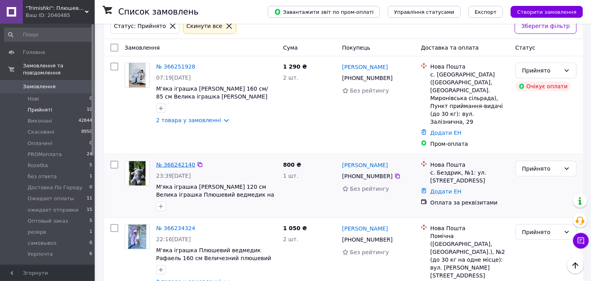
click at [174, 162] on link "№ 366242140" at bounding box center [175, 165] width 39 height 6
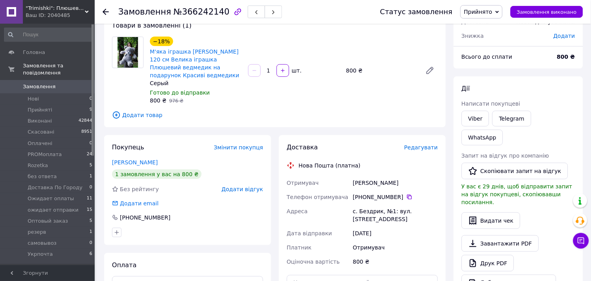
scroll to position [44, 0]
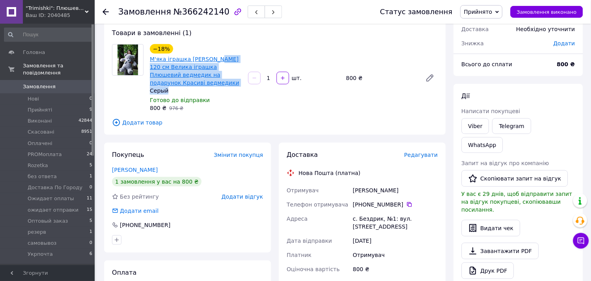
drag, startPoint x: 209, startPoint y: 90, endPoint x: 214, endPoint y: 60, distance: 30.0
click at [214, 60] on div "−18% М'яка іграшка [PERSON_NAME] 120 см Велика іграшка Плюшевий ведмедик на под…" at bounding box center [196, 69] width 92 height 50
copy div "Барні 120 см Велика іграшка Плюшевий ведмедик на подарунок [PERSON_NAME] ведмед…"
drag, startPoint x: 120, startPoint y: 99, endPoint x: 132, endPoint y: 110, distance: 15.9
click at [120, 99] on div at bounding box center [128, 78] width 38 height 68
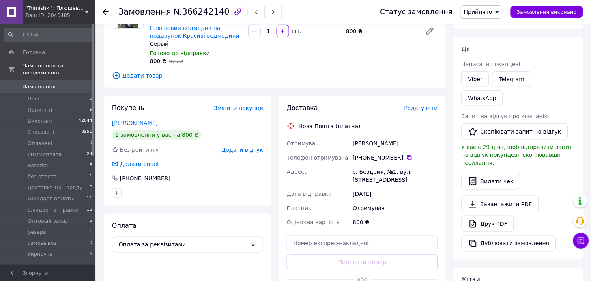
scroll to position [175, 0]
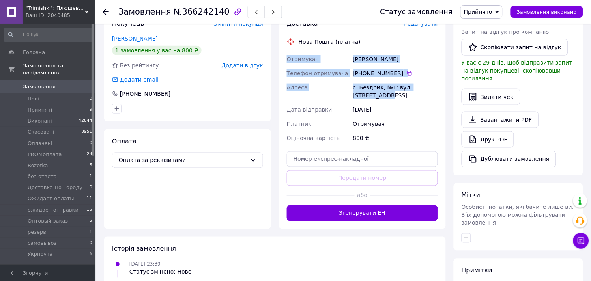
drag, startPoint x: 439, startPoint y: 89, endPoint x: 277, endPoint y: 60, distance: 165.0
click at [277, 60] on div "Доставка Редагувати Нова Пошта (платна) Отримувач [PERSON_NAME] Телефон отримув…" at bounding box center [362, 120] width 175 height 218
copy div "Отримувач [PERSON_NAME] Телефон отримувача [PHONE_NUMBER]   Адреса с. Бездрик, …"
click at [492, 10] on span "Прийнято" at bounding box center [478, 12] width 28 height 6
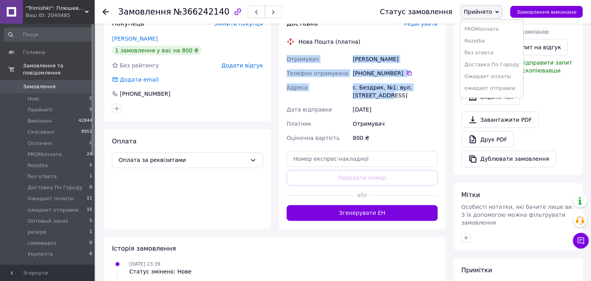
scroll to position [80, 0]
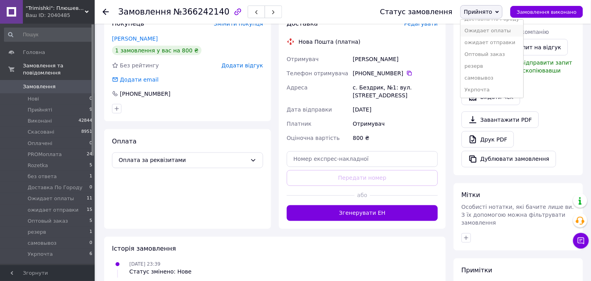
click at [496, 32] on li "Ожидает оплаты" at bounding box center [492, 31] width 63 height 12
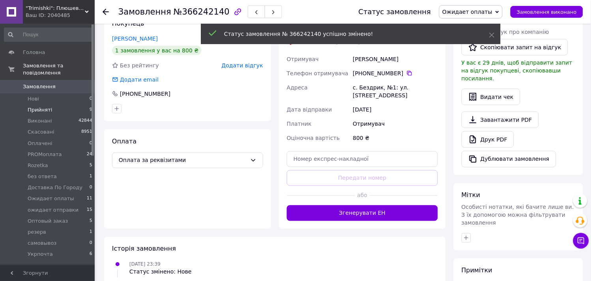
click at [36, 106] on span "Прийняті" at bounding box center [40, 109] width 24 height 7
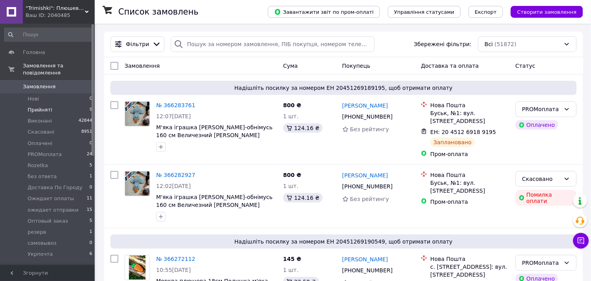
click at [38, 106] on span "Прийняті" at bounding box center [40, 109] width 24 height 7
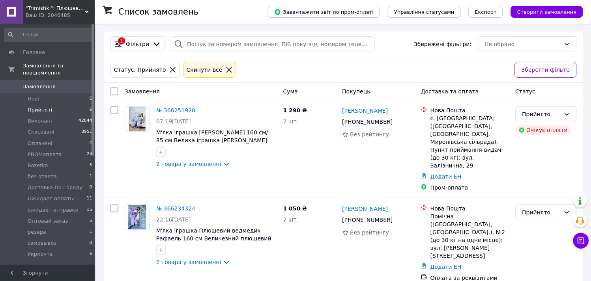
click at [40, 106] on span "Прийняті" at bounding box center [40, 109] width 24 height 7
click at [107, 149] on div at bounding box center [114, 148] width 14 height 91
click at [53, 195] on span "Ожидает оплаты" at bounding box center [51, 198] width 47 height 7
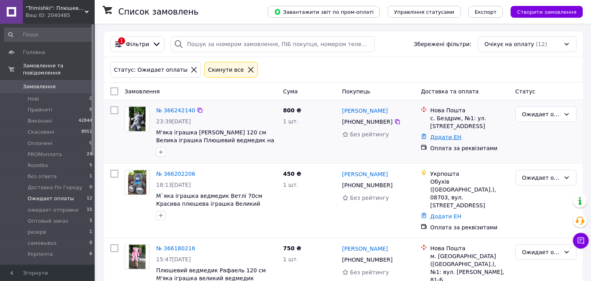
click at [439, 137] on link "Додати ЕН" at bounding box center [445, 137] width 31 height 6
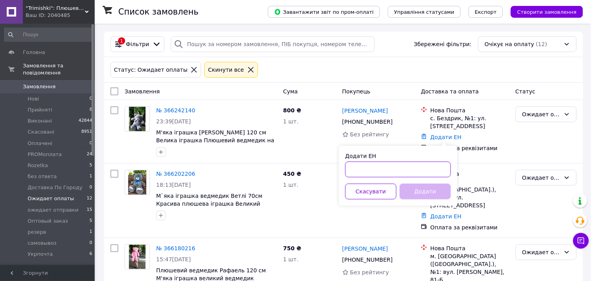
click at [368, 172] on input "Додати ЕН" at bounding box center [398, 170] width 106 height 16
paste input "20451269215475"
type input "20451269215475"
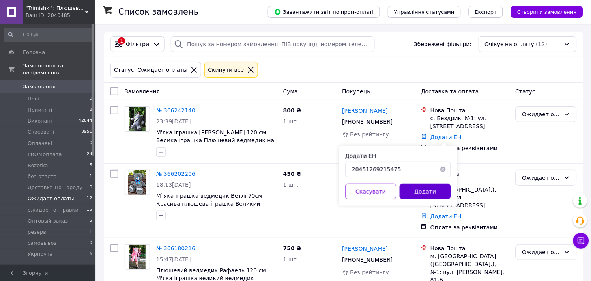
click at [414, 190] on button "Додати" at bounding box center [424, 192] width 51 height 16
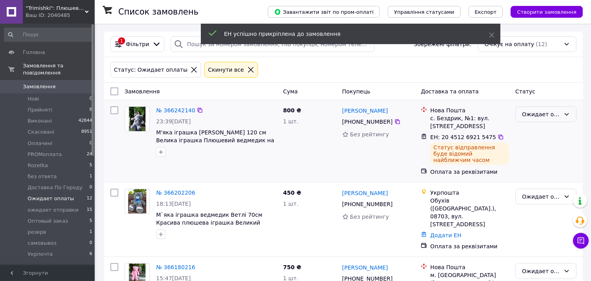
click at [539, 119] on div "Ожидает оплаты" at bounding box center [541, 114] width 38 height 9
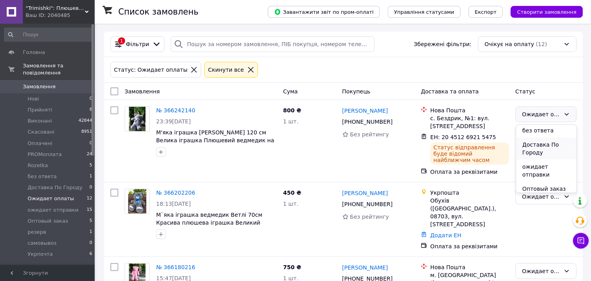
scroll to position [88, 0]
click at [543, 170] on li "ожидает отправки" at bounding box center [546, 170] width 60 height 22
click at [42, 106] on span "Прийняті" at bounding box center [40, 109] width 24 height 7
